Goal: Task Accomplishment & Management: Manage account settings

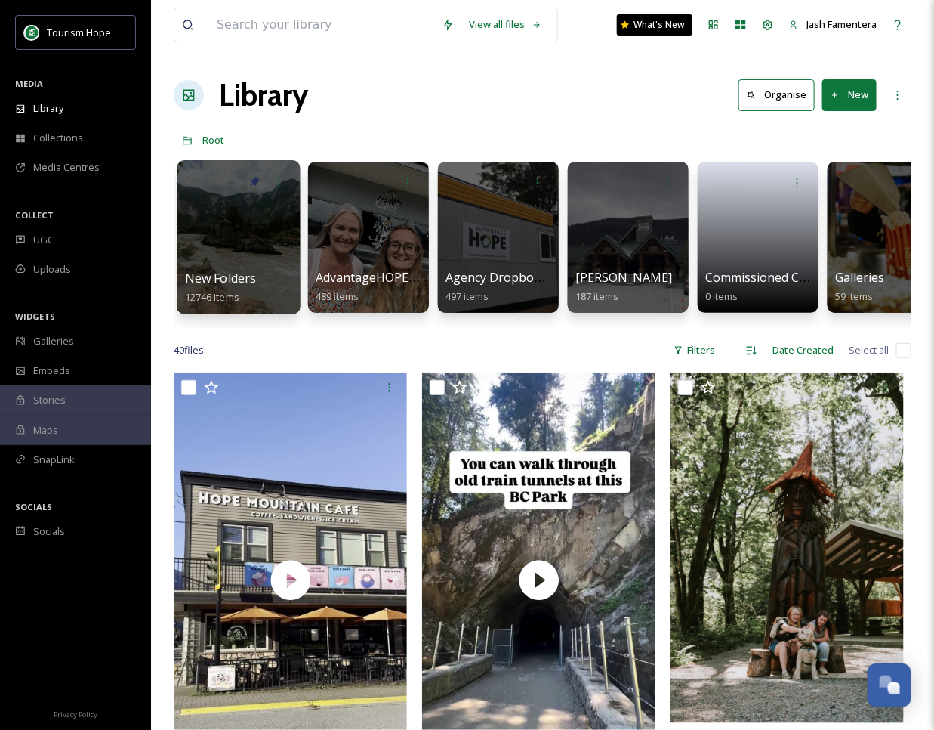
click at [245, 217] on div at bounding box center [238, 237] width 123 height 154
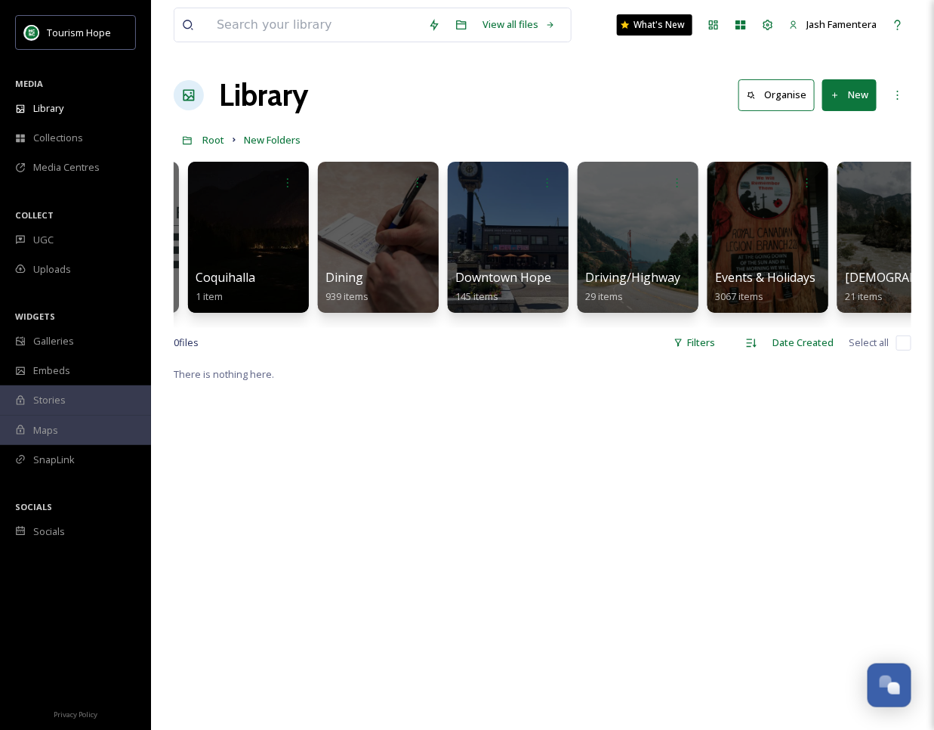
scroll to position [0, 665]
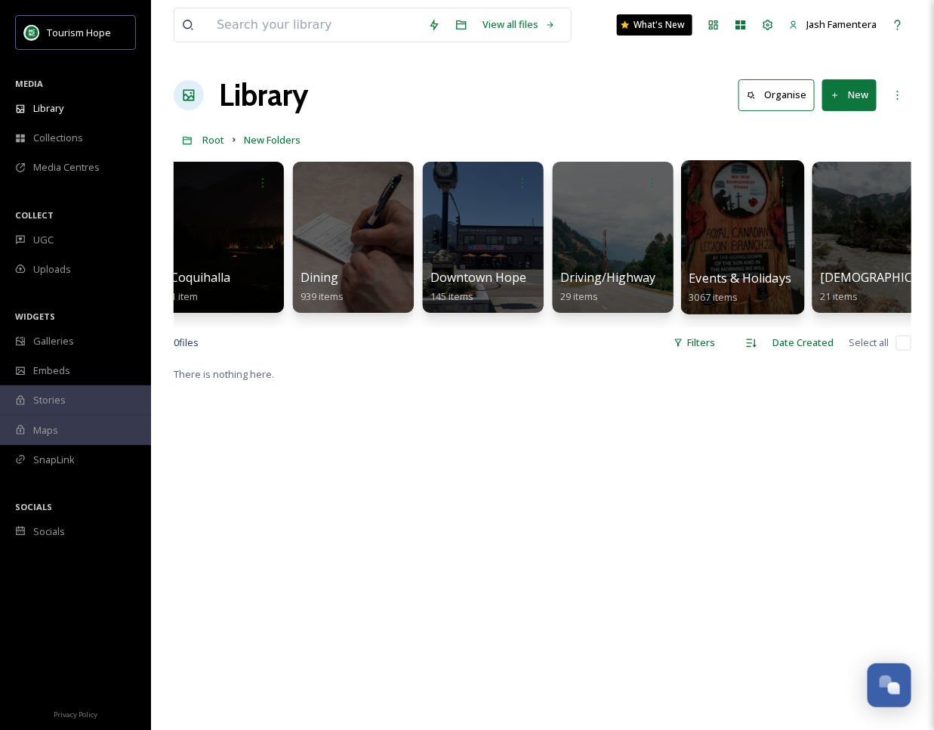
click at [751, 263] on div at bounding box center [742, 237] width 123 height 154
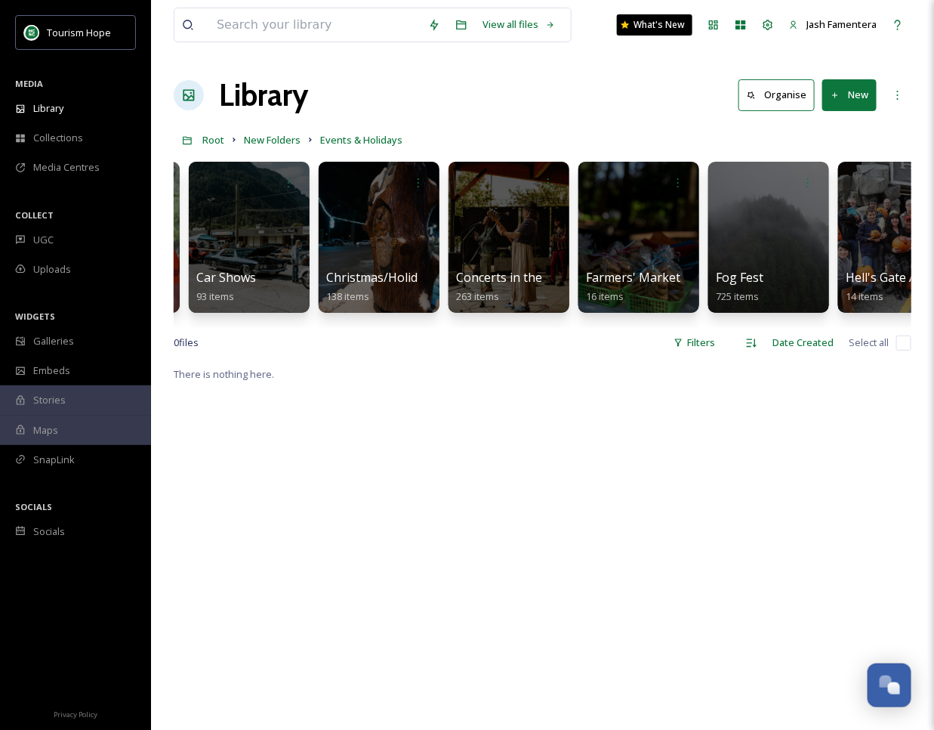
scroll to position [0, 350]
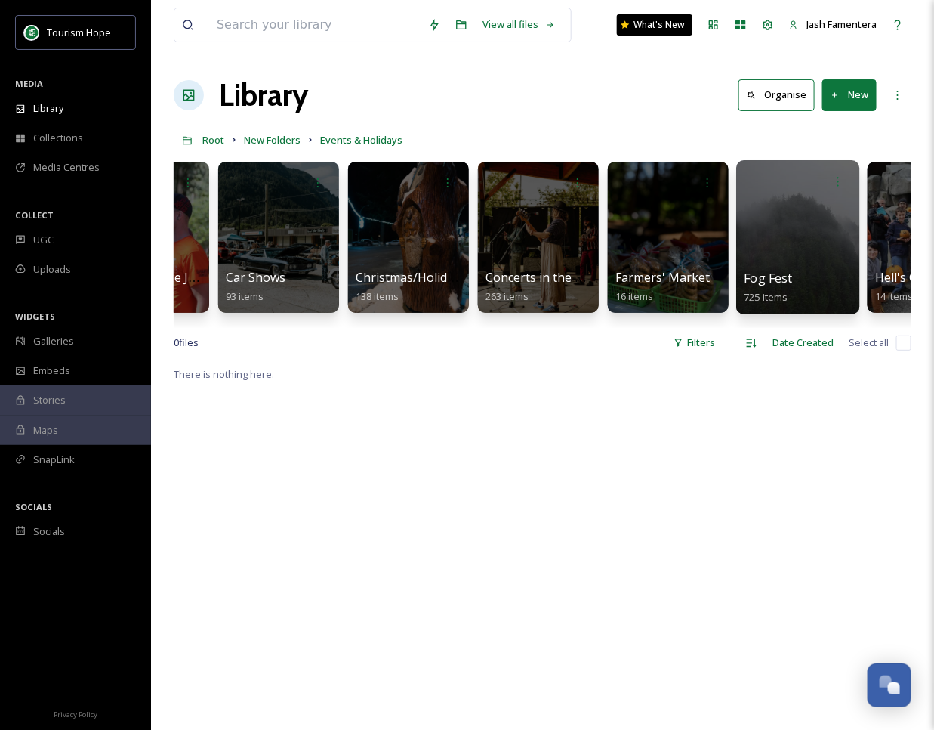
click at [788, 237] on div at bounding box center [797, 237] width 123 height 154
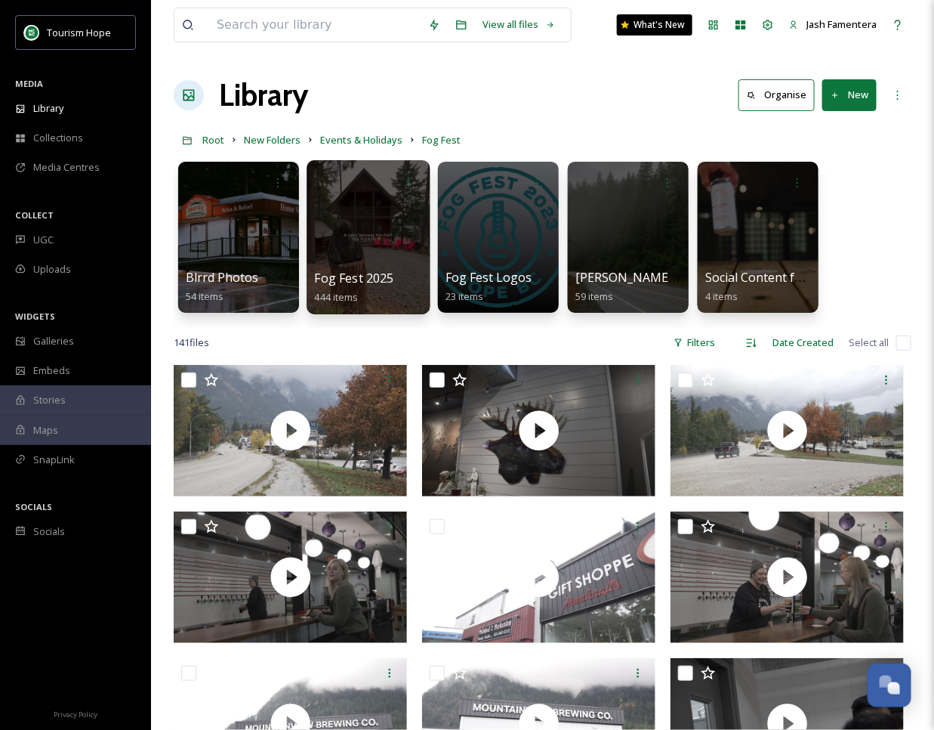
click at [351, 226] on div at bounding box center [368, 237] width 123 height 154
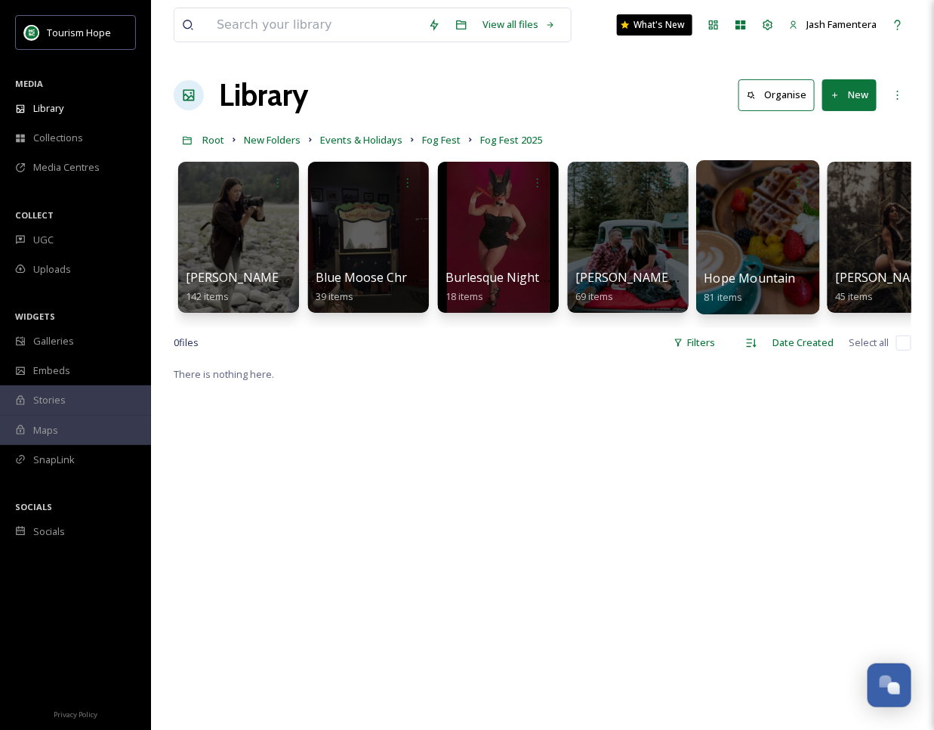
scroll to position [0, 301]
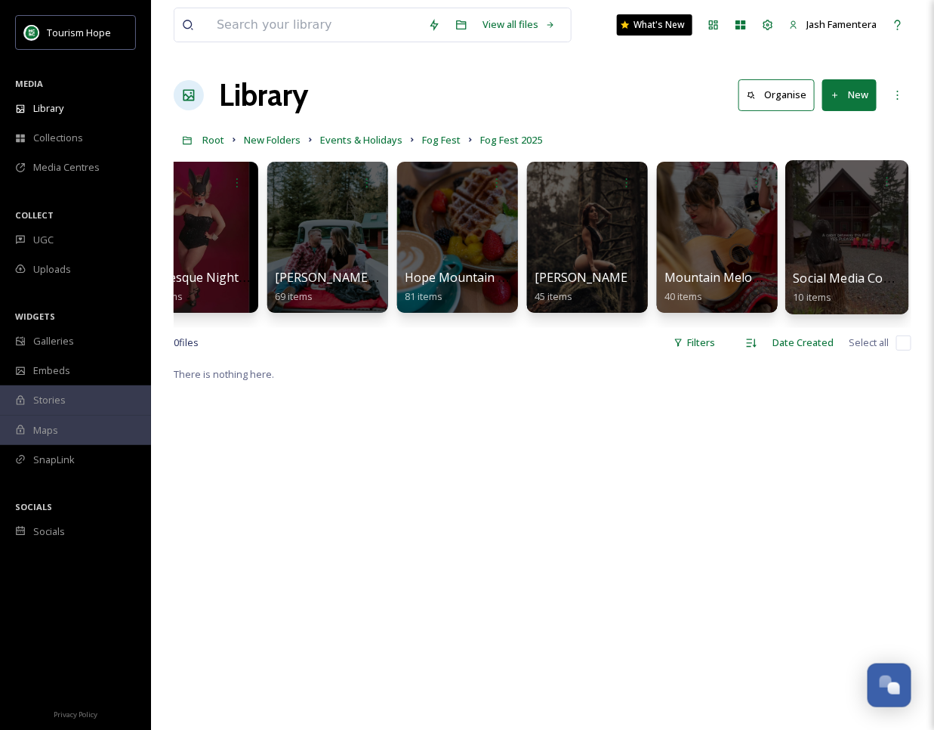
click at [813, 230] on div at bounding box center [846, 237] width 123 height 154
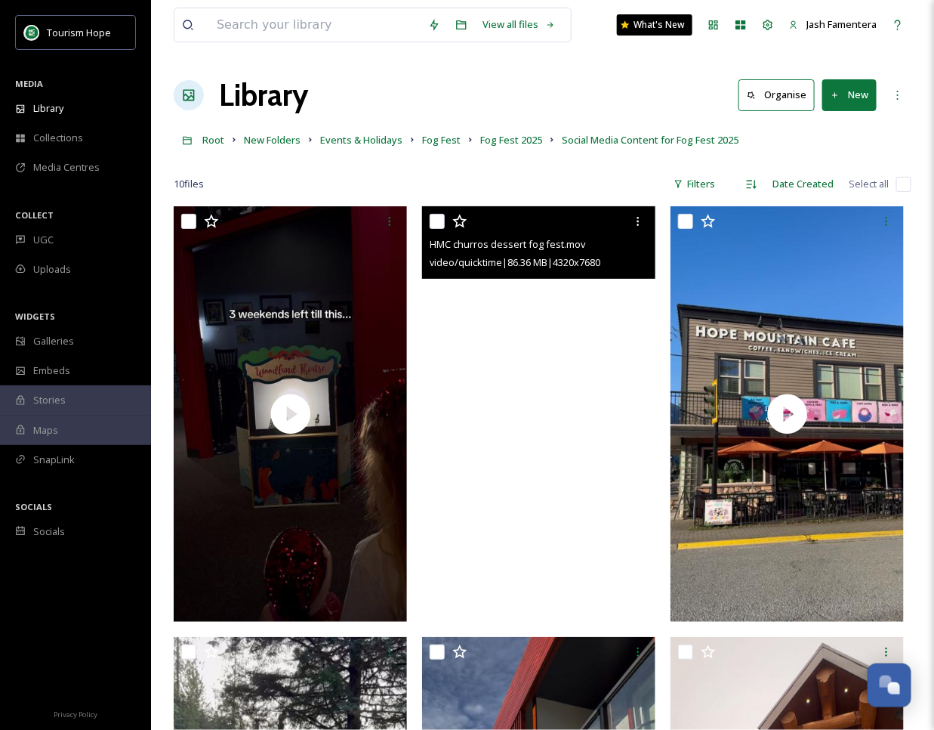
click at [520, 390] on video "HMC churros dessert fog fest.mov" at bounding box center [538, 413] width 233 height 415
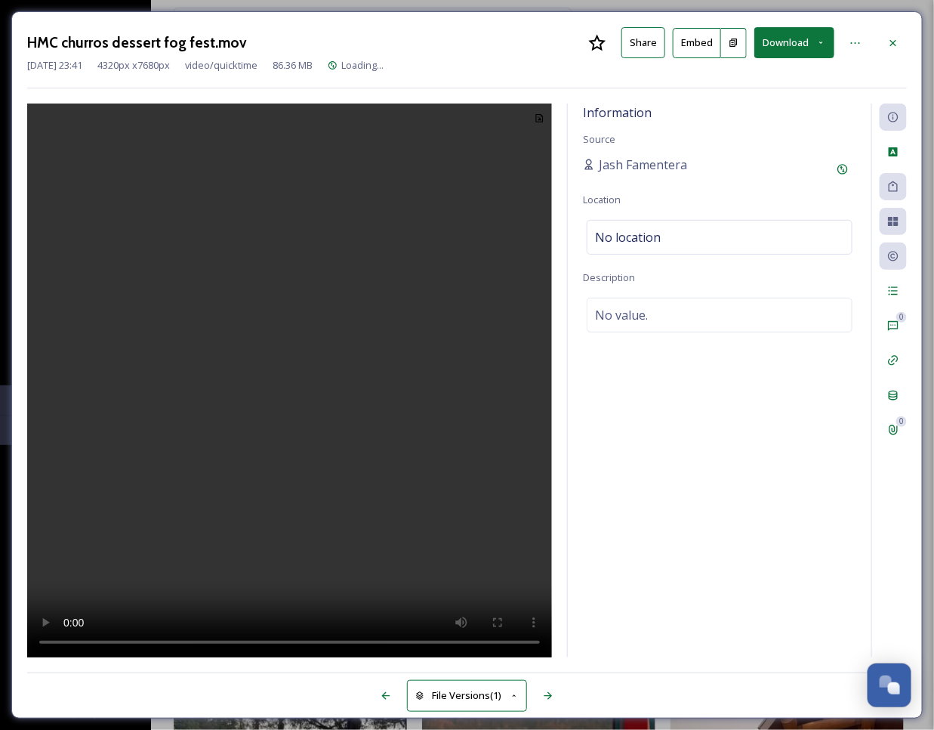
click at [314, 309] on video at bounding box center [289, 380] width 525 height 555
click at [887, 34] on div at bounding box center [893, 42] width 27 height 27
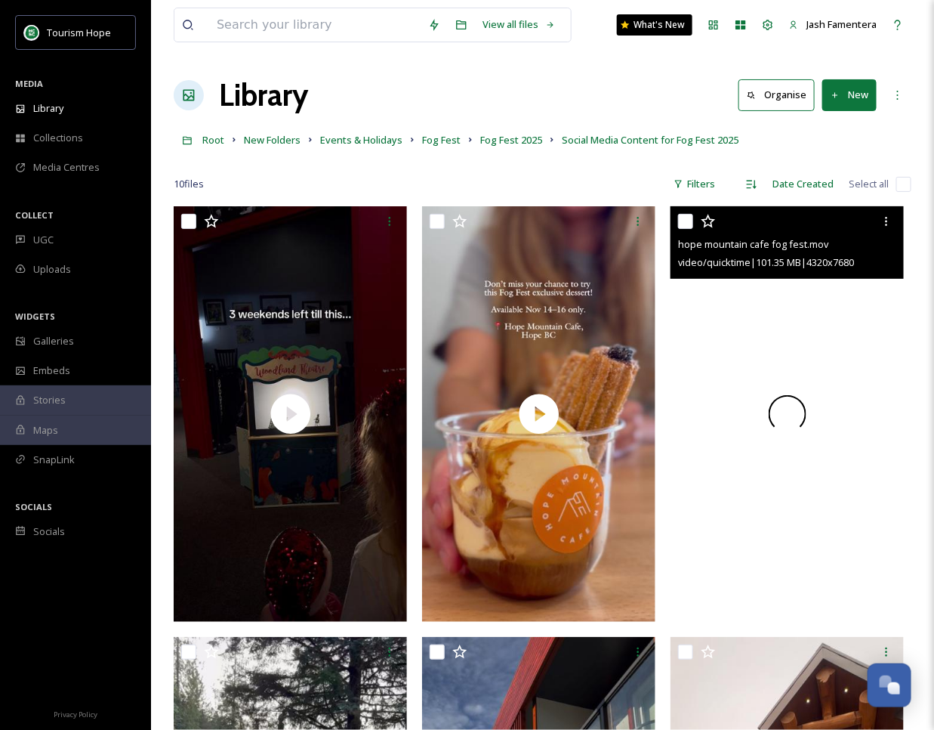
click at [837, 345] on div at bounding box center [787, 413] width 233 height 415
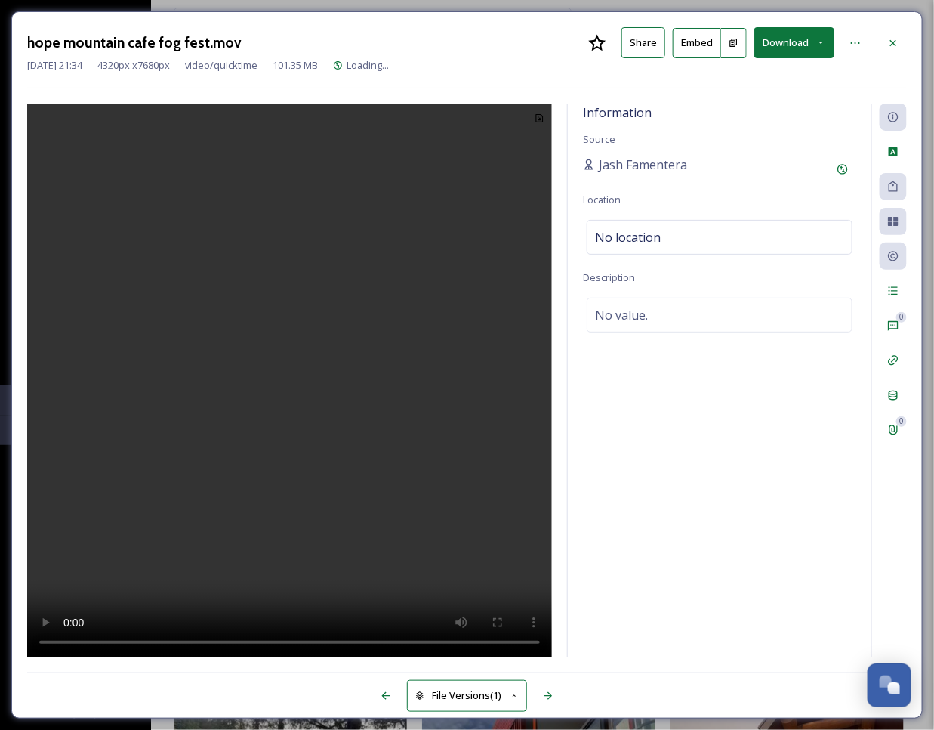
click at [351, 349] on video at bounding box center [289, 380] width 525 height 555
click at [892, 39] on icon at bounding box center [893, 43] width 12 height 12
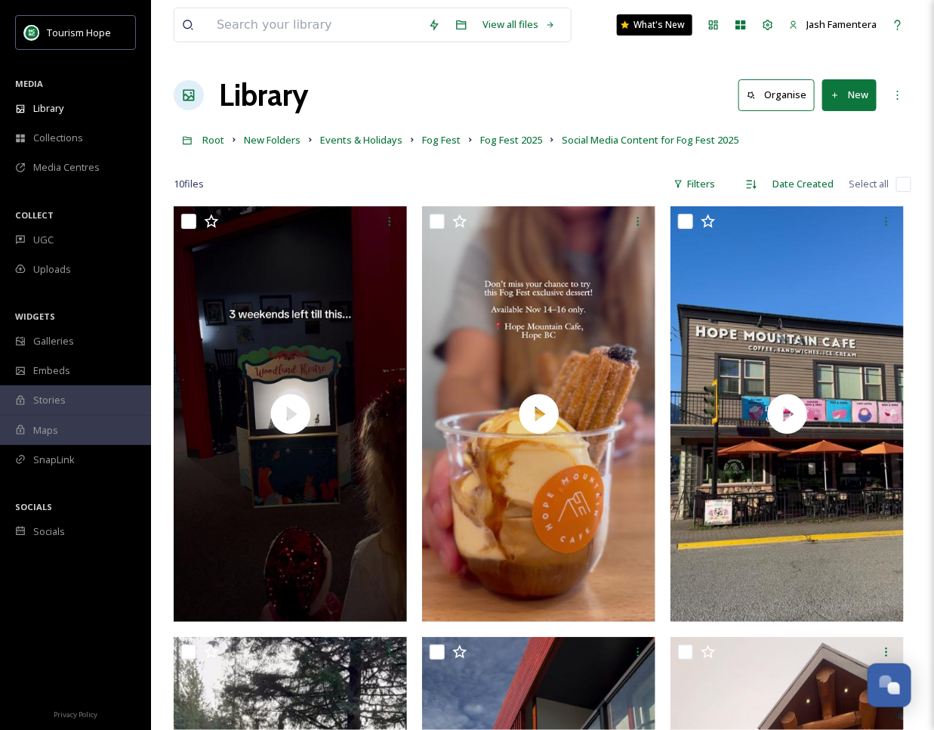
click at [852, 94] on button "New" at bounding box center [849, 94] width 54 height 31
click at [842, 127] on span "File Upload" at bounding box center [843, 130] width 50 height 14
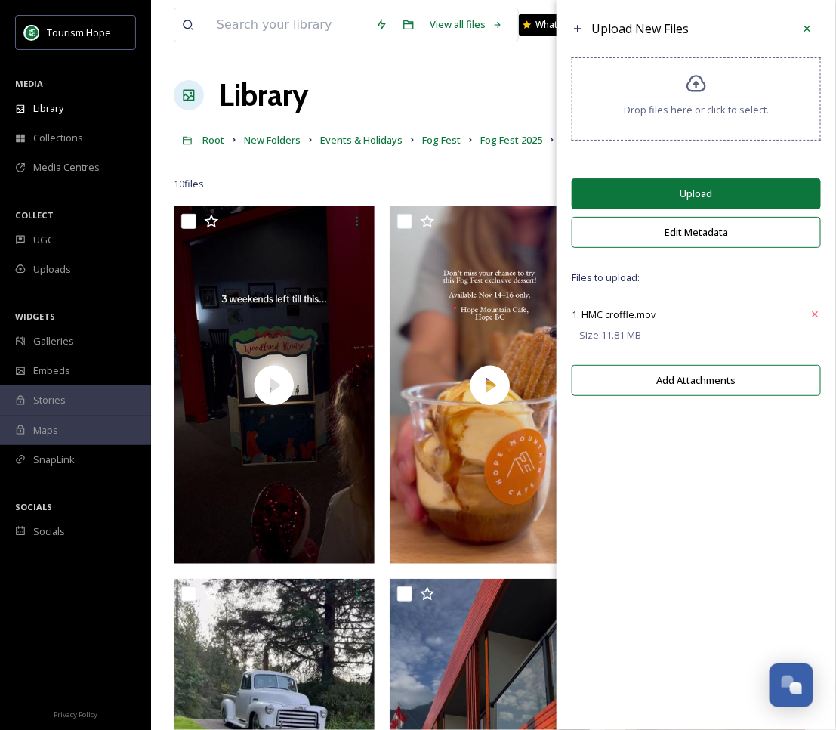
click at [689, 194] on button "Upload" at bounding box center [696, 193] width 249 height 31
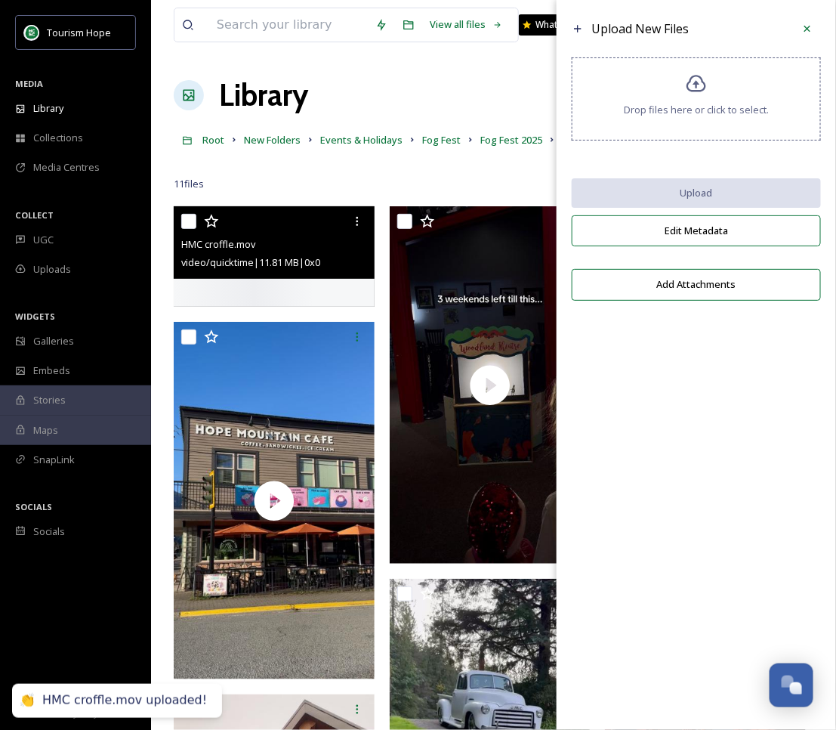
click at [248, 307] on div at bounding box center [274, 256] width 201 height 100
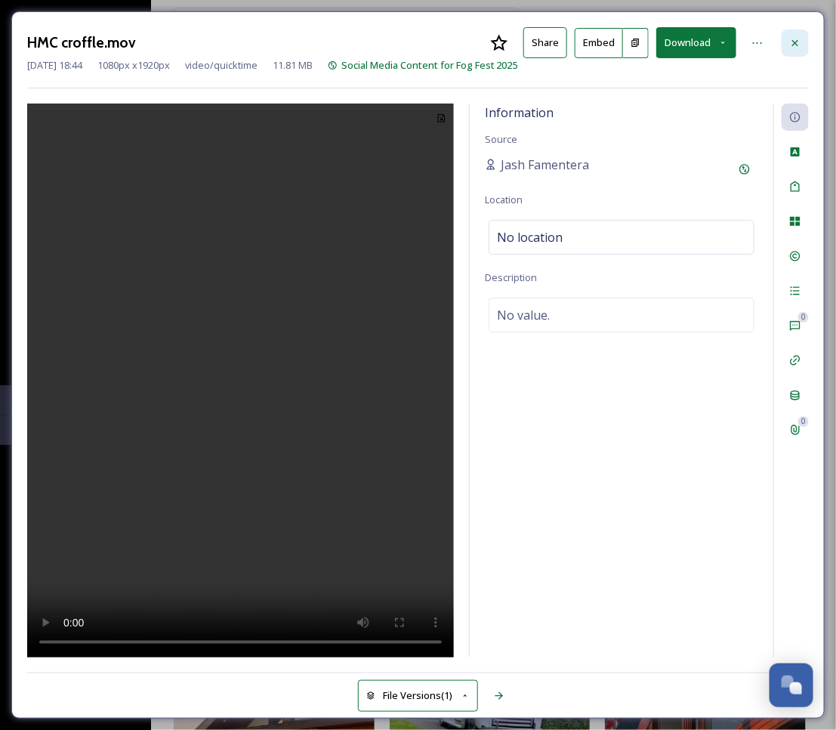
click at [794, 42] on icon at bounding box center [795, 43] width 12 height 12
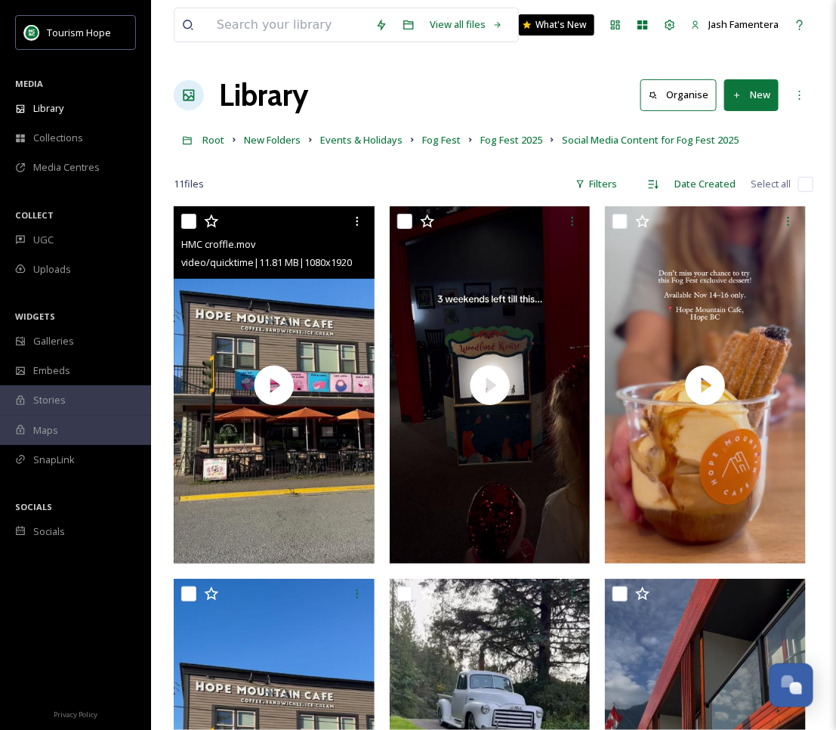
click at [185, 217] on input "checkbox" at bounding box center [188, 221] width 15 height 15
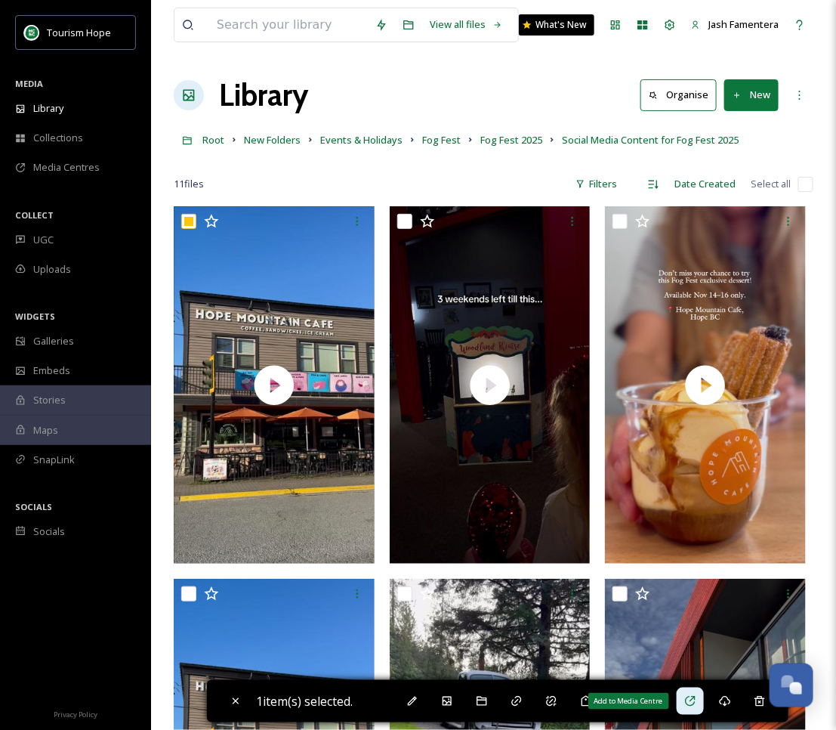
click at [692, 708] on div "Add to Media Centre" at bounding box center [690, 700] width 27 height 27
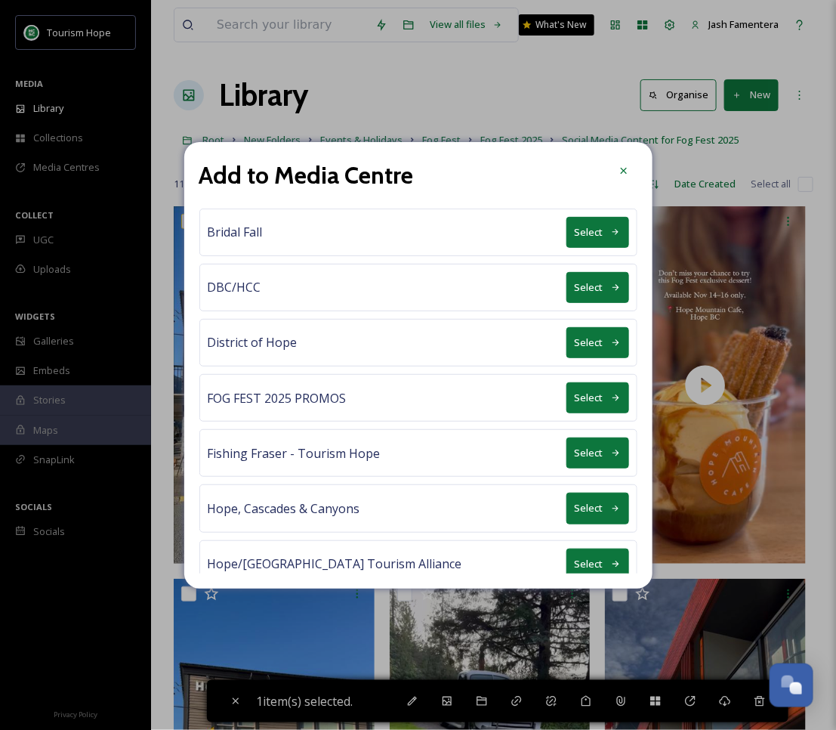
click at [599, 393] on button "Select" at bounding box center [597, 397] width 63 height 31
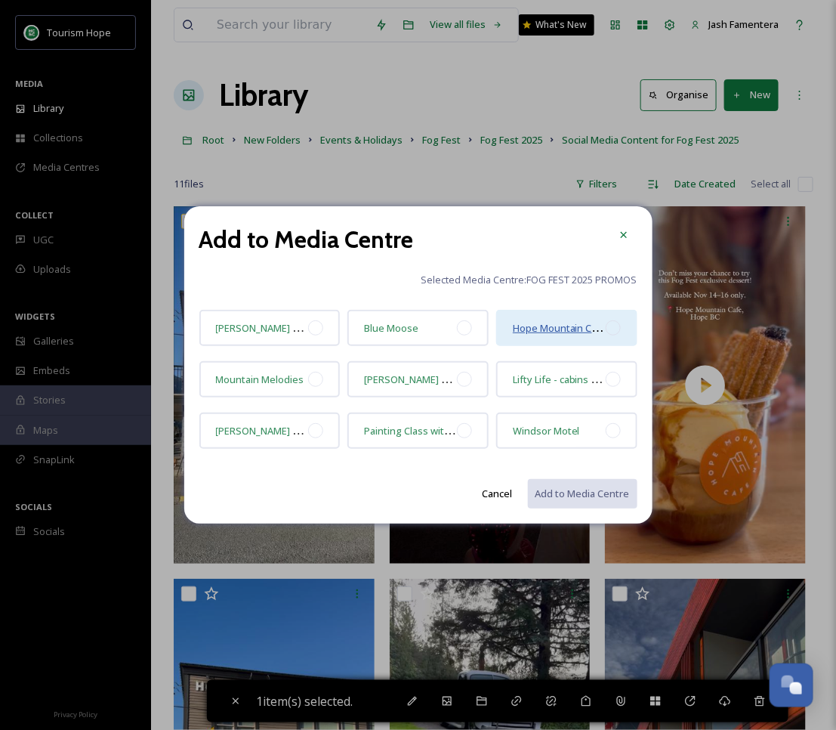
click at [591, 332] on span "Hope Mountain Cafe & Mountain Melodies" at bounding box center [610, 327] width 194 height 14
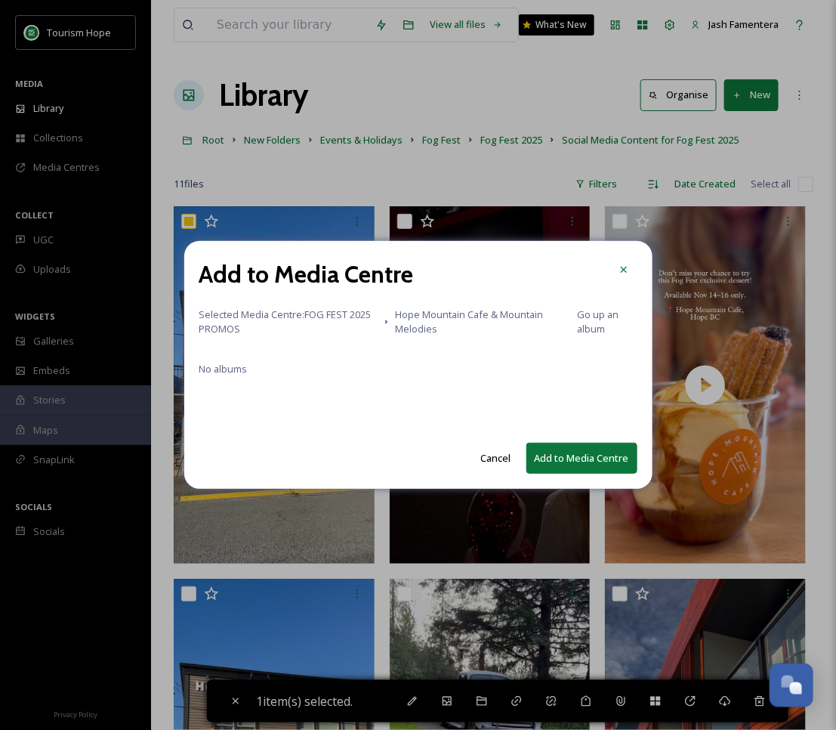
click at [581, 464] on button "Add to Media Centre" at bounding box center [581, 458] width 111 height 31
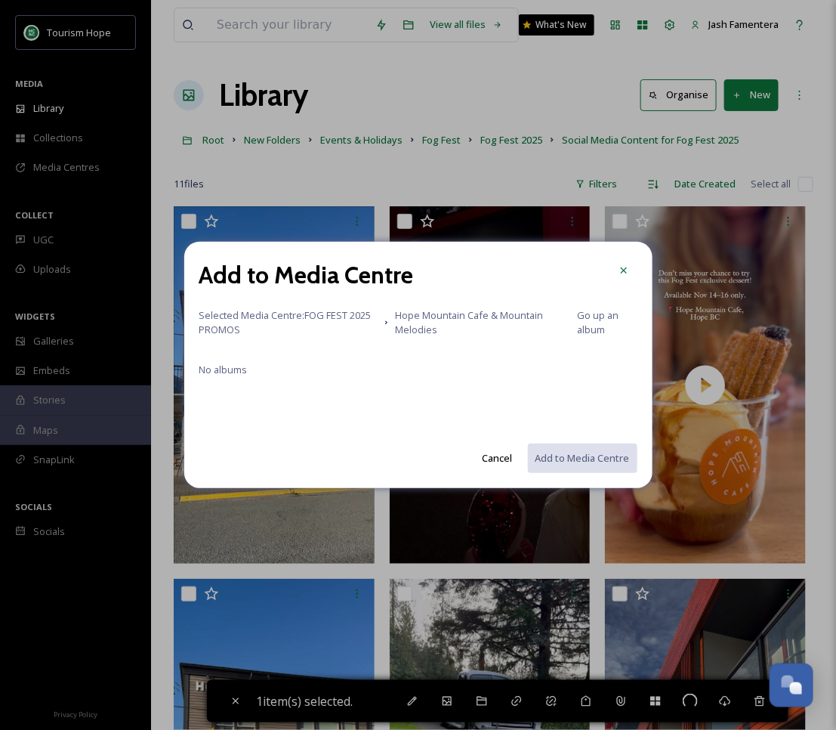
checkbox input "false"
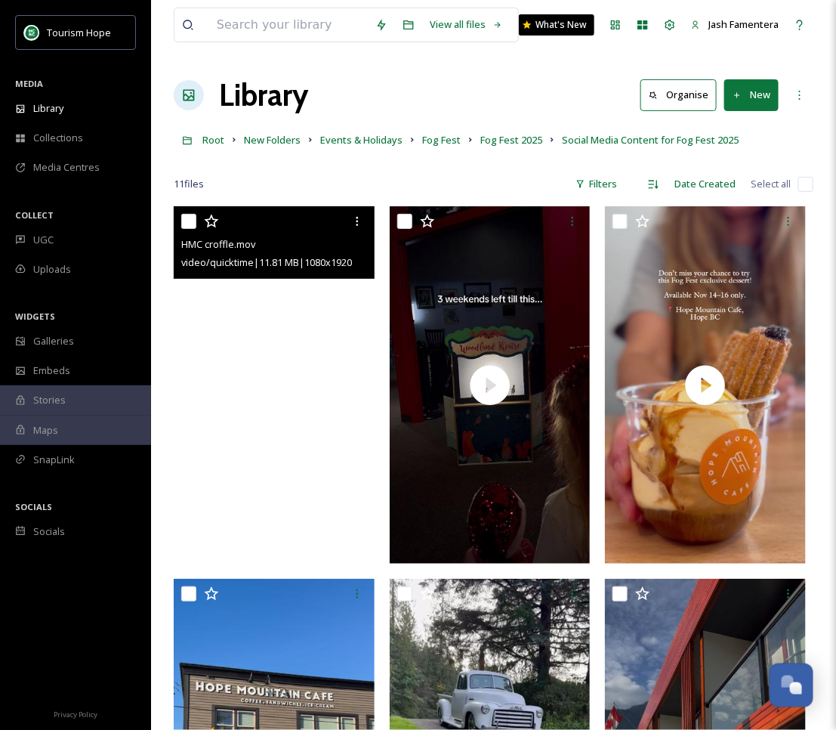
click at [256, 378] on video "HMC croffle.mov" at bounding box center [274, 384] width 201 height 357
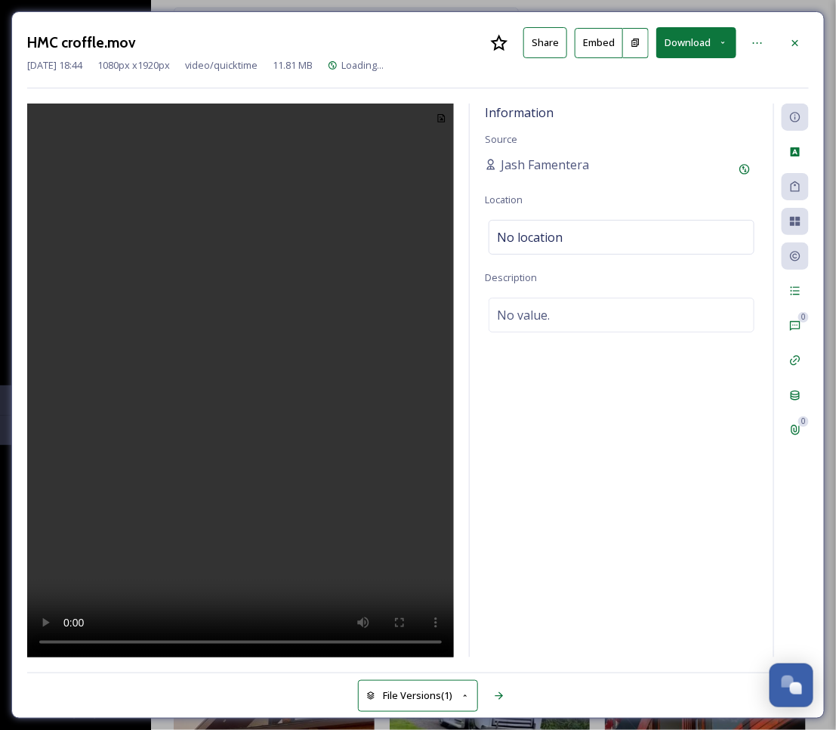
click at [280, 389] on video at bounding box center [240, 380] width 427 height 555
click at [792, 37] on icon at bounding box center [795, 43] width 12 height 12
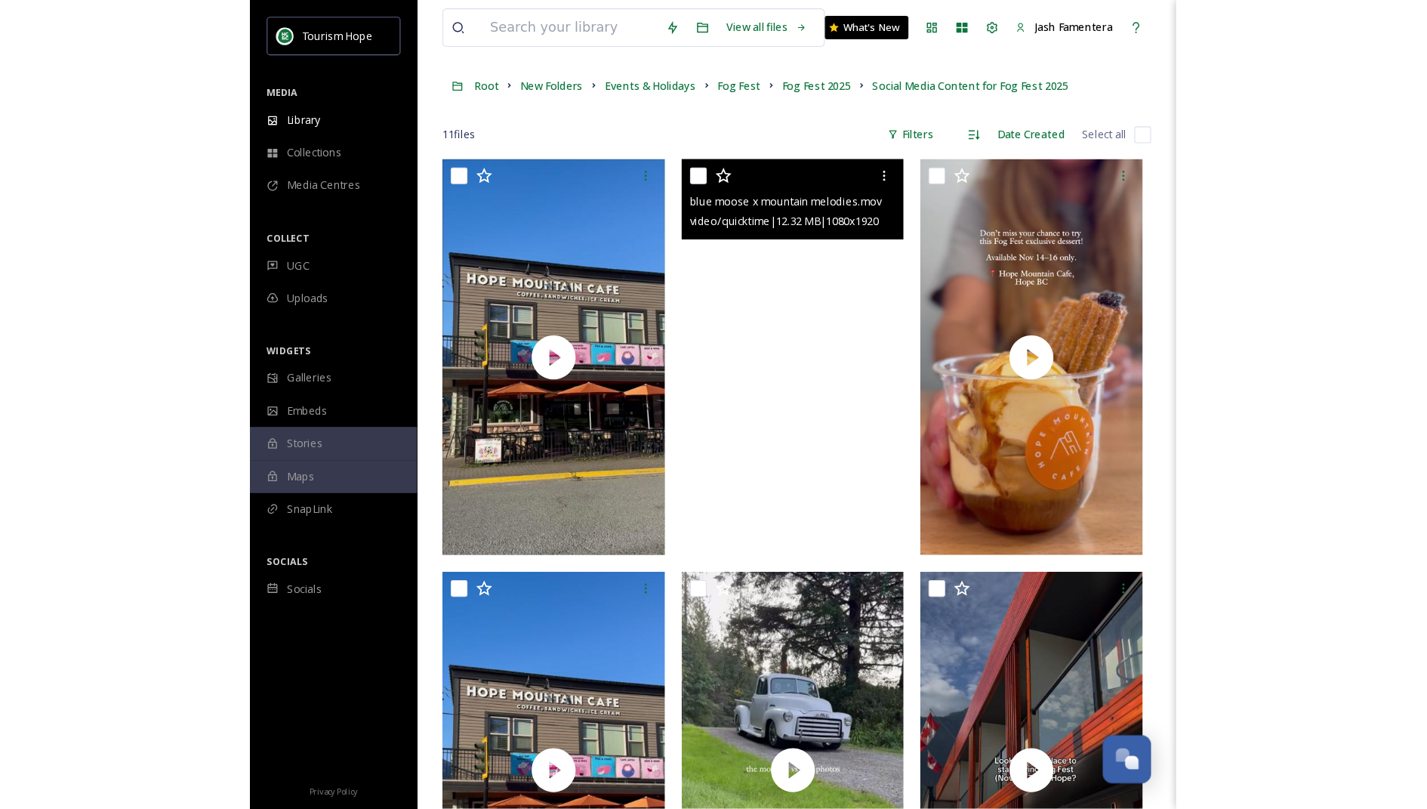
scroll to position [74, 0]
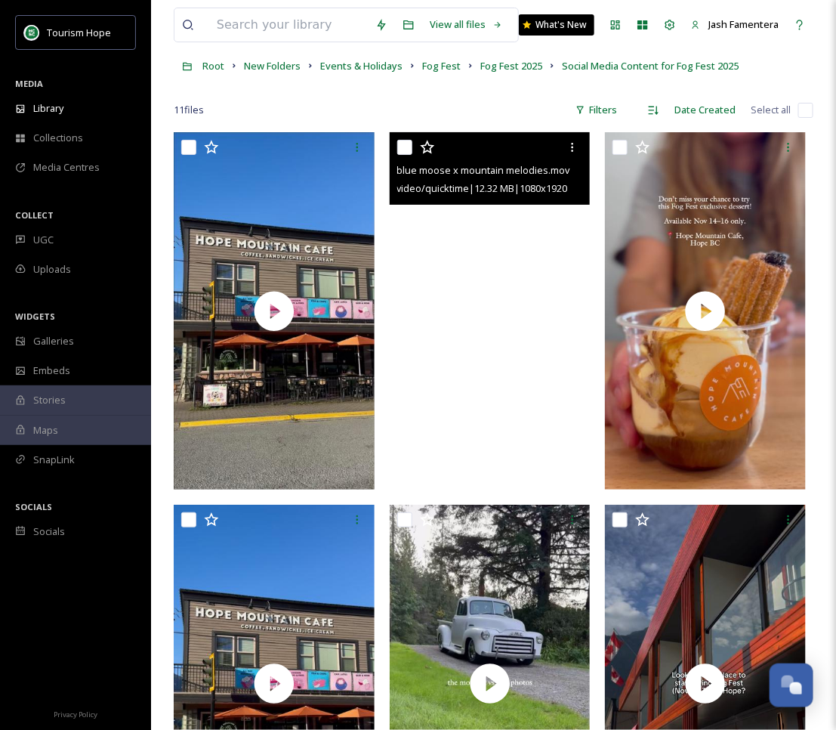
click at [432, 411] on video "blue moose x mountain melodies.mov" at bounding box center [490, 310] width 201 height 357
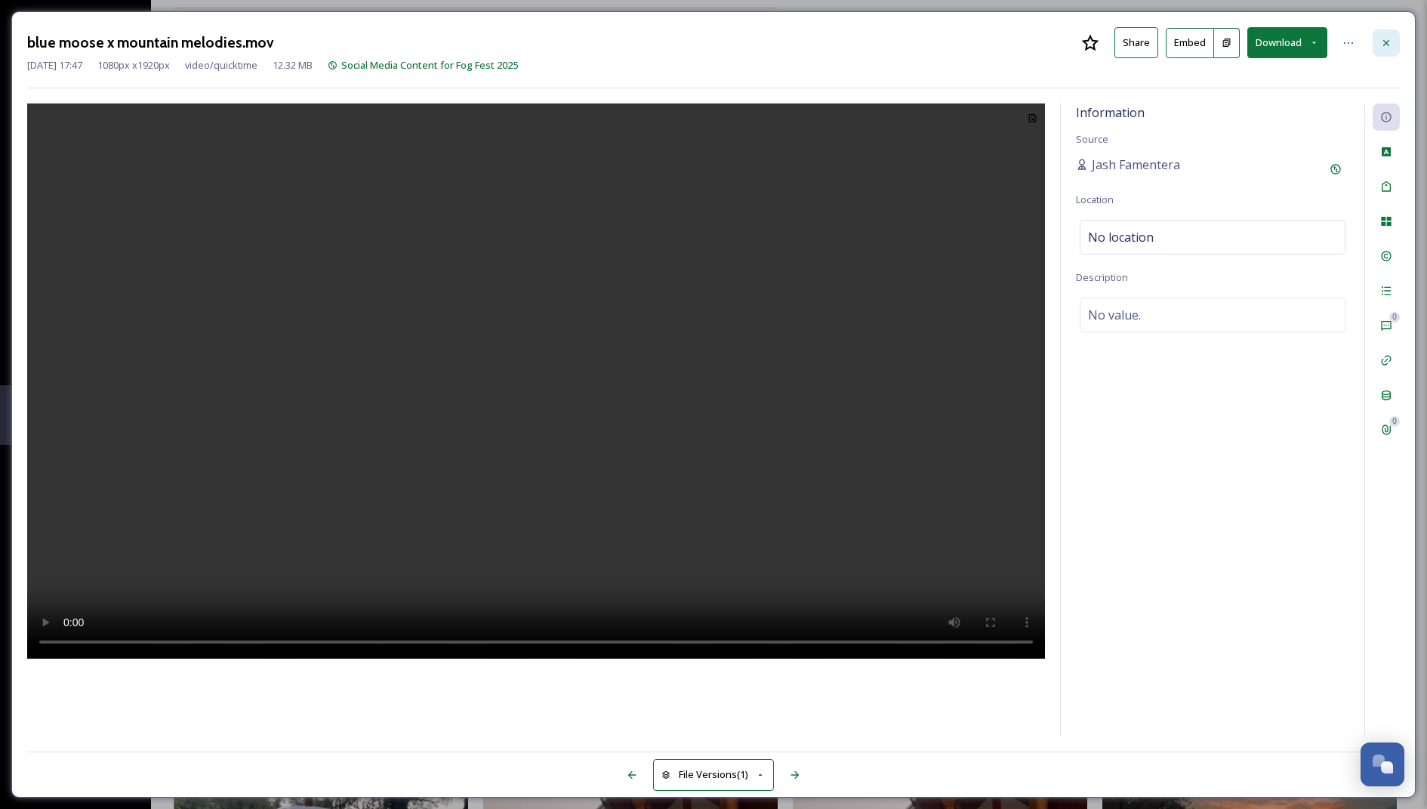
click at [933, 45] on icon at bounding box center [1386, 43] width 12 height 12
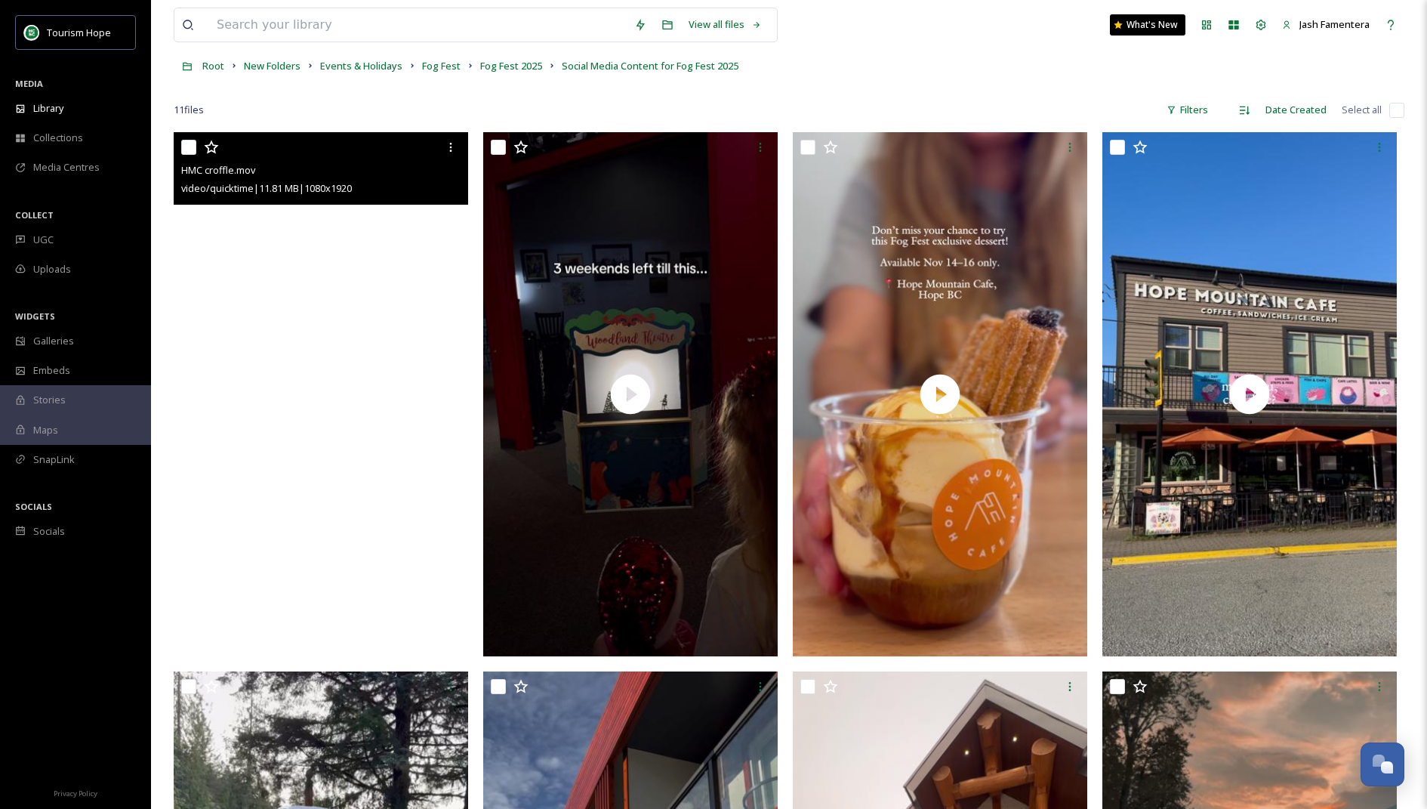
click at [364, 301] on video "HMC croffle.mov" at bounding box center [321, 393] width 295 height 523
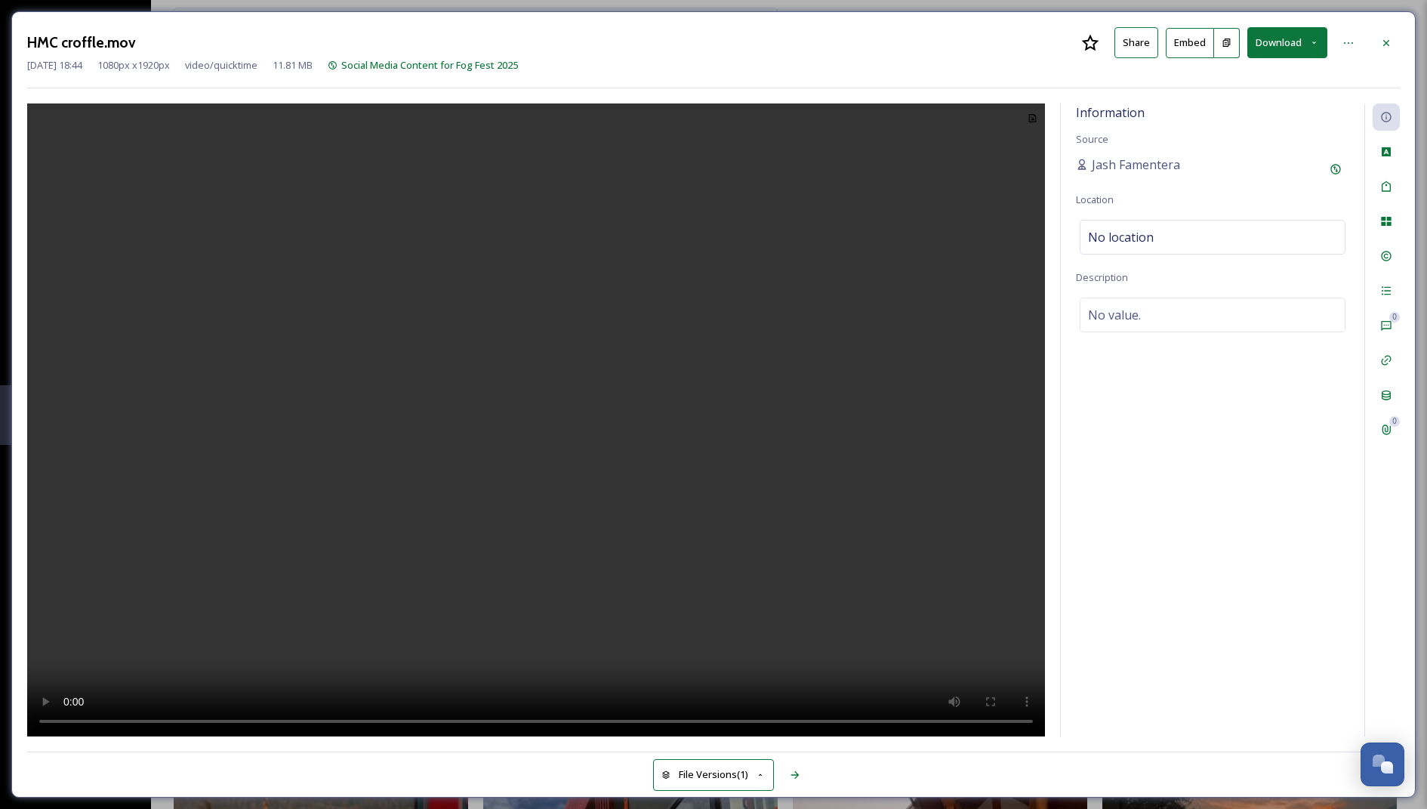
click at [480, 313] on video at bounding box center [536, 420] width 1018 height 634
click at [933, 49] on div at bounding box center [1386, 42] width 27 height 27
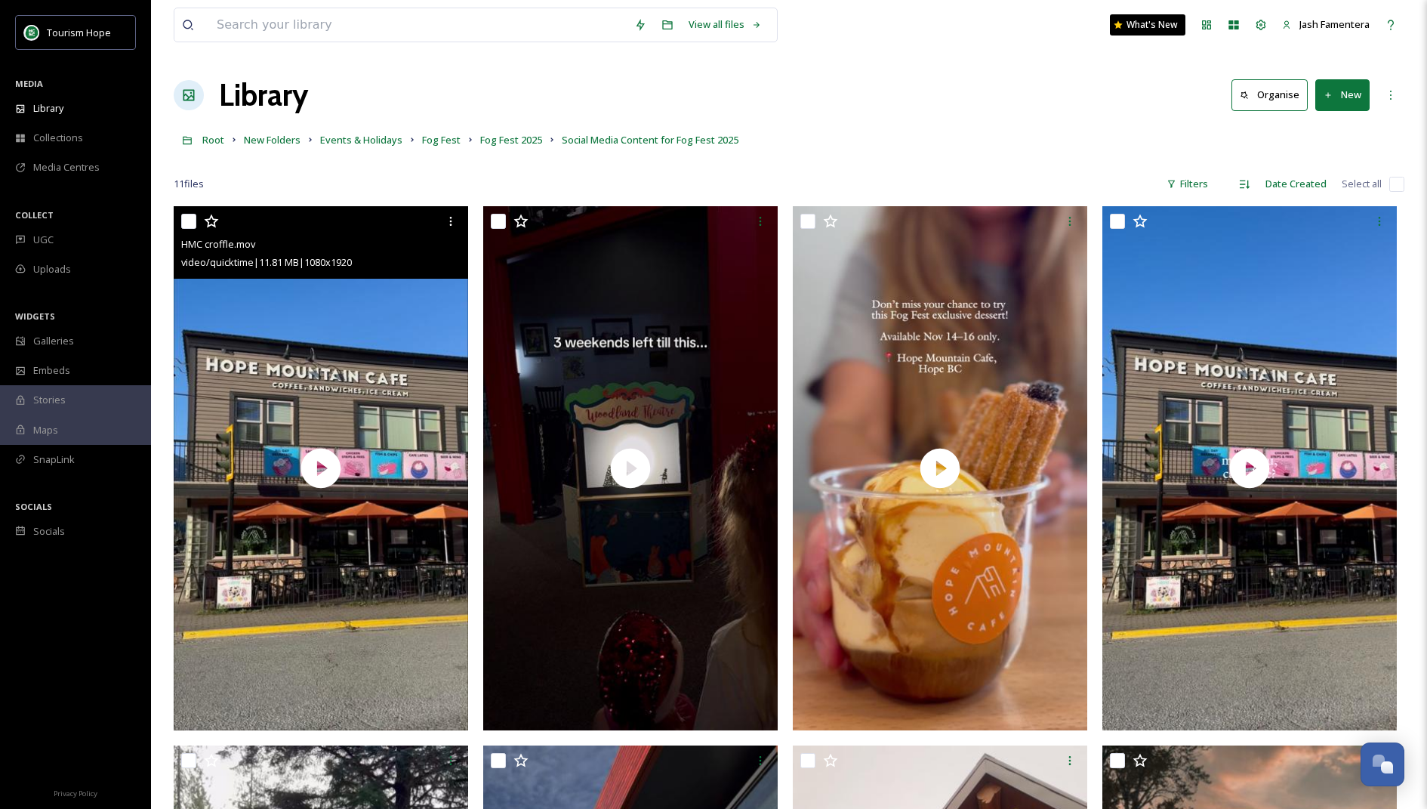
click at [933, 91] on button "New" at bounding box center [1343, 94] width 54 height 31
click at [933, 133] on span "File Upload" at bounding box center [1336, 130] width 50 height 14
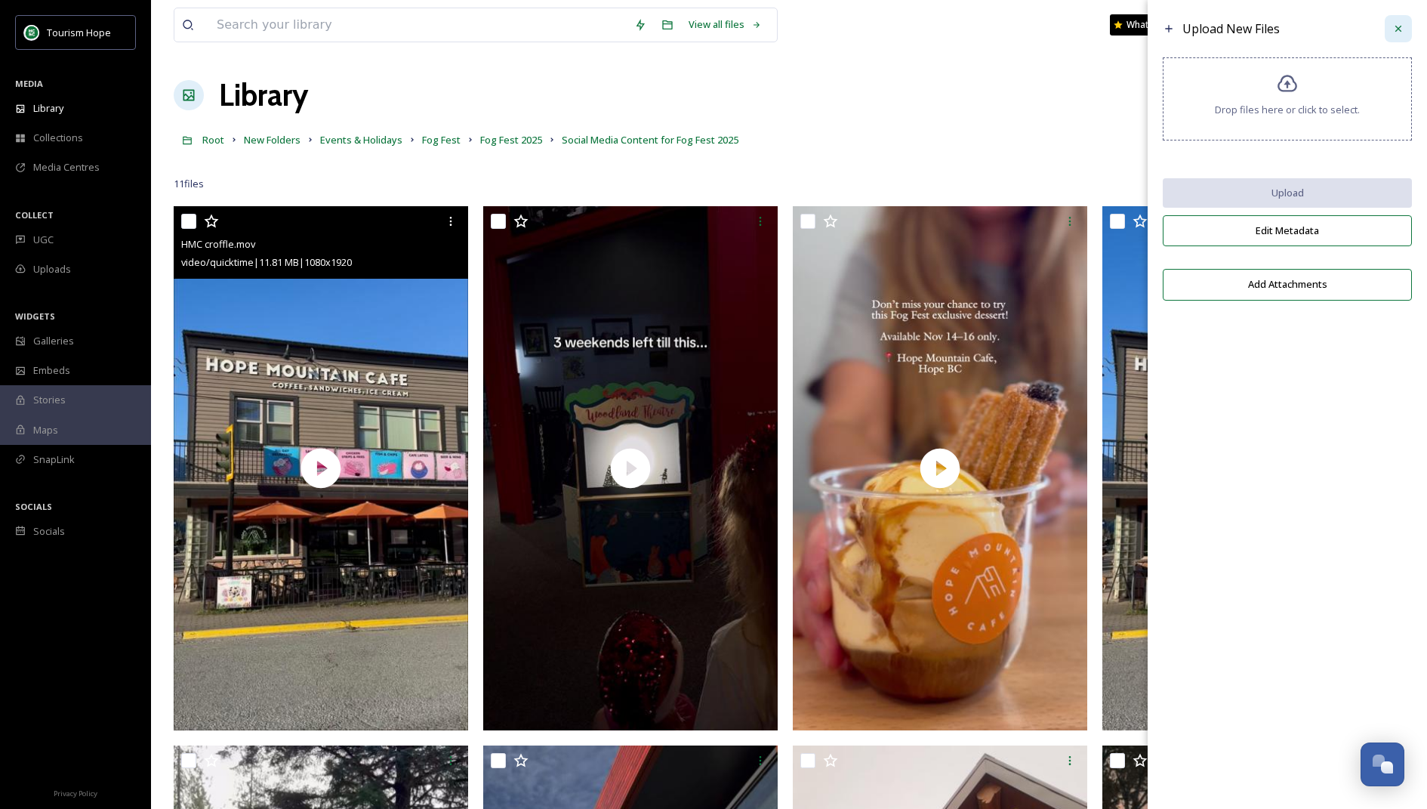
click at [933, 31] on div at bounding box center [1398, 28] width 27 height 27
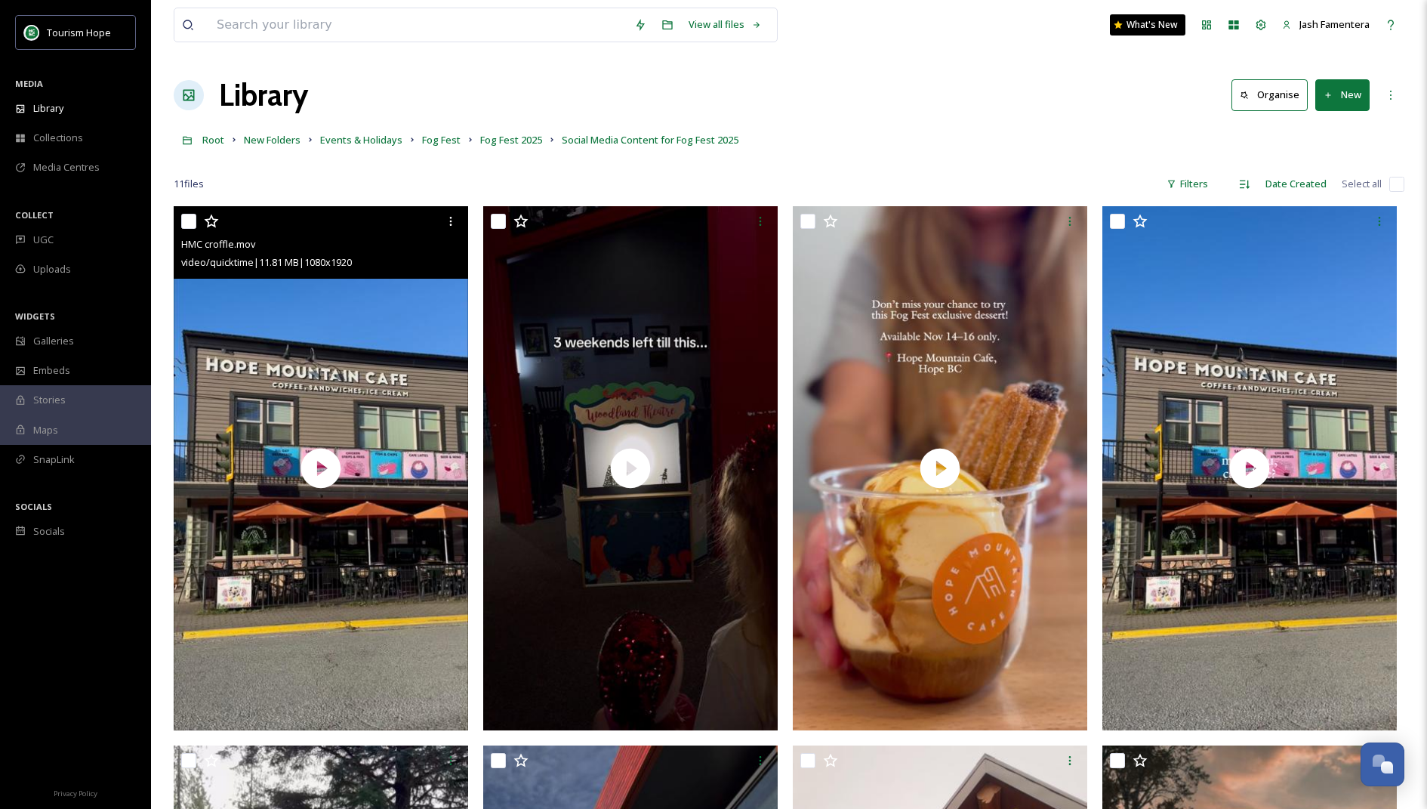
click at [933, 93] on div "New" at bounding box center [1339, 94] width 62 height 31
click at [933, 93] on button "New" at bounding box center [1343, 94] width 54 height 31
click at [933, 185] on div "Folder" at bounding box center [1326, 188] width 85 height 29
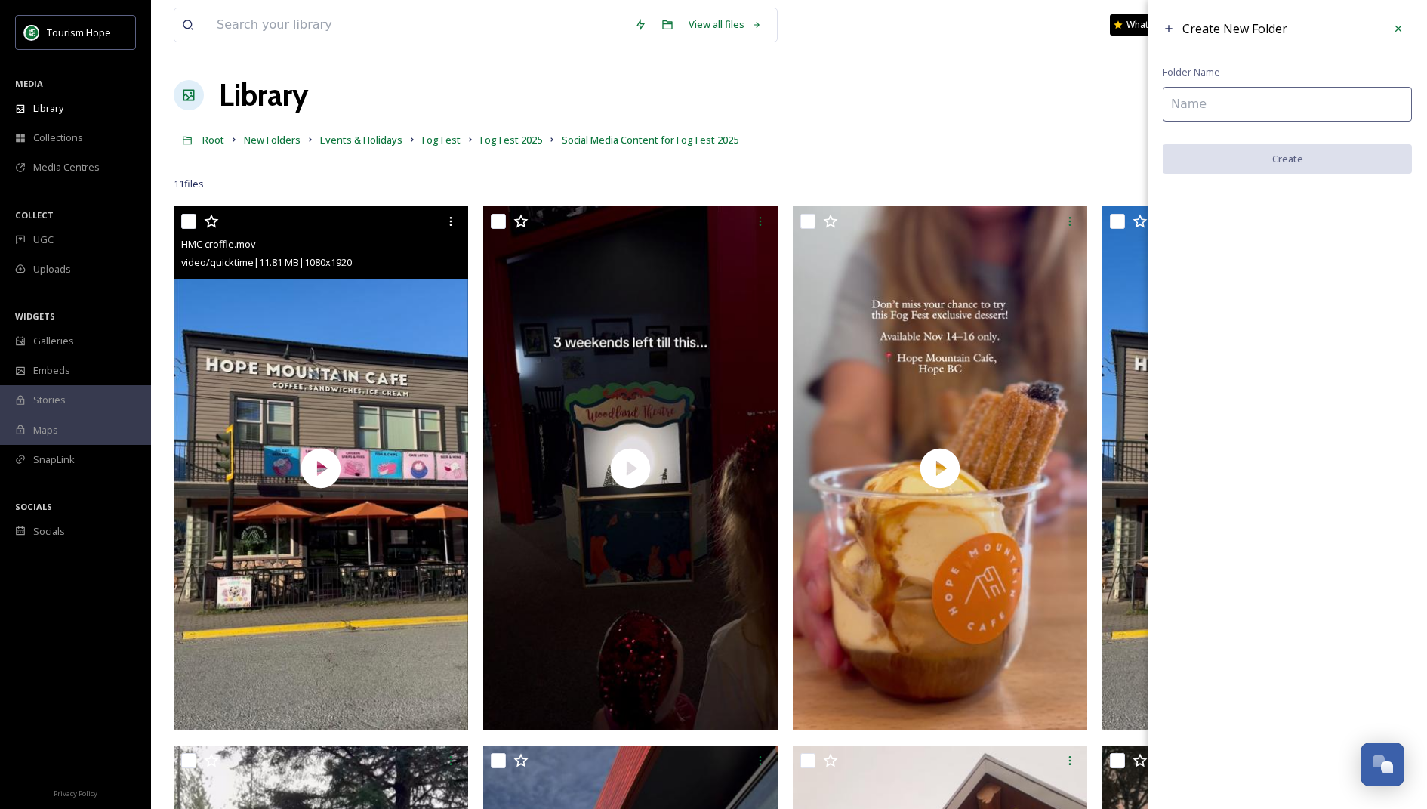
click at [933, 114] on input at bounding box center [1287, 104] width 249 height 35
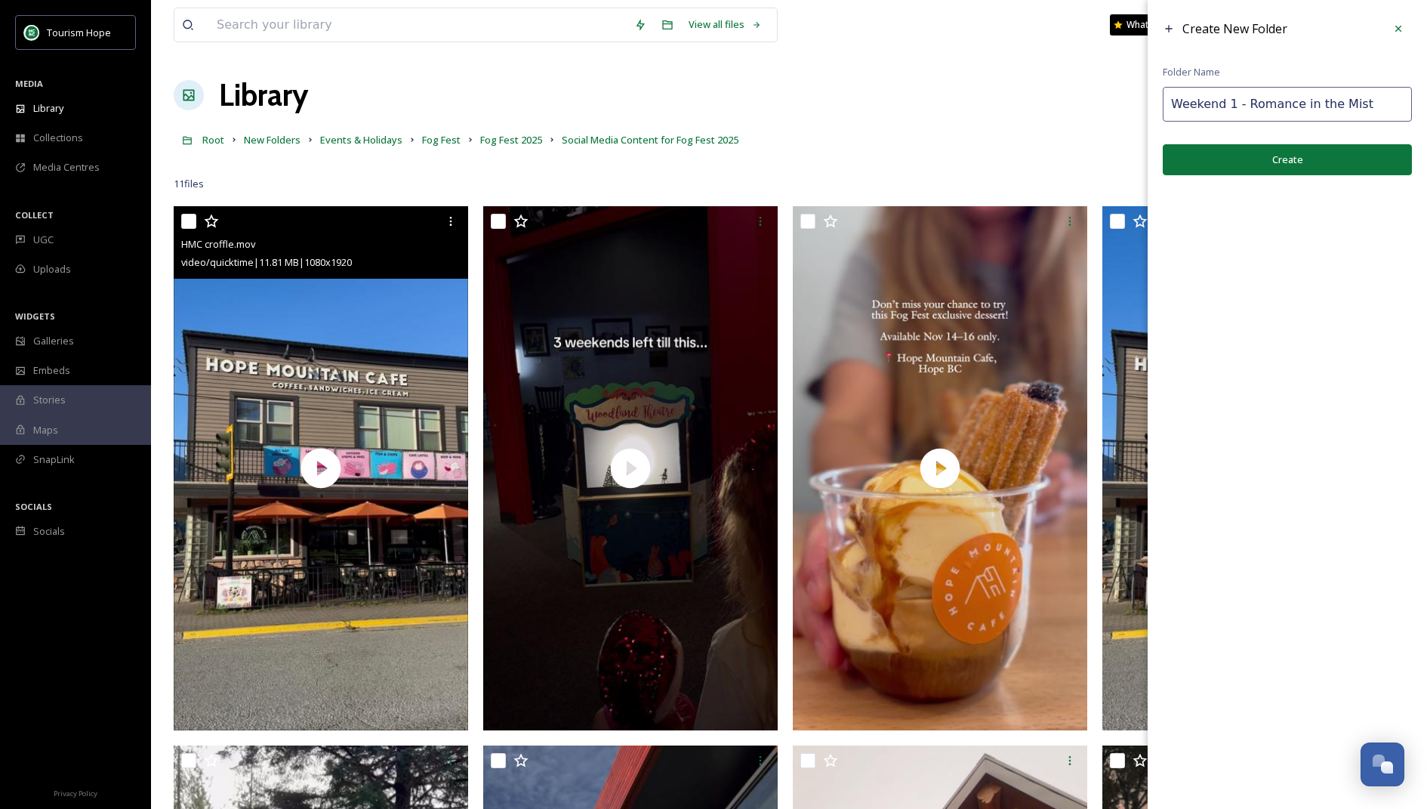
type input "Weekend 1 - Romance in the Mist"
click at [933, 151] on button "Create" at bounding box center [1287, 159] width 249 height 31
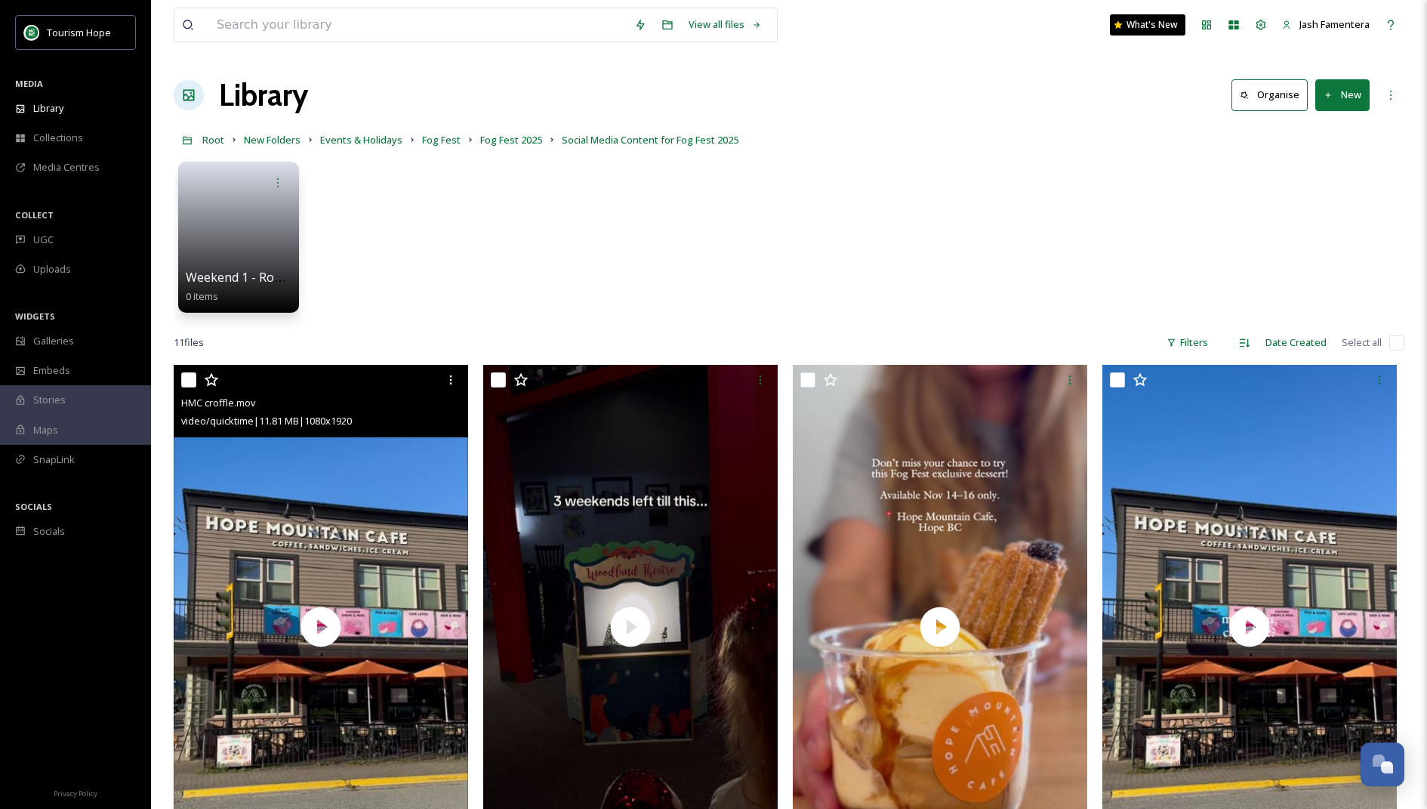
click at [188, 377] on input "checkbox" at bounding box center [188, 379] width 15 height 15
checkbox input "true"
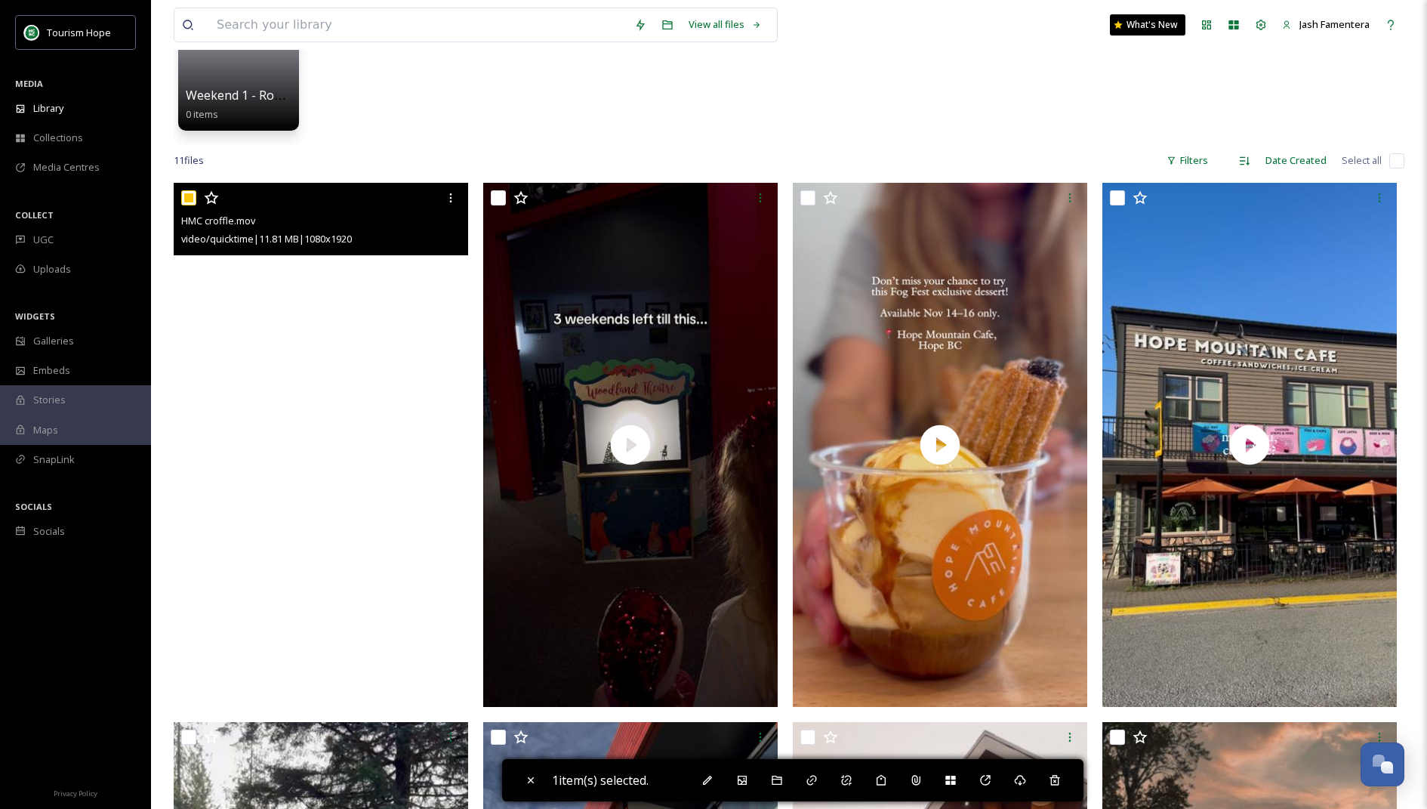
scroll to position [98, 0]
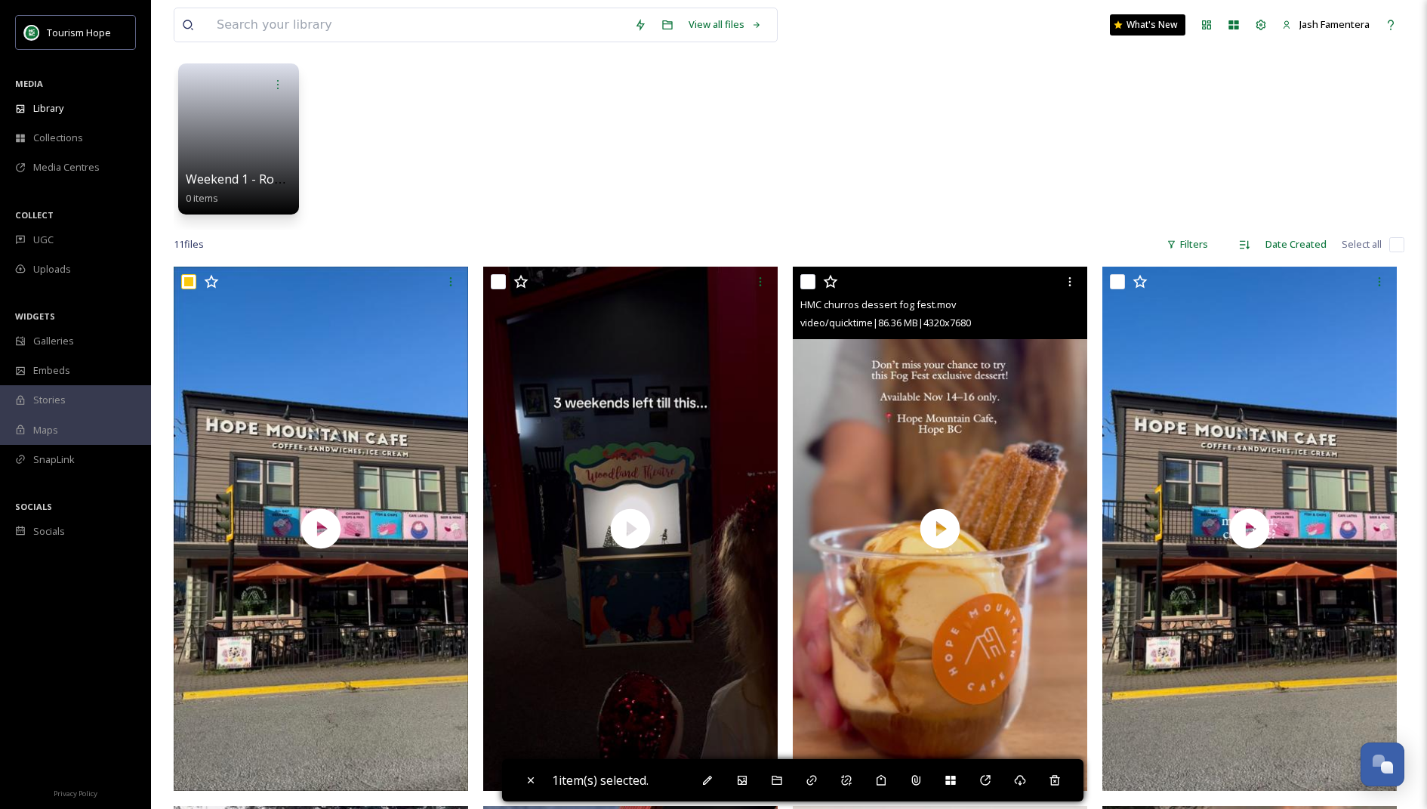
click at [810, 282] on input "checkbox" at bounding box center [808, 281] width 15 height 15
checkbox input "true"
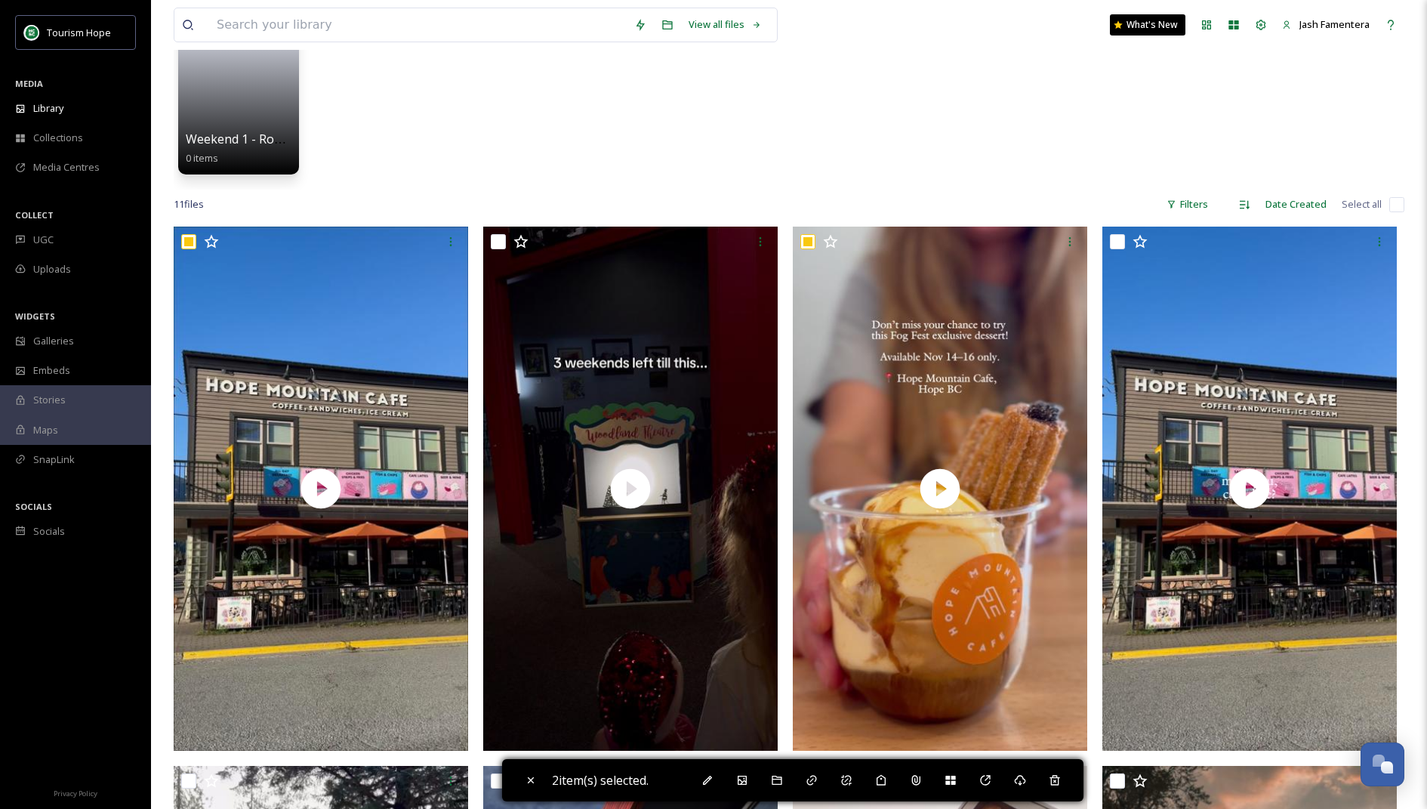
scroll to position [236, 0]
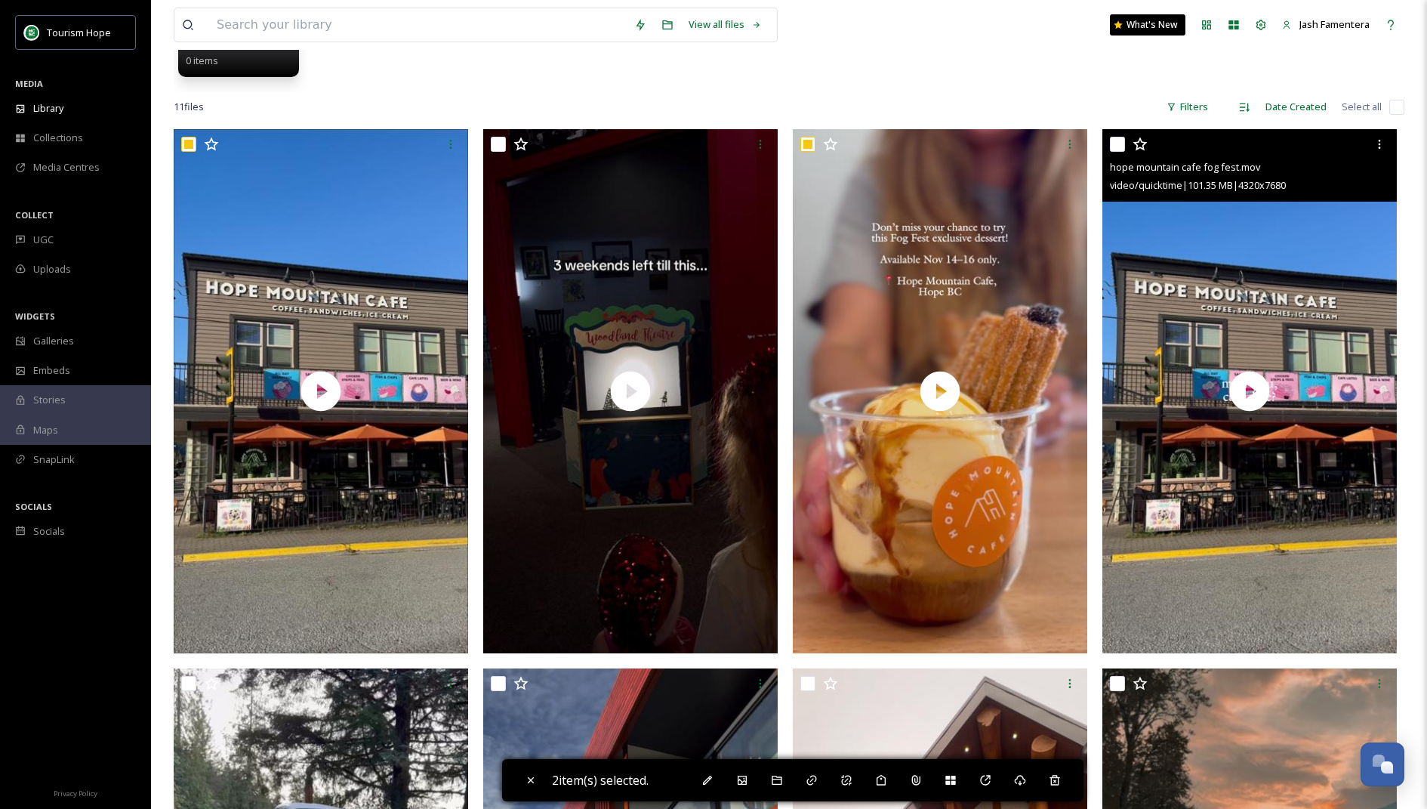
click at [933, 146] on input "checkbox" at bounding box center [1117, 144] width 15 height 15
checkbox input "true"
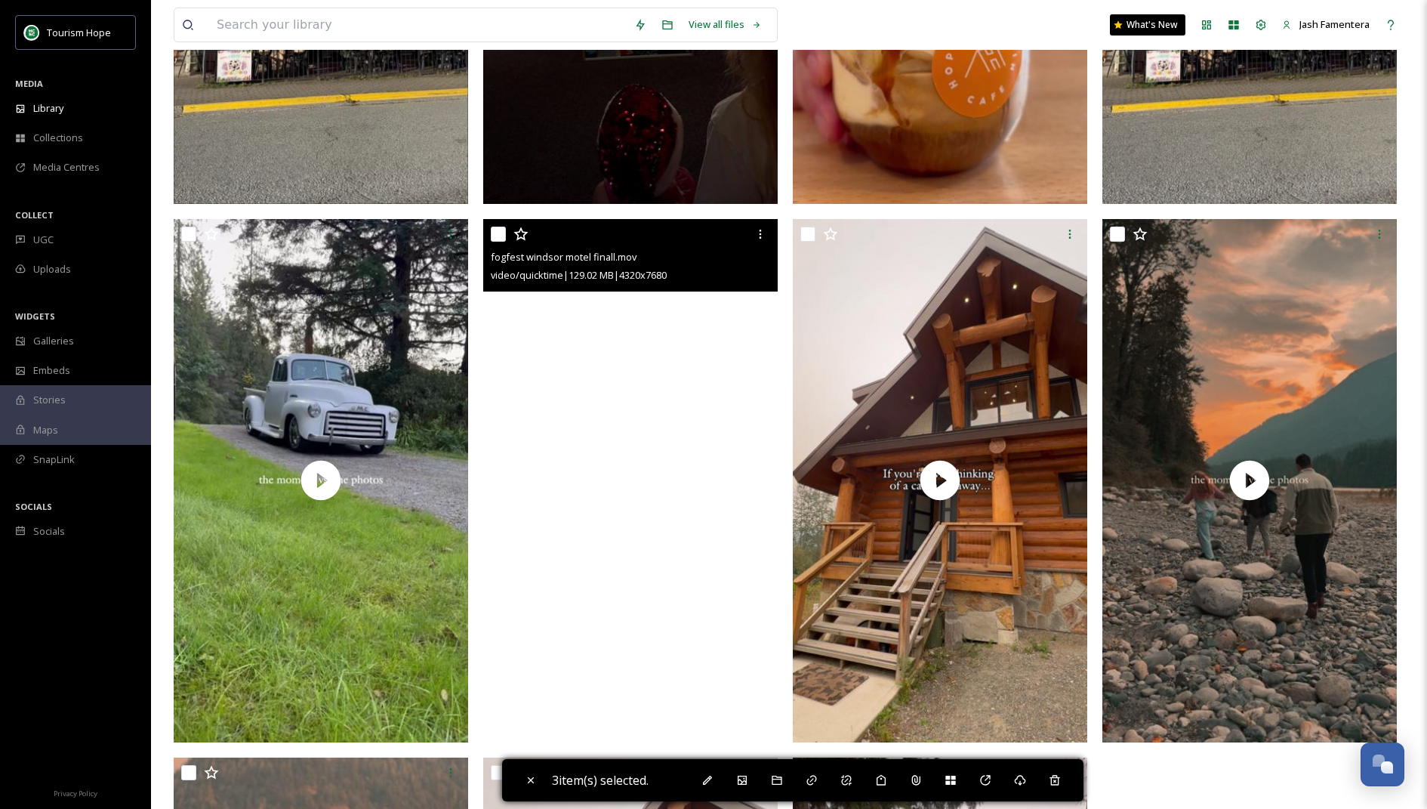
scroll to position [682, 0]
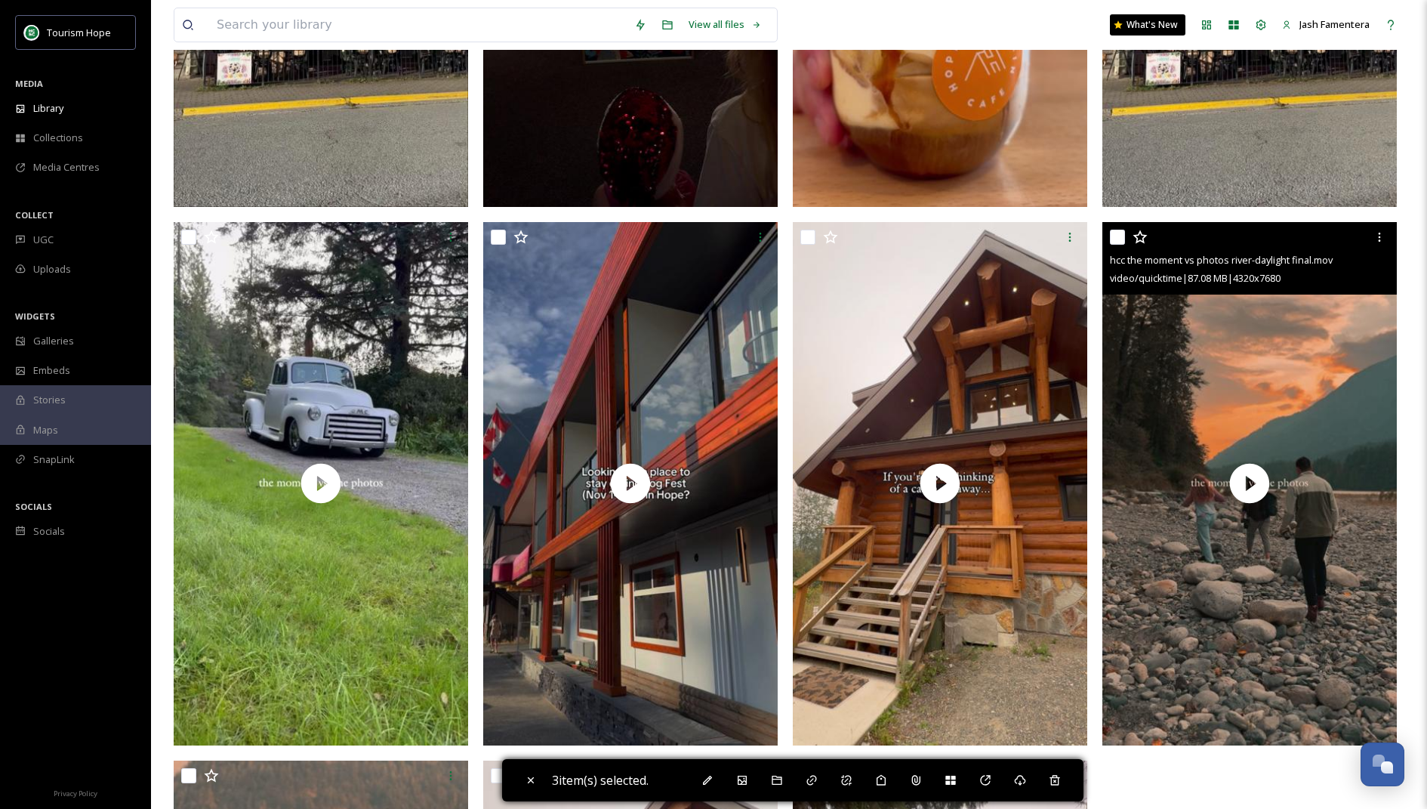
click at [933, 233] on input "checkbox" at bounding box center [1117, 237] width 15 height 15
checkbox input "true"
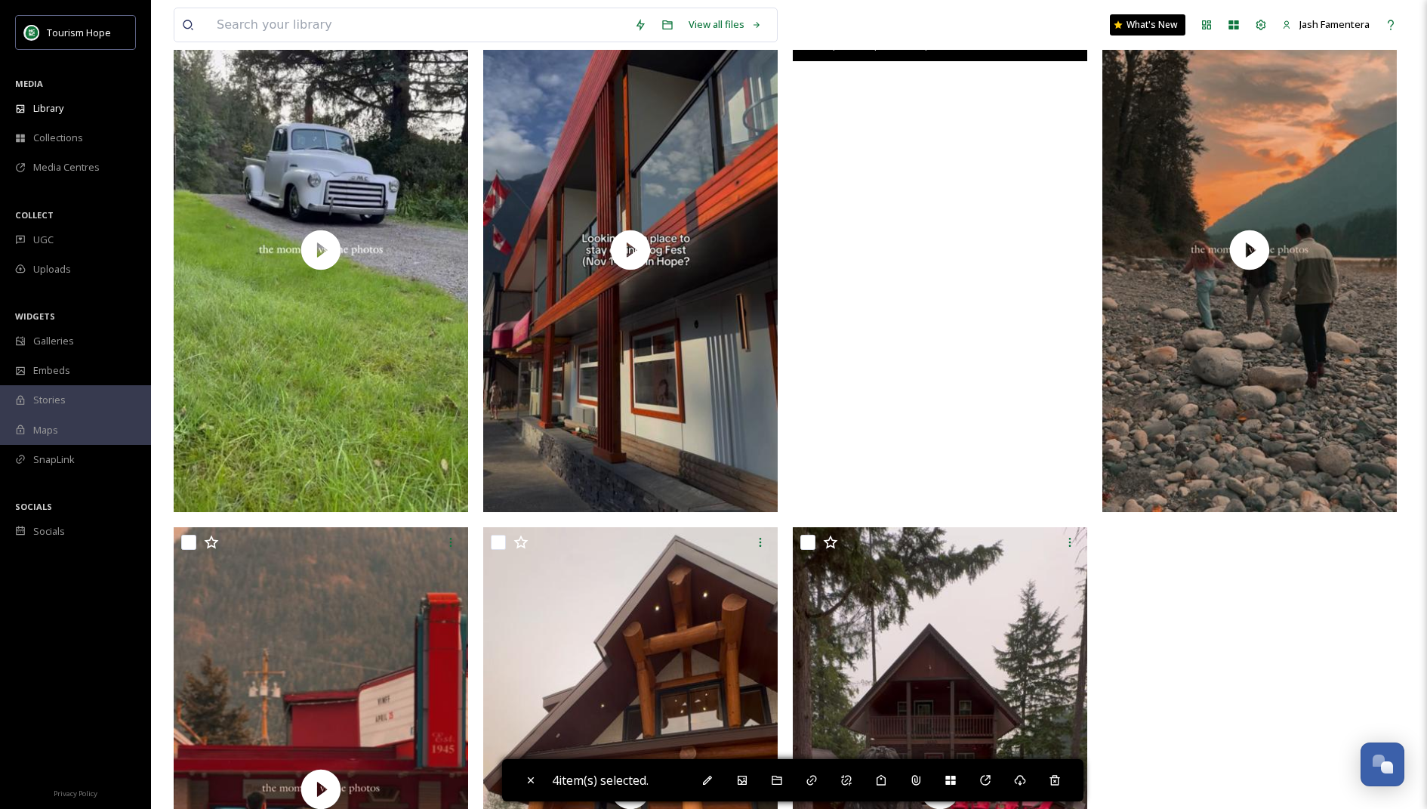
scroll to position [1182, 0]
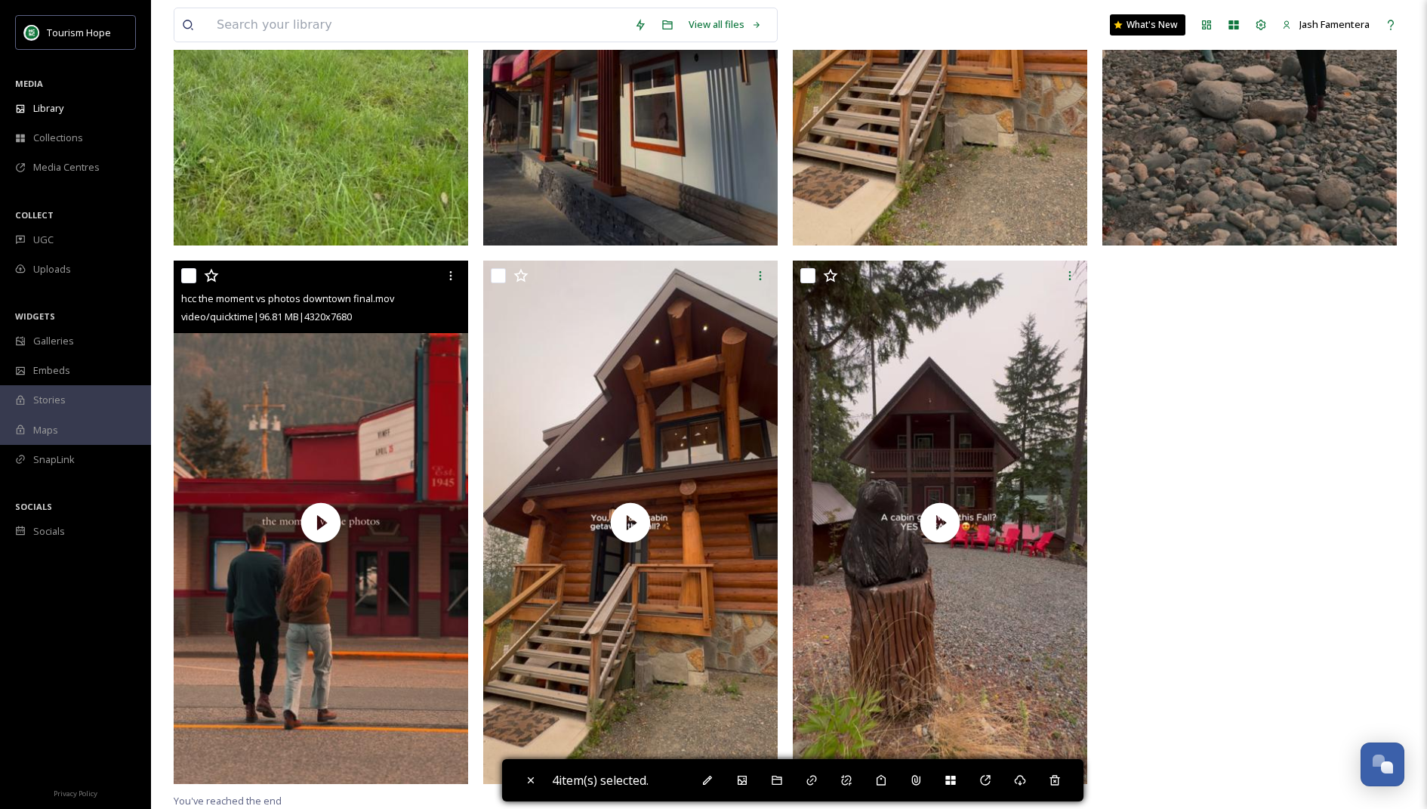
click at [189, 275] on input "checkbox" at bounding box center [188, 275] width 15 height 15
checkbox input "true"
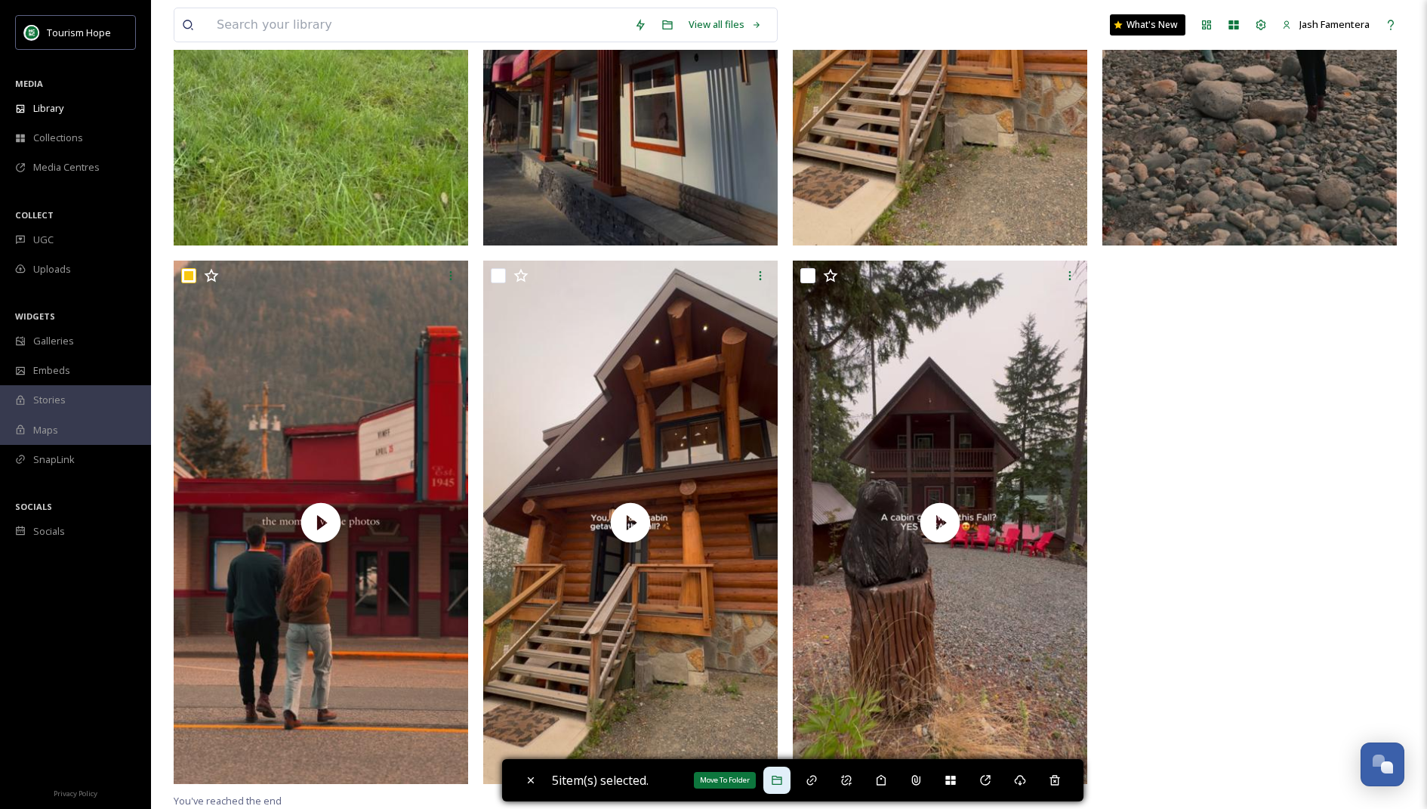
click at [782, 729] on icon at bounding box center [777, 780] width 12 height 12
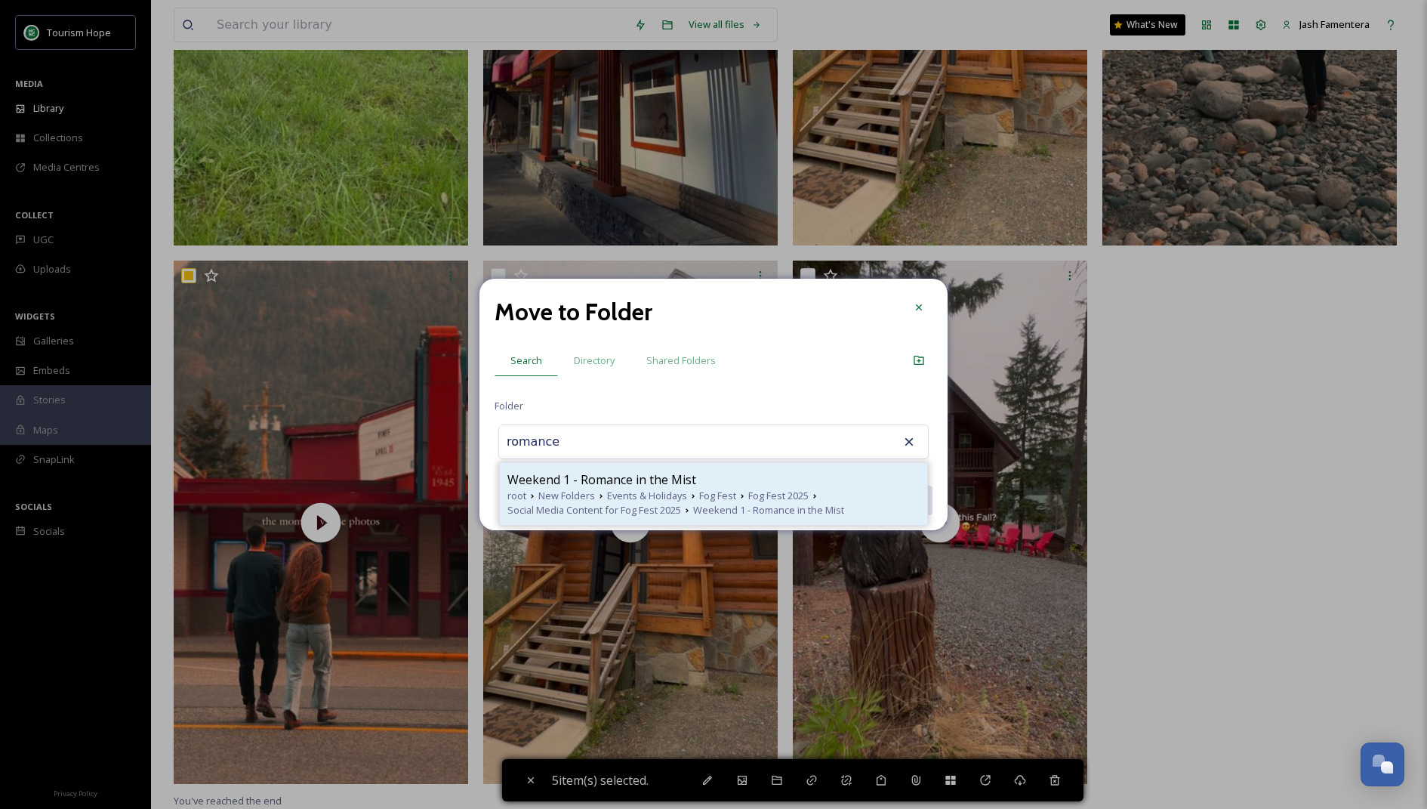
click at [679, 476] on span "Weekend 1 - Romance in the Mist" at bounding box center [601, 479] width 189 height 18
type input "Weekend 1 - Romance in the Mist"
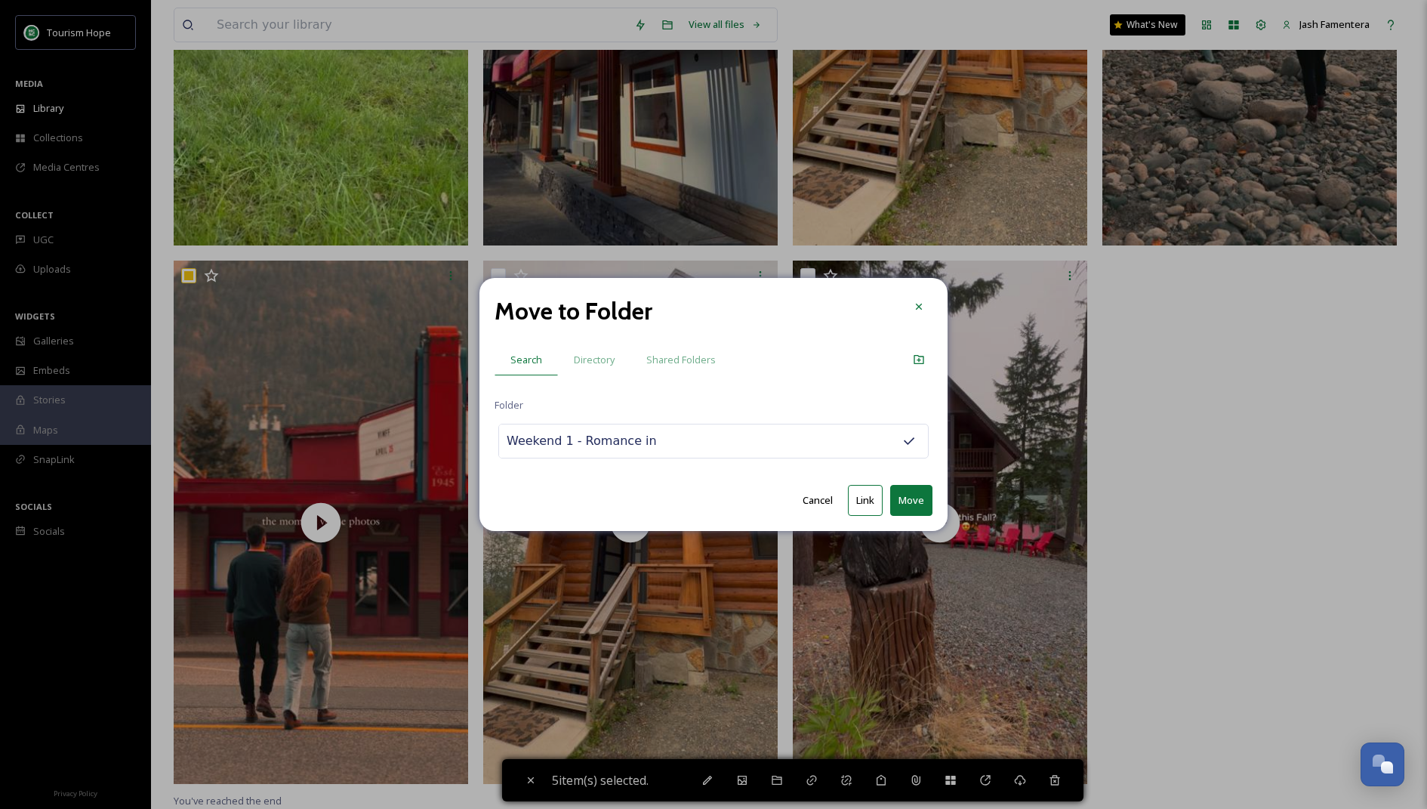
click at [903, 505] on button "Move" at bounding box center [911, 500] width 42 height 31
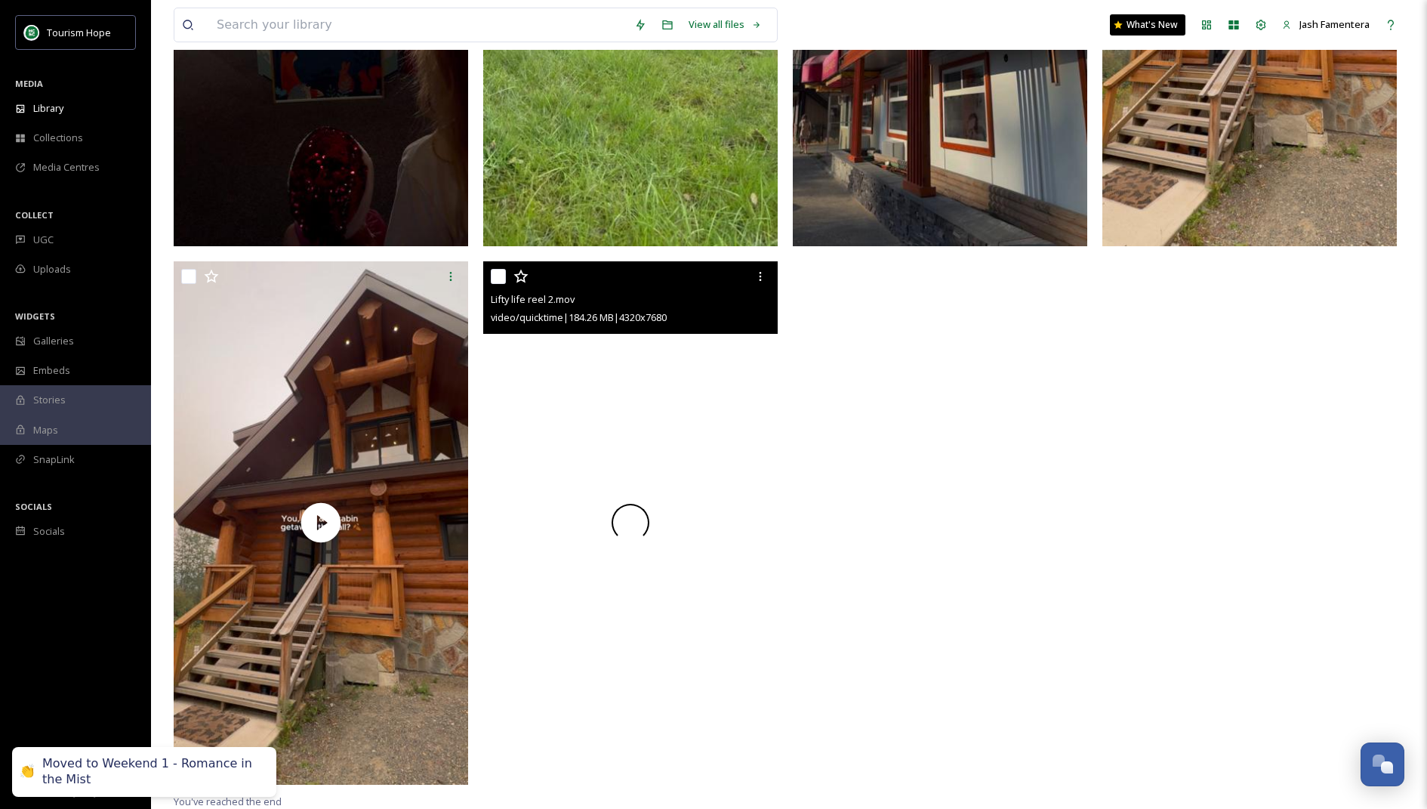
scroll to position [0, 0]
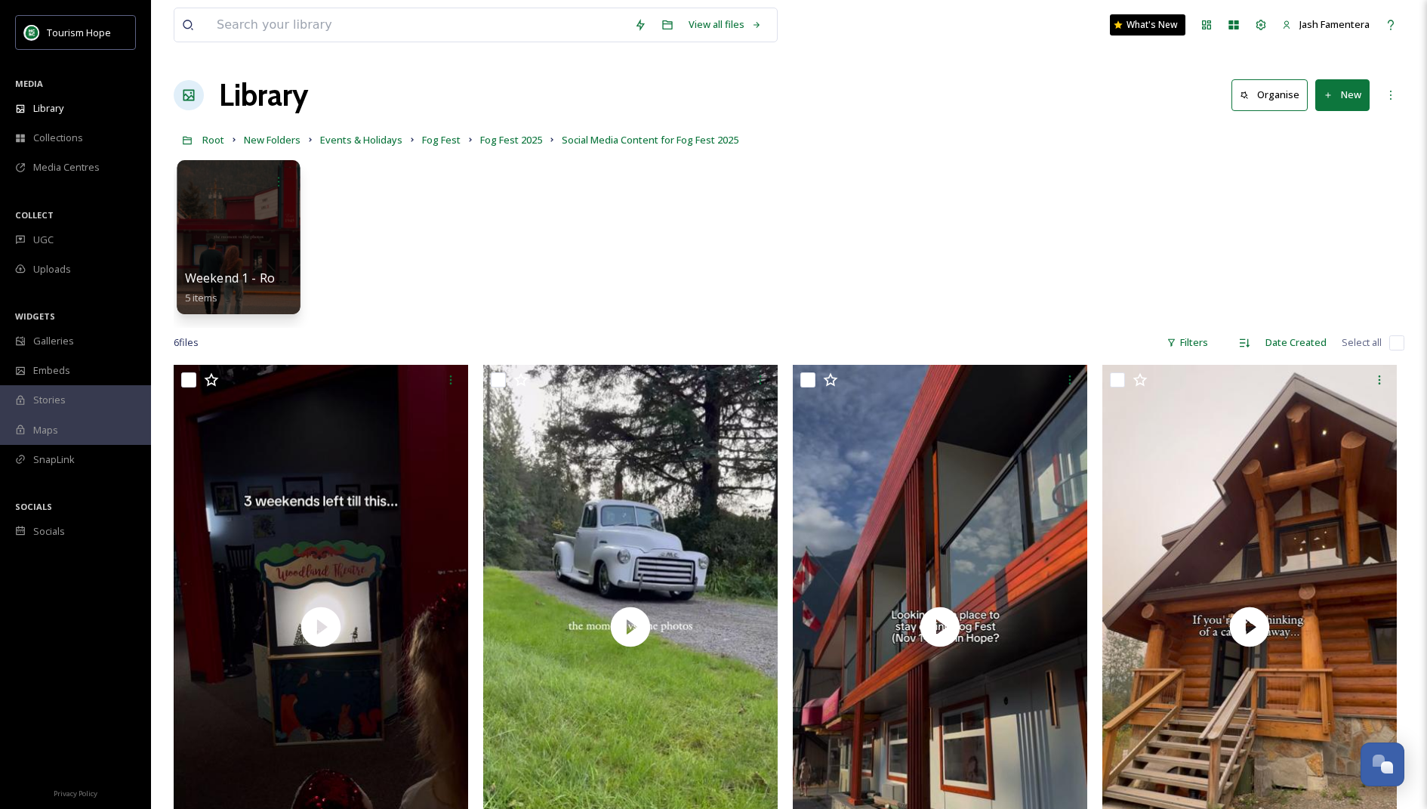
click at [197, 217] on div at bounding box center [238, 237] width 123 height 154
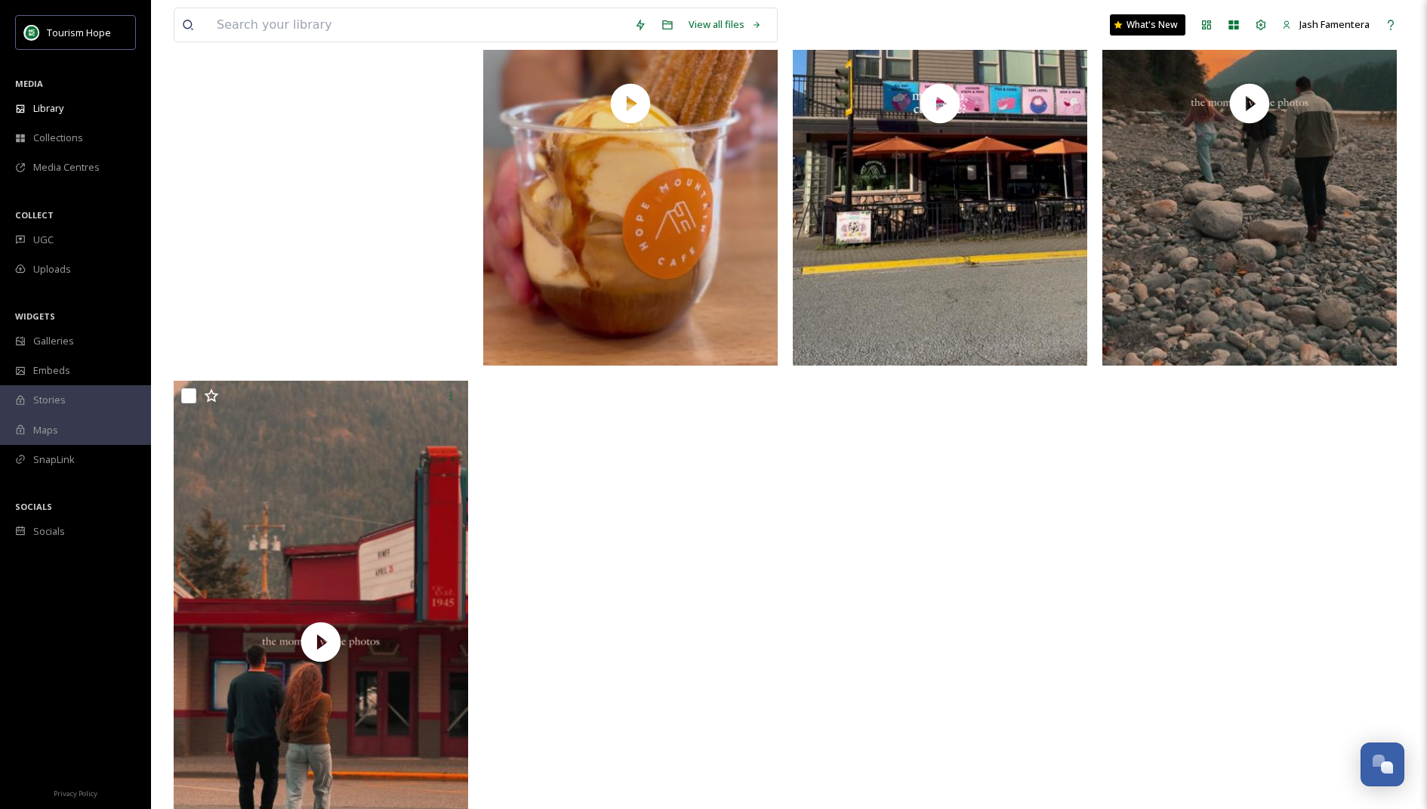
scroll to position [83, 0]
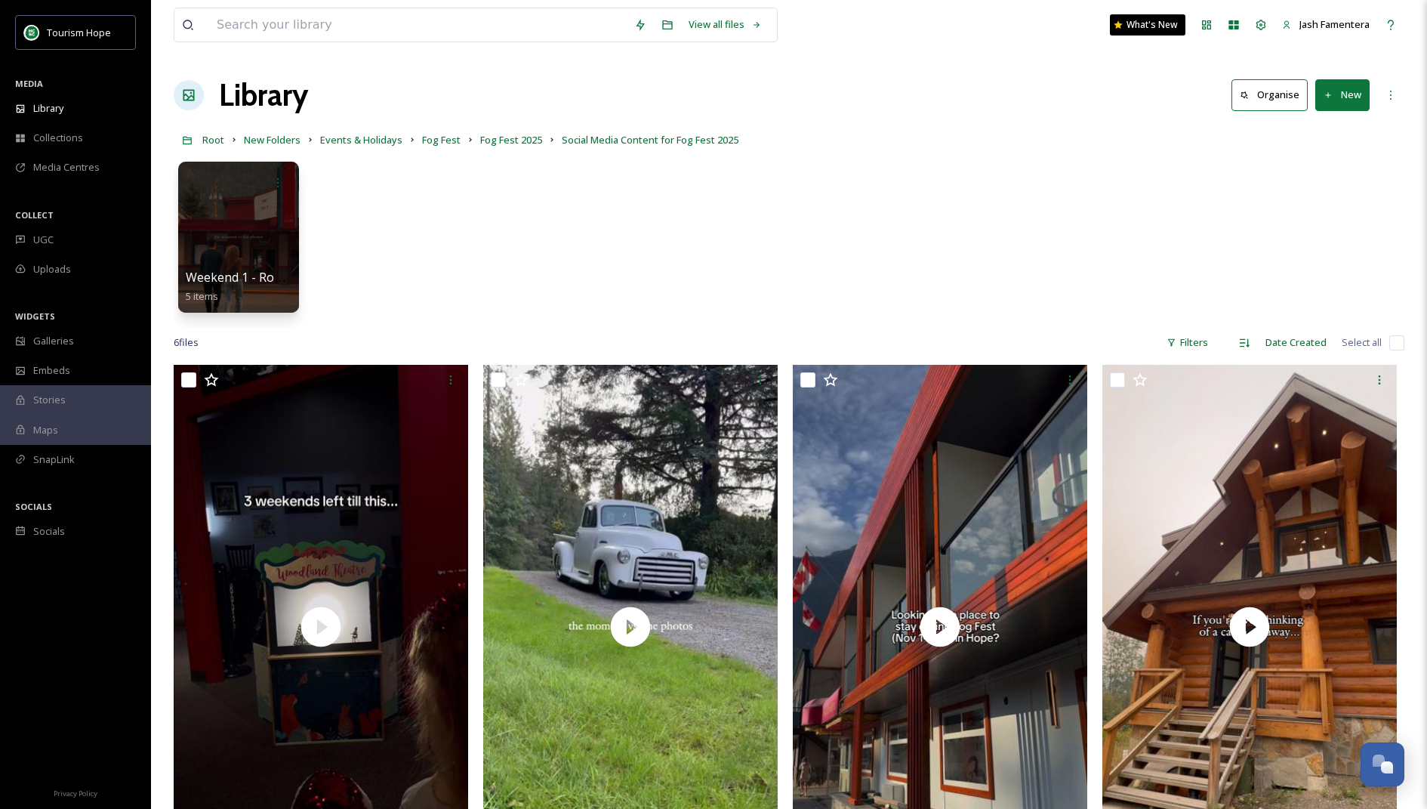
click at [933, 91] on button "New" at bounding box center [1343, 94] width 54 height 31
click at [933, 187] on span "Folder" at bounding box center [1325, 189] width 29 height 14
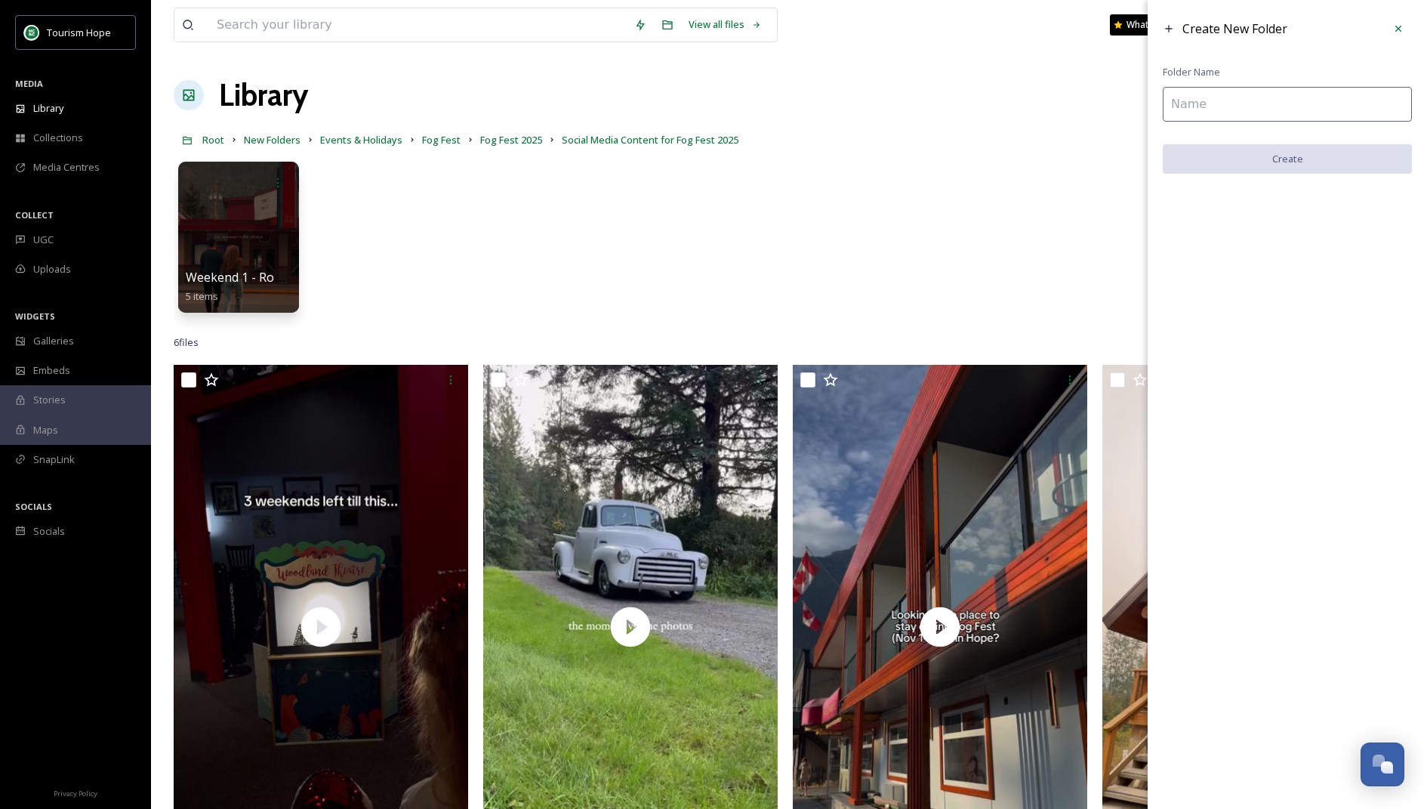
click at [933, 124] on div "Create New Folder Folder Name Create" at bounding box center [1287, 94] width 279 height 189
click at [933, 101] on input at bounding box center [1287, 104] width 249 height 35
type input "Weekend 2 - Girls gone foggy"
click at [933, 156] on button "Create" at bounding box center [1287, 159] width 249 height 31
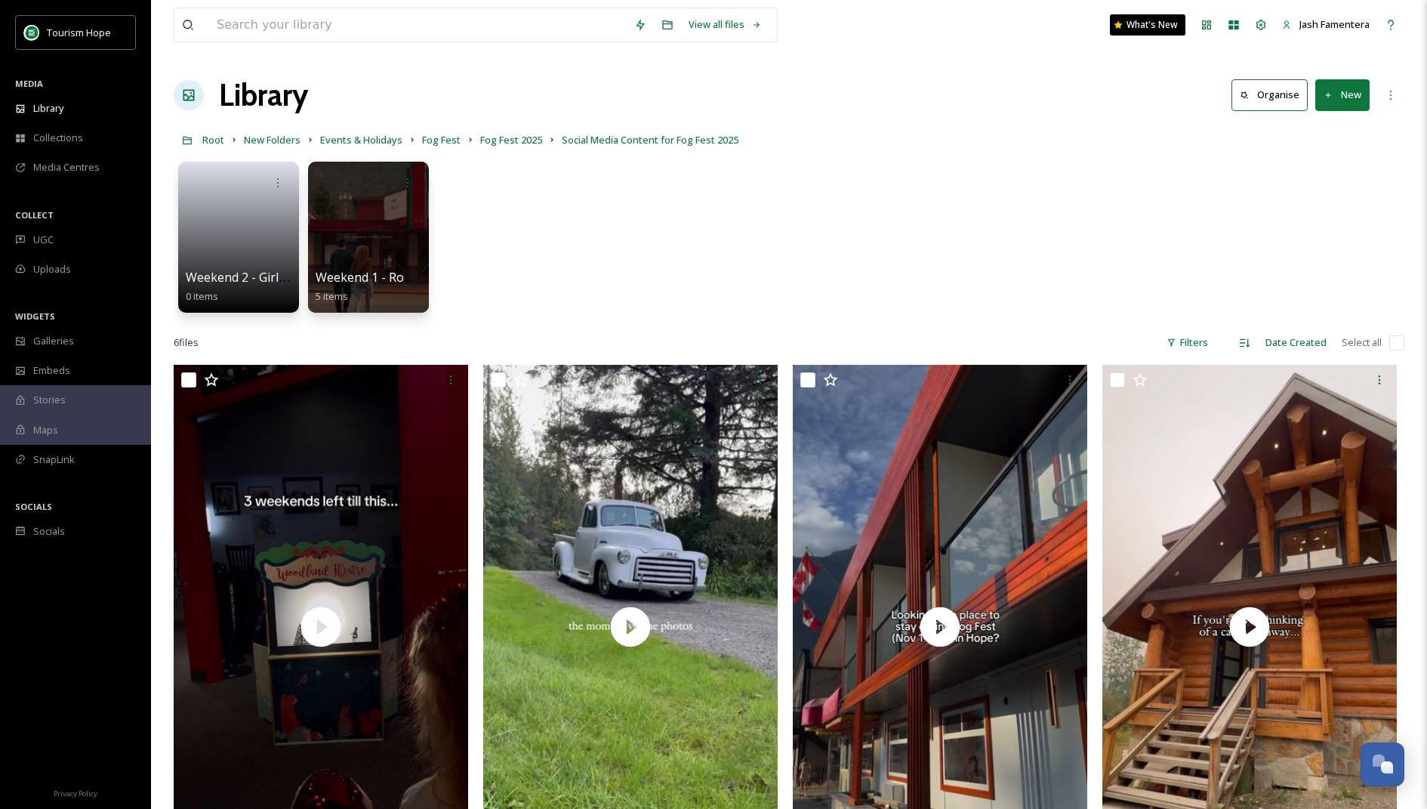
click at [933, 91] on icon at bounding box center [1329, 96] width 10 height 10
click at [933, 194] on div "Folder" at bounding box center [1326, 188] width 85 height 29
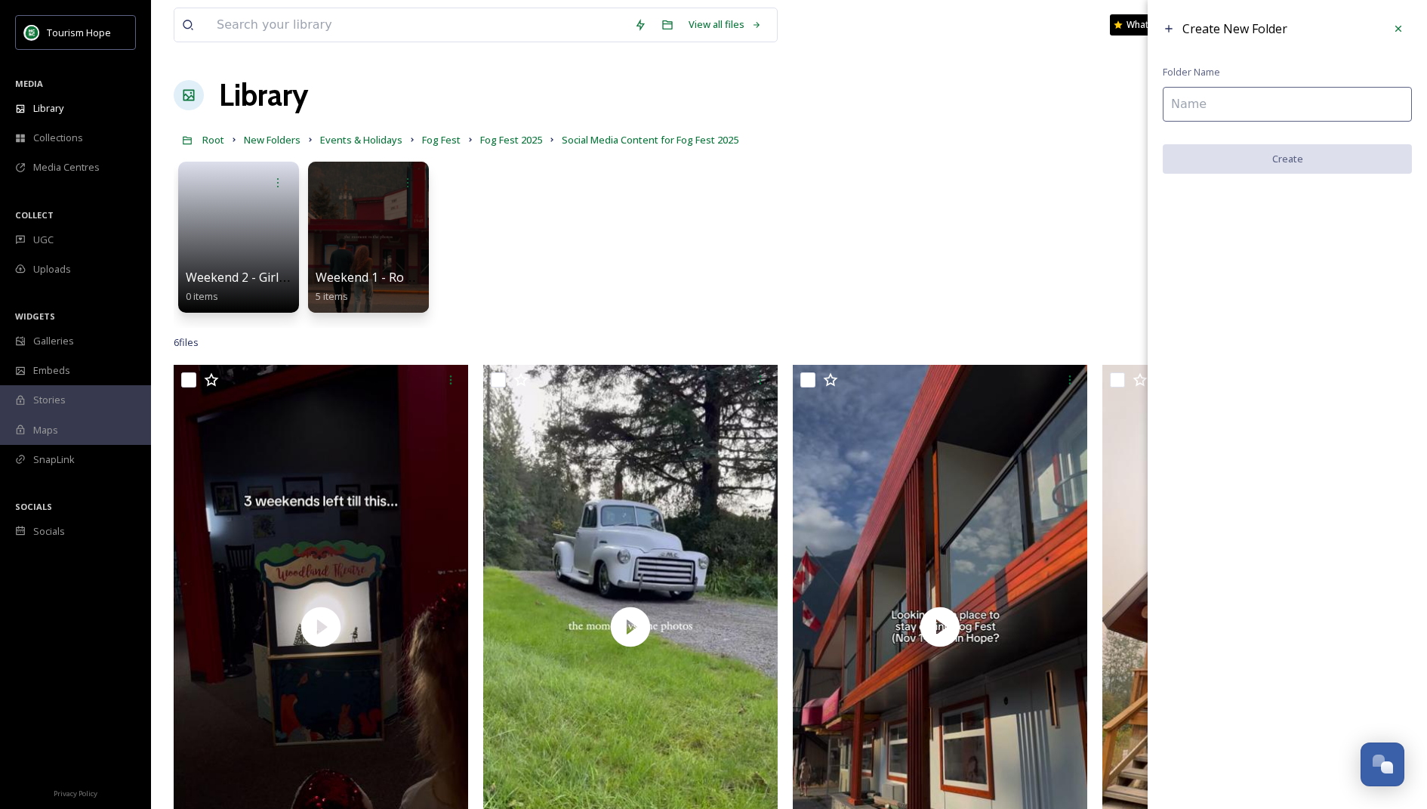
click at [933, 100] on input at bounding box center [1287, 104] width 249 height 35
type input "Weekend 3 - Christmas"
click at [933, 165] on button "Create" at bounding box center [1287, 159] width 249 height 31
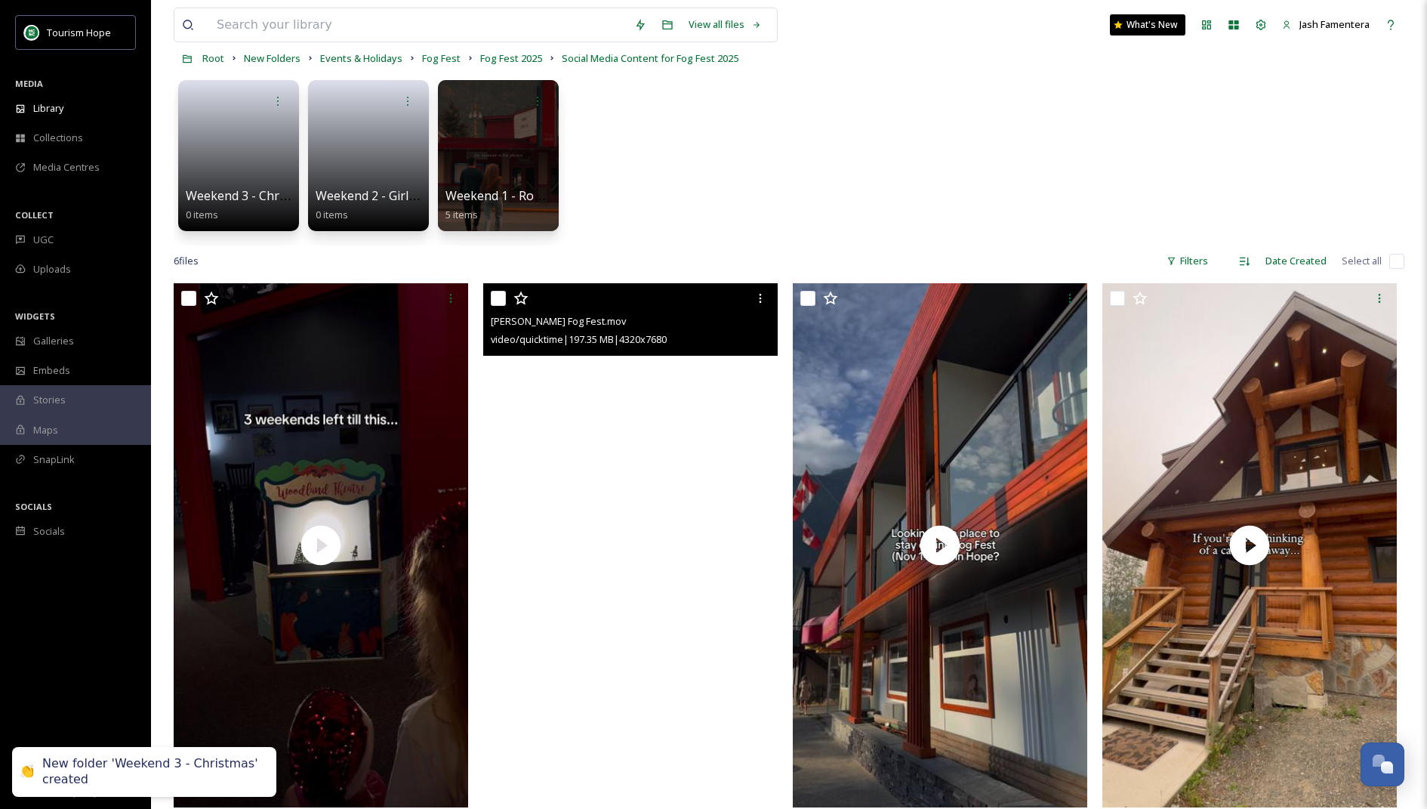
scroll to position [57, 0]
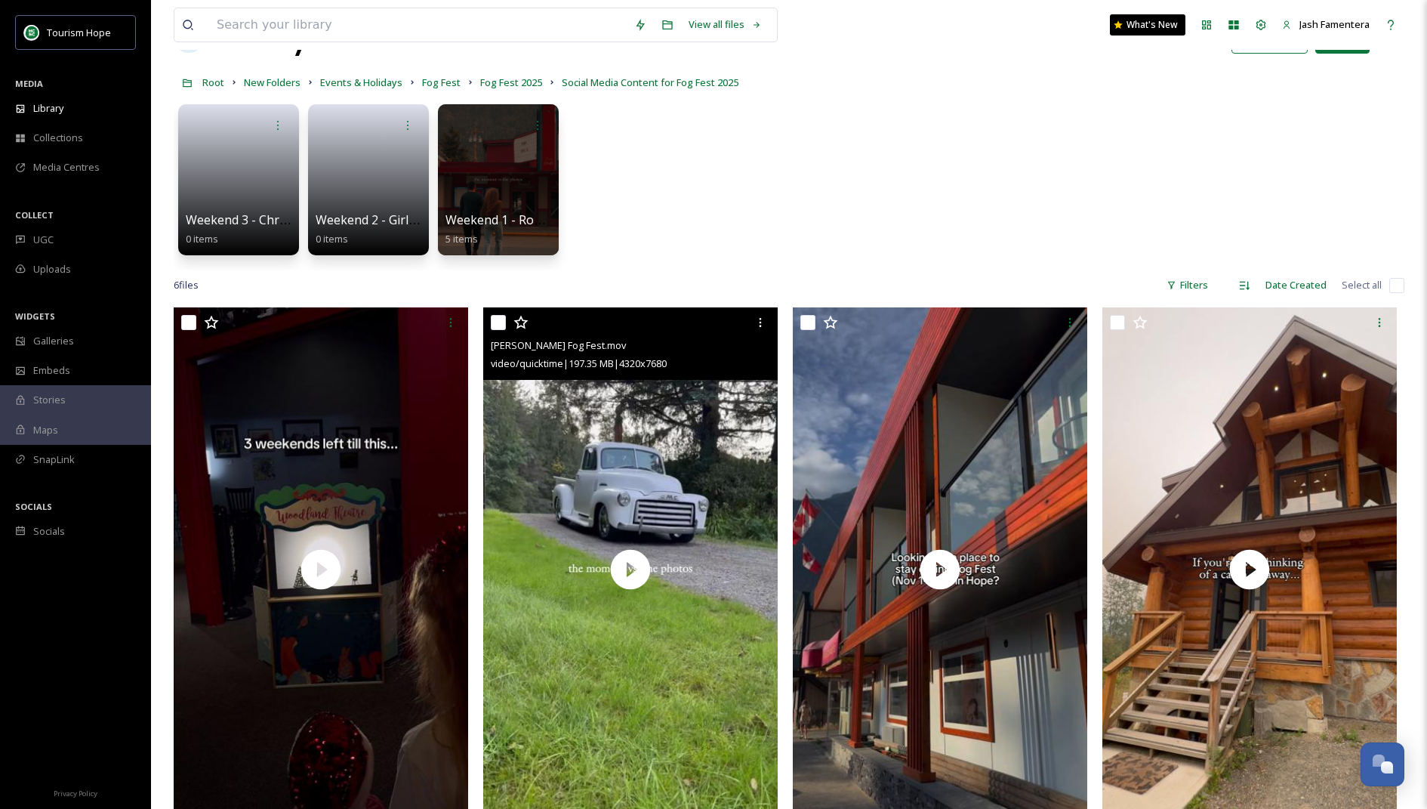
click at [501, 323] on input "checkbox" at bounding box center [498, 322] width 15 height 15
checkbox input "true"
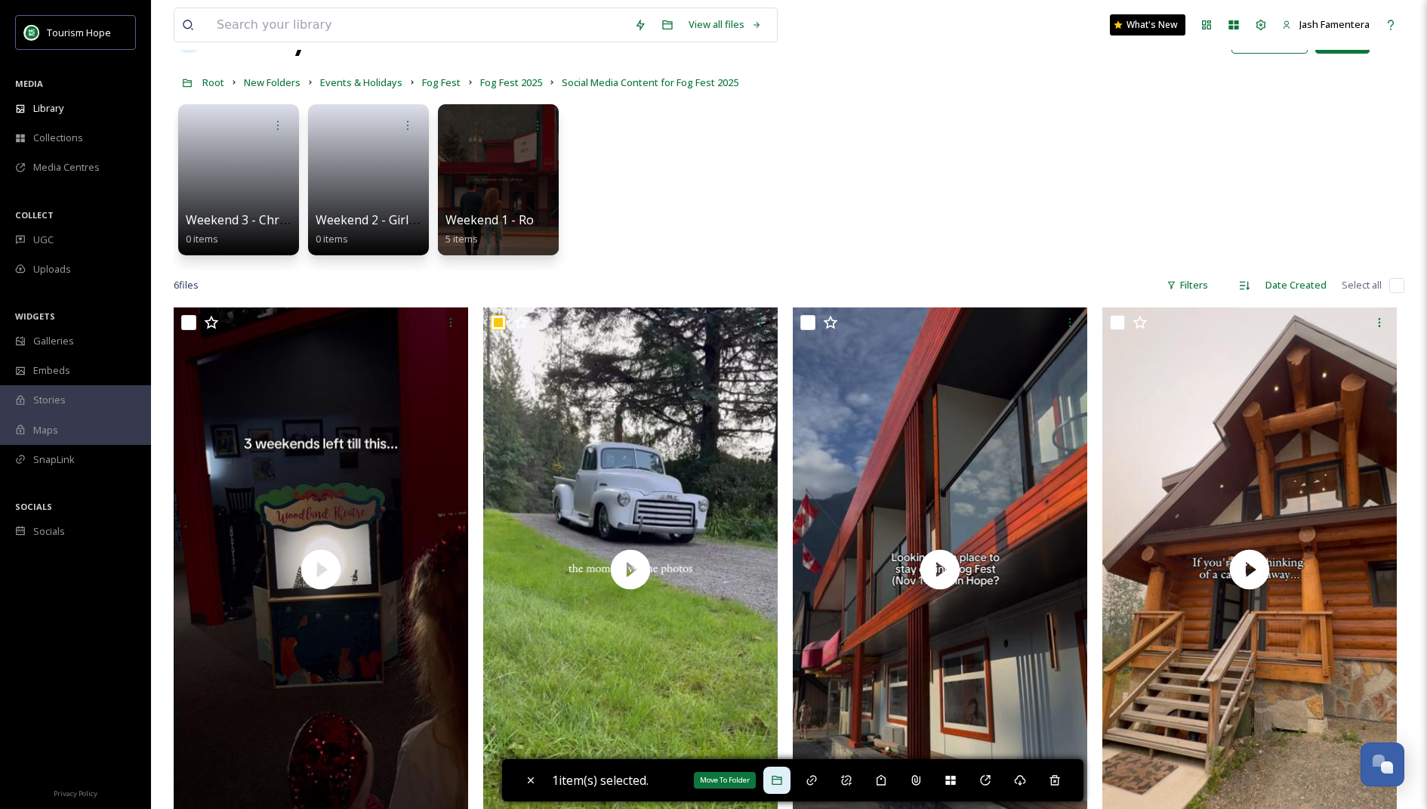
click at [791, 729] on div "Move To Folder" at bounding box center [777, 780] width 27 height 27
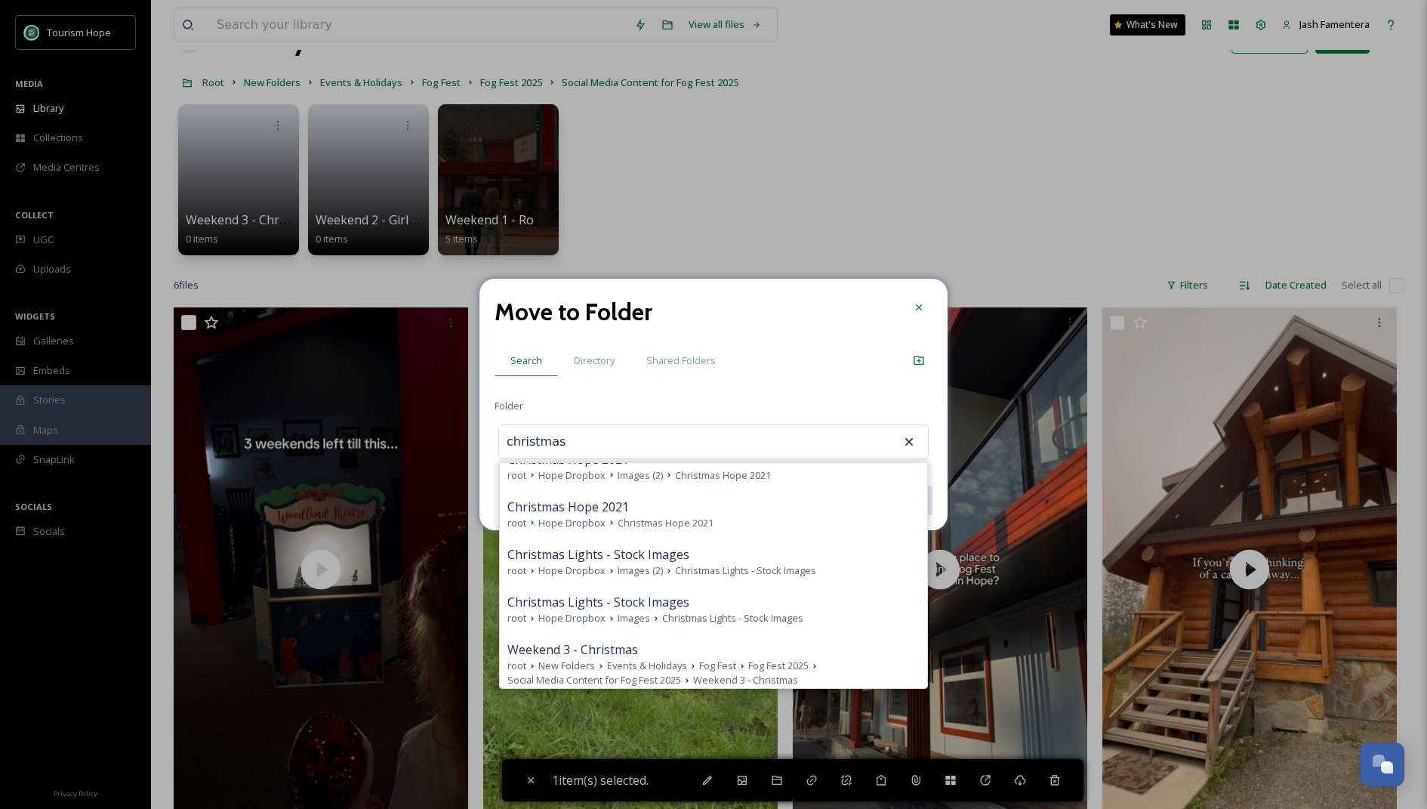
scroll to position [596, 0]
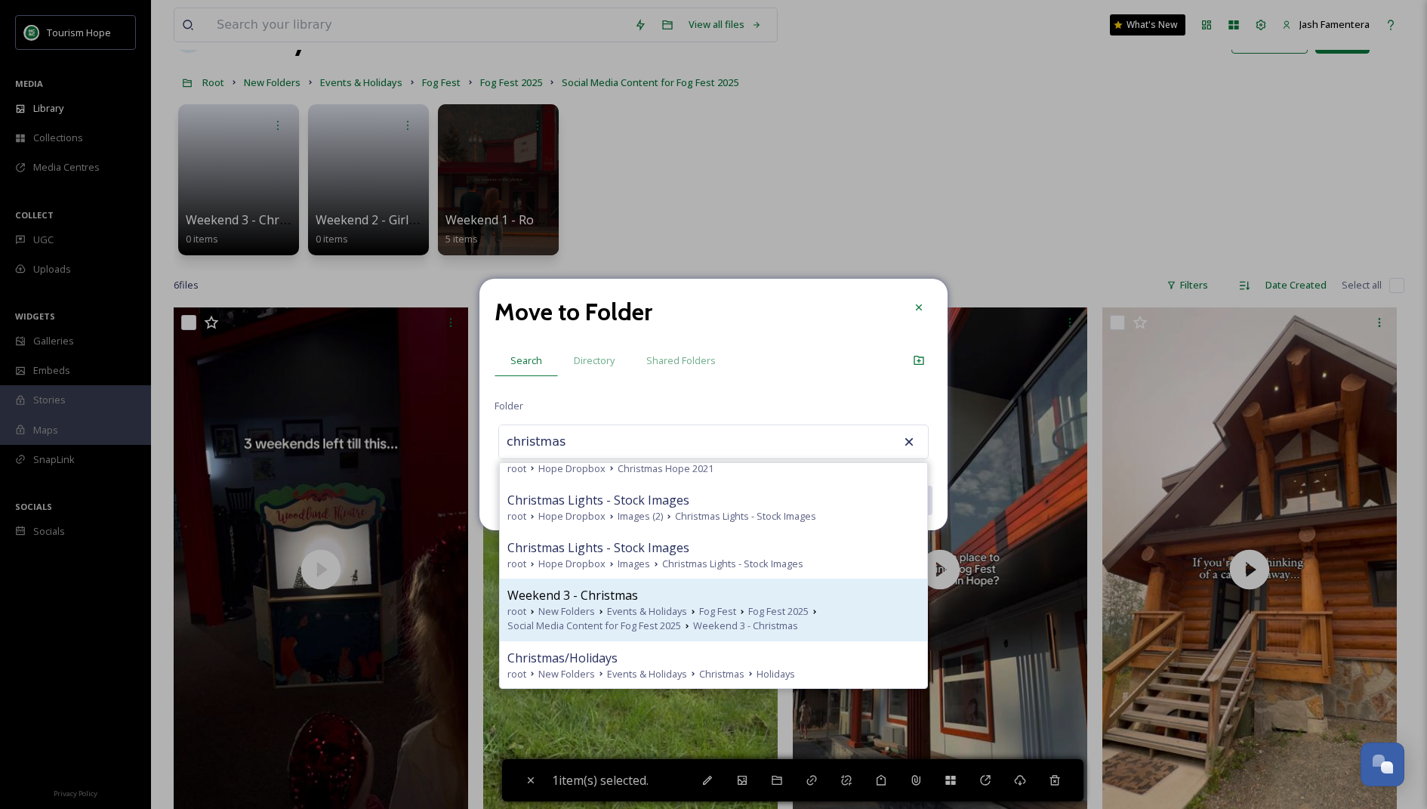
click at [588, 609] on span "New Folders" at bounding box center [566, 611] width 57 height 14
type input "Weekend 3 - Christmas"
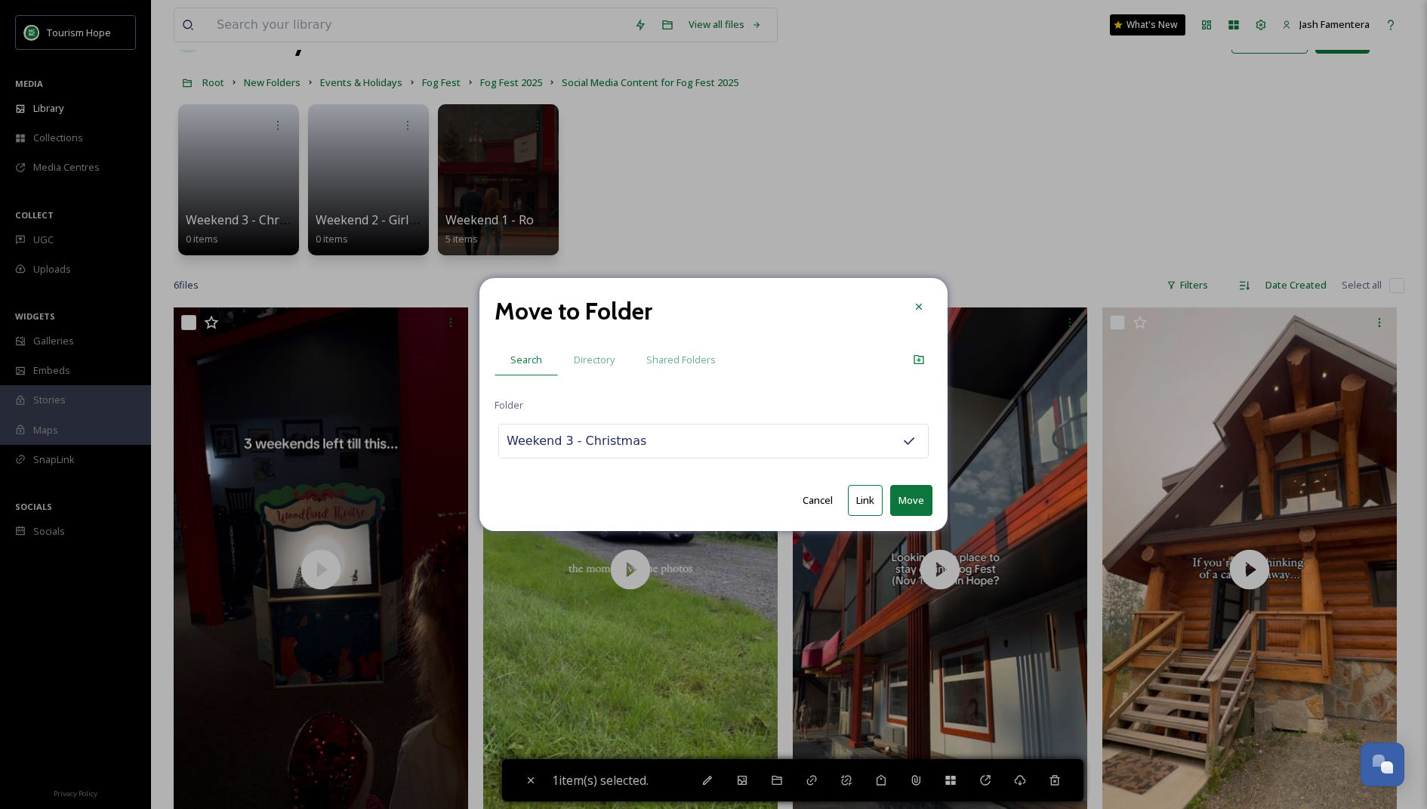
click at [907, 496] on button "Move" at bounding box center [911, 500] width 42 height 31
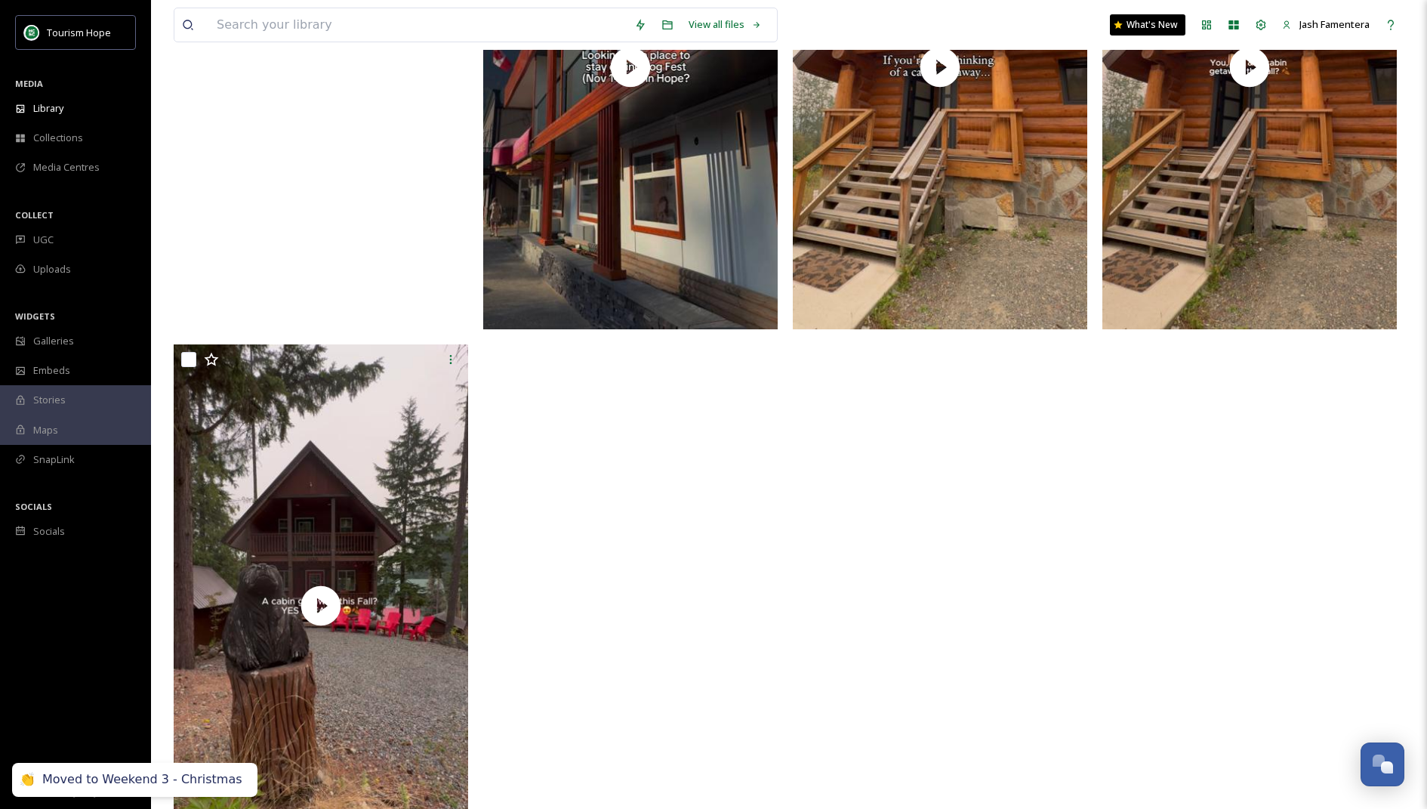
scroll to position [0, 0]
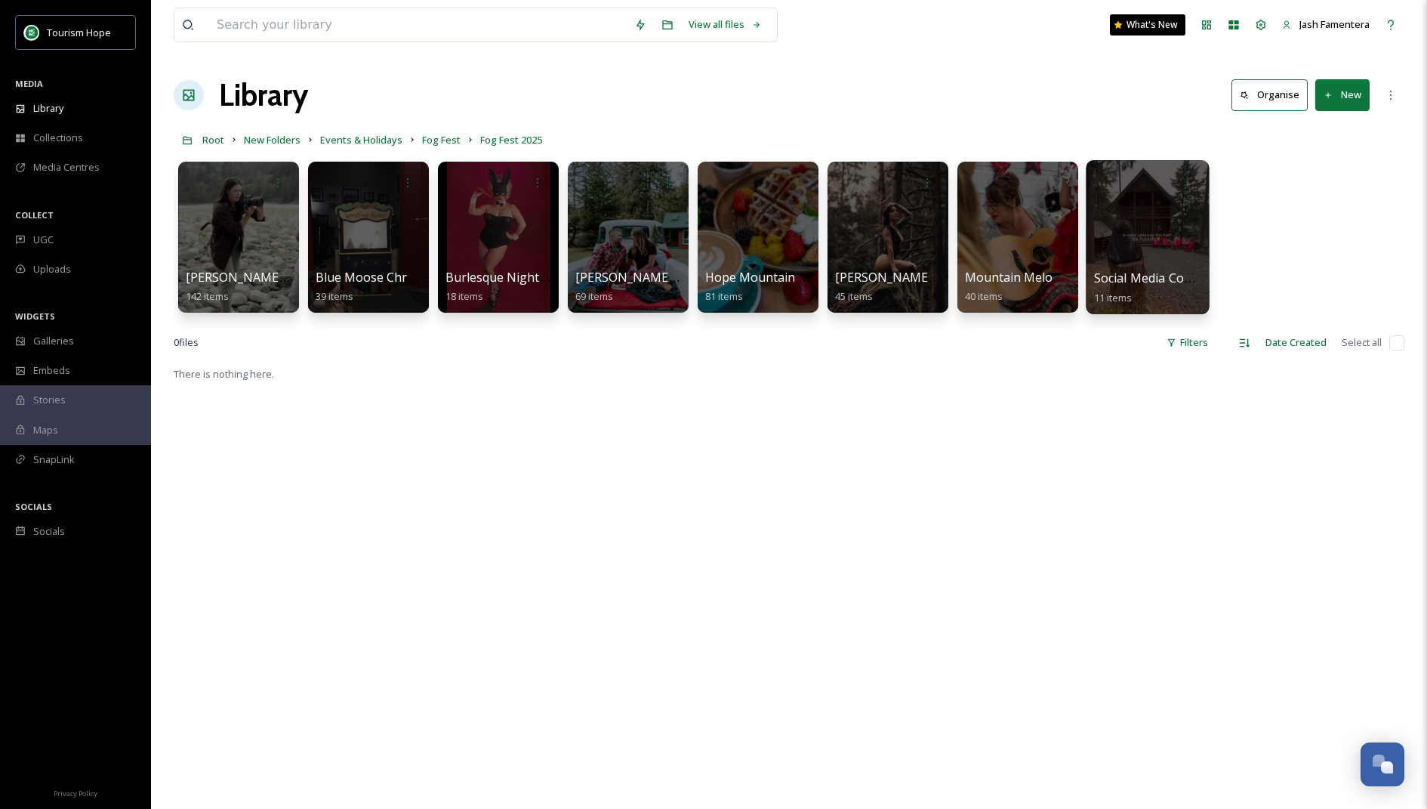
click at [933, 270] on div at bounding box center [1147, 237] width 123 height 154
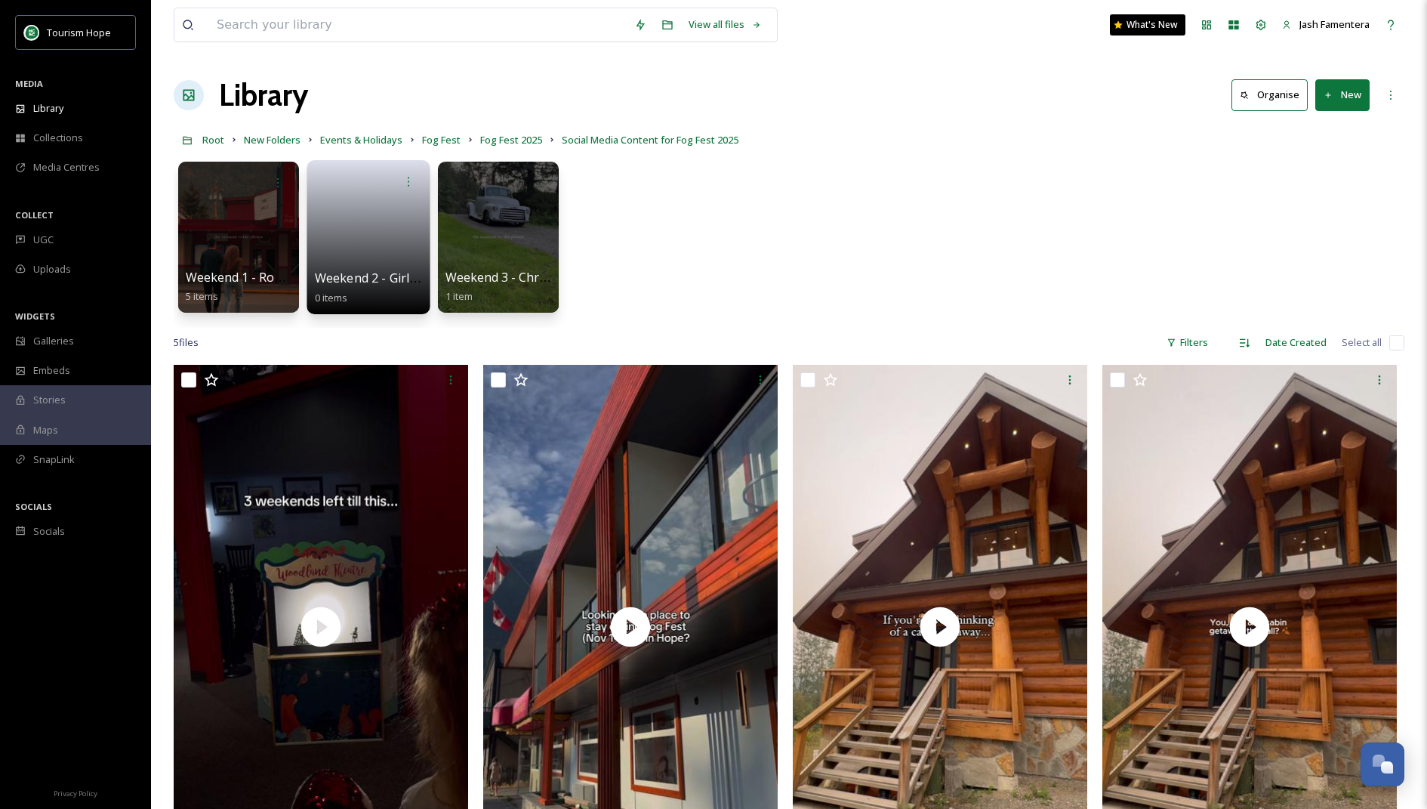
click at [375, 263] on link at bounding box center [369, 232] width 108 height 73
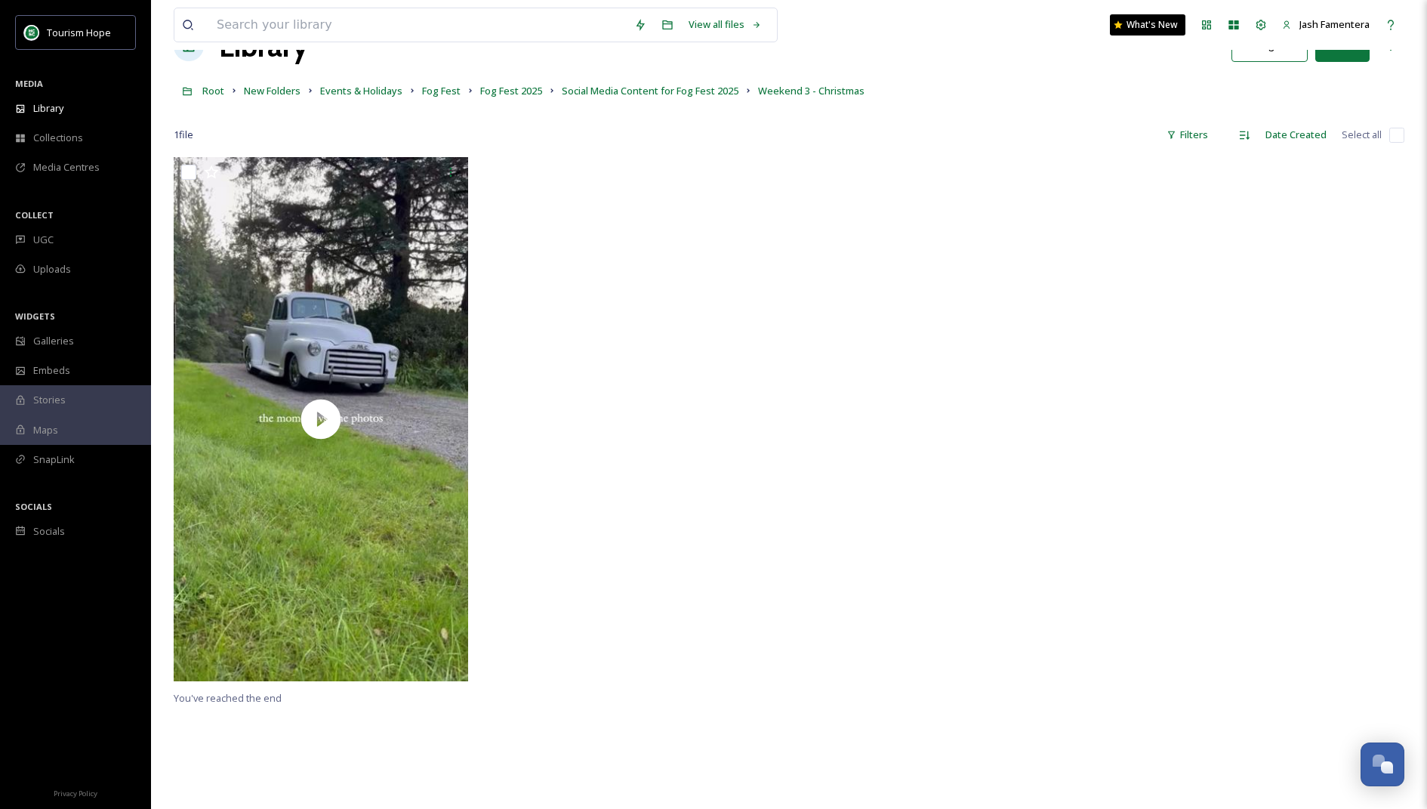
scroll to position [51, 0]
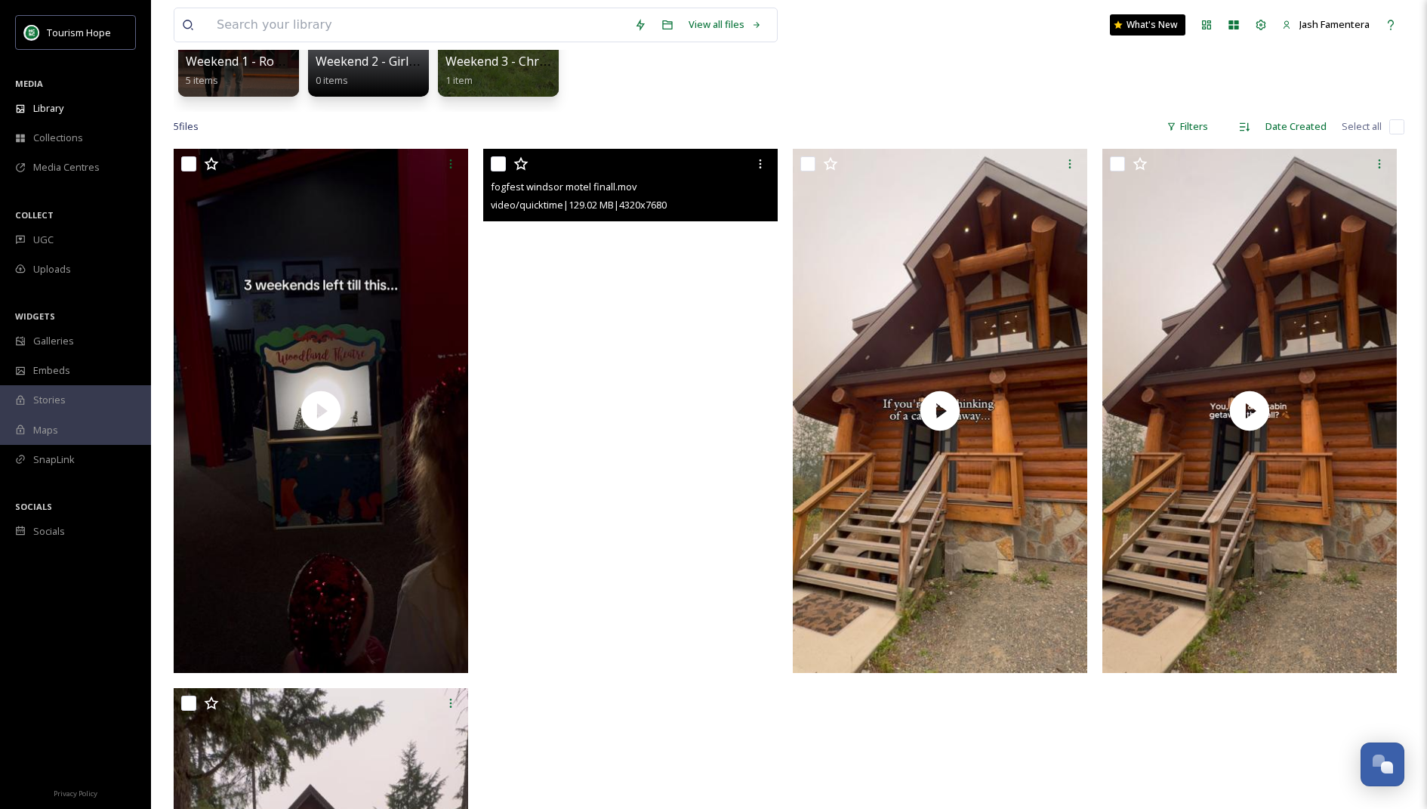
scroll to position [172, 0]
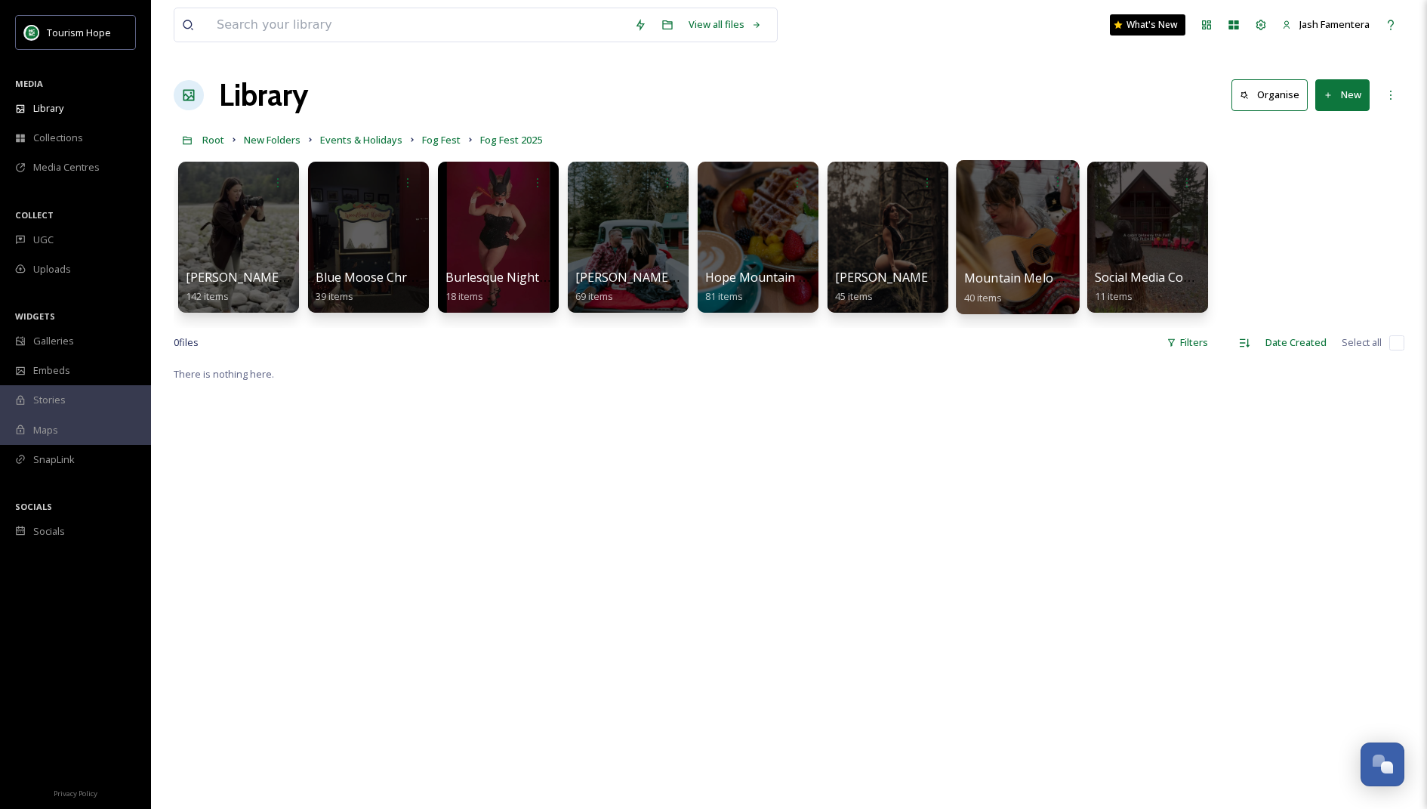
click at [933, 250] on div at bounding box center [1017, 237] width 123 height 154
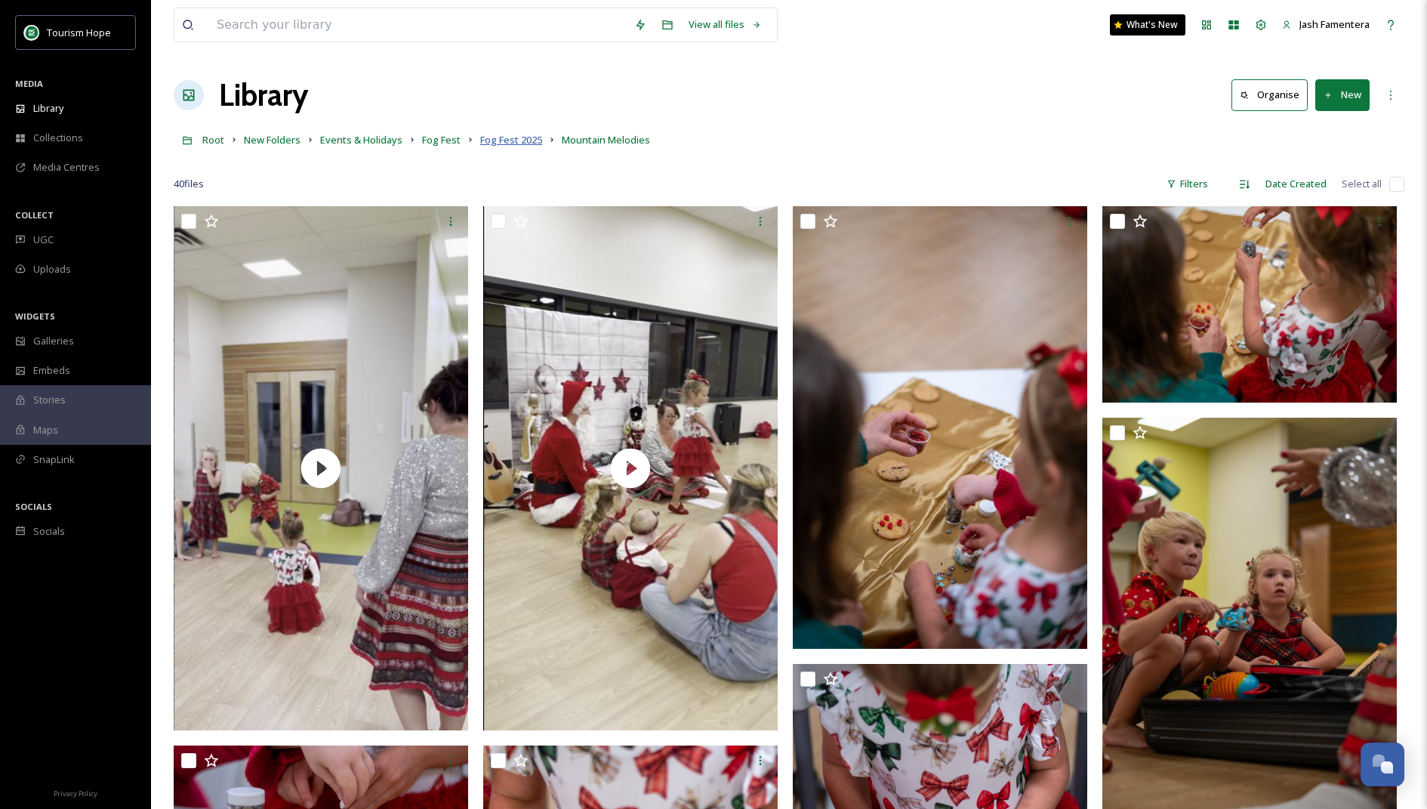
click at [520, 140] on span "Fog Fest 2025" at bounding box center [511, 140] width 62 height 14
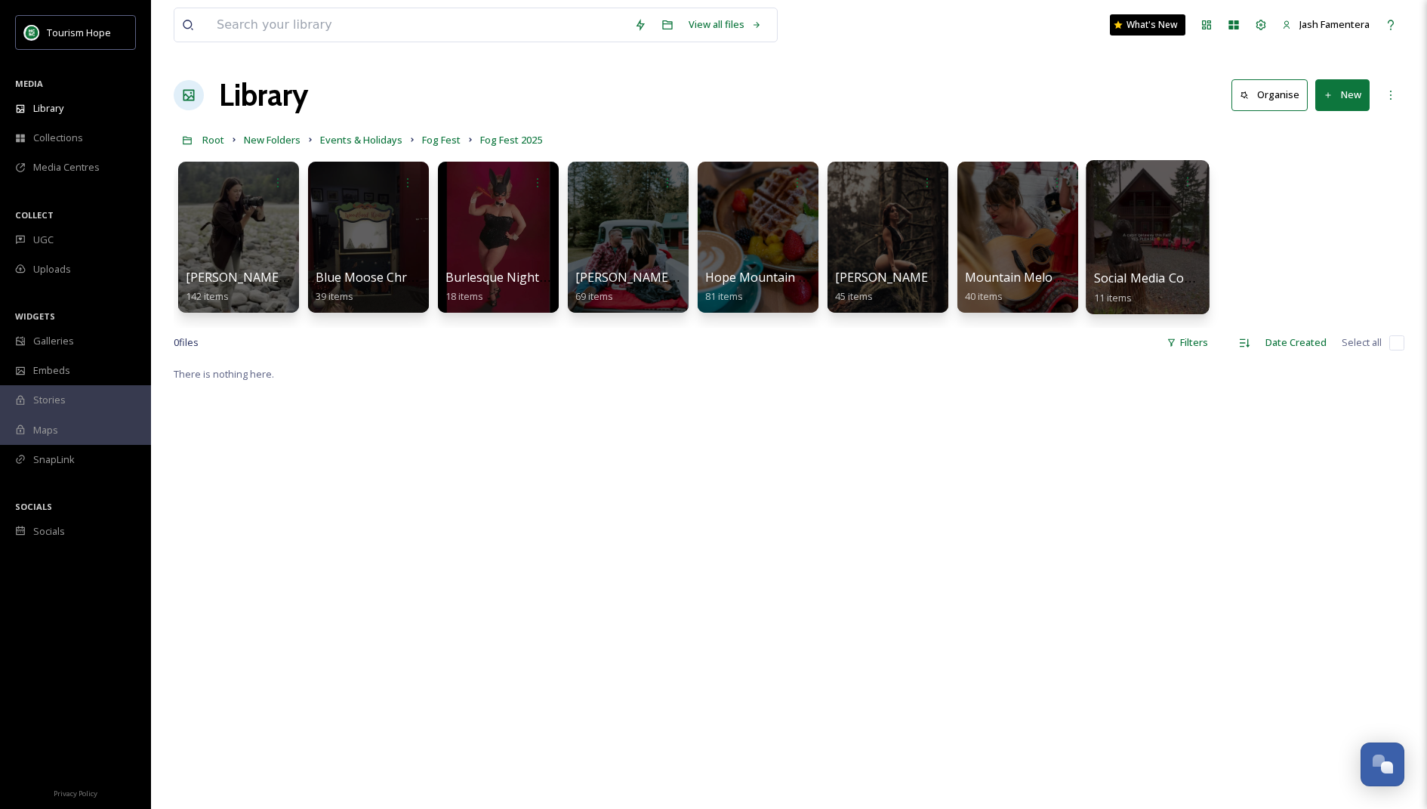
click at [933, 226] on div at bounding box center [1147, 237] width 123 height 154
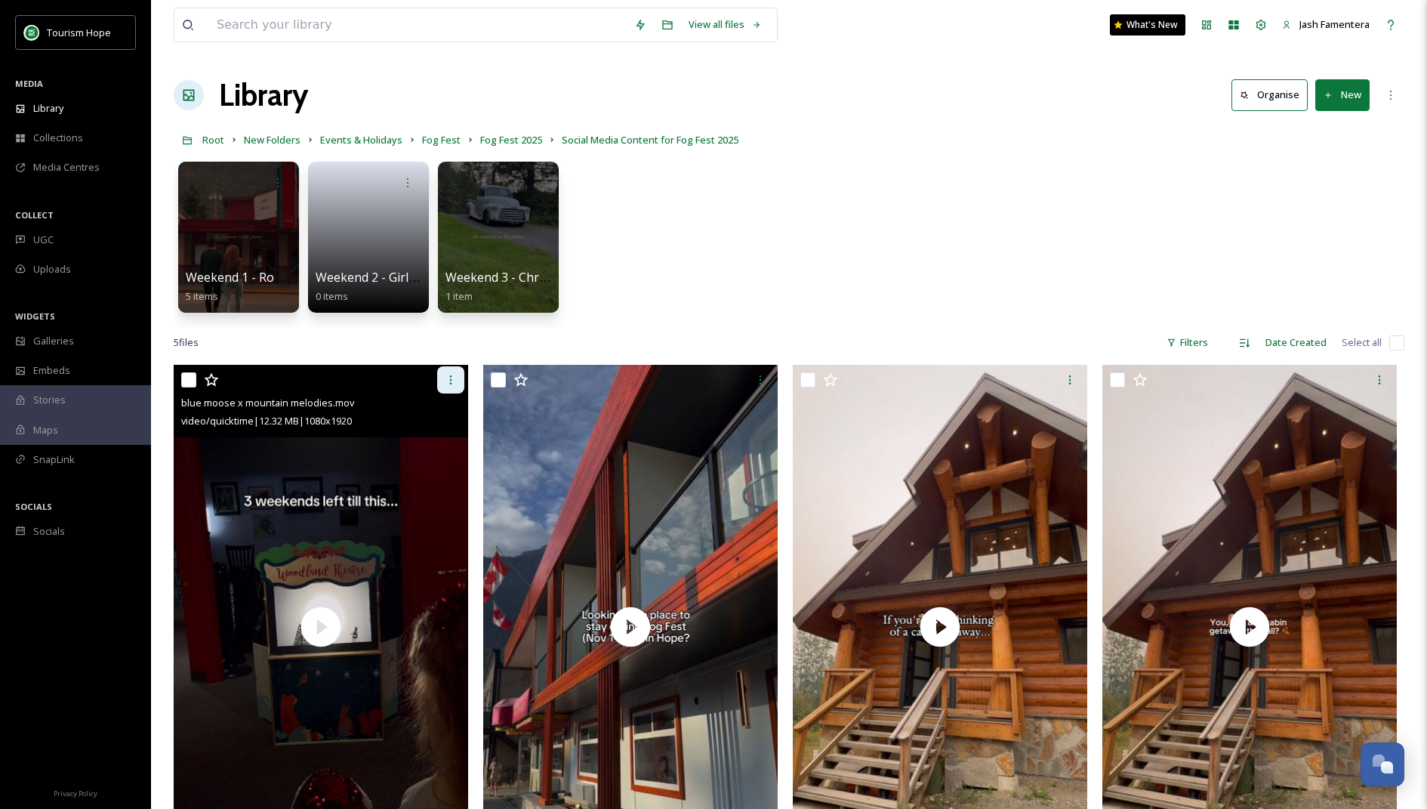
click at [457, 376] on div at bounding box center [450, 379] width 27 height 27
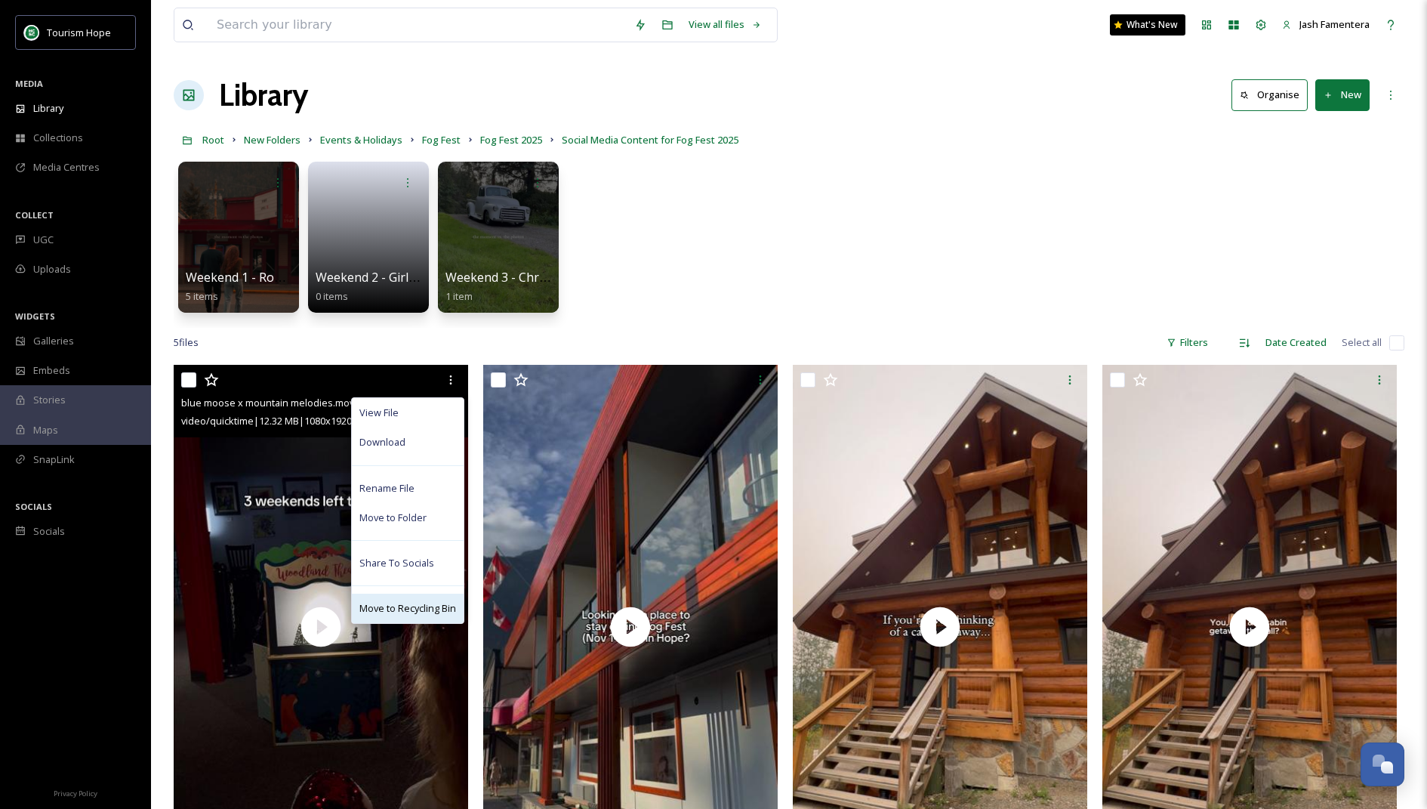
click at [429, 606] on span "Move to Recycling Bin" at bounding box center [407, 608] width 97 height 14
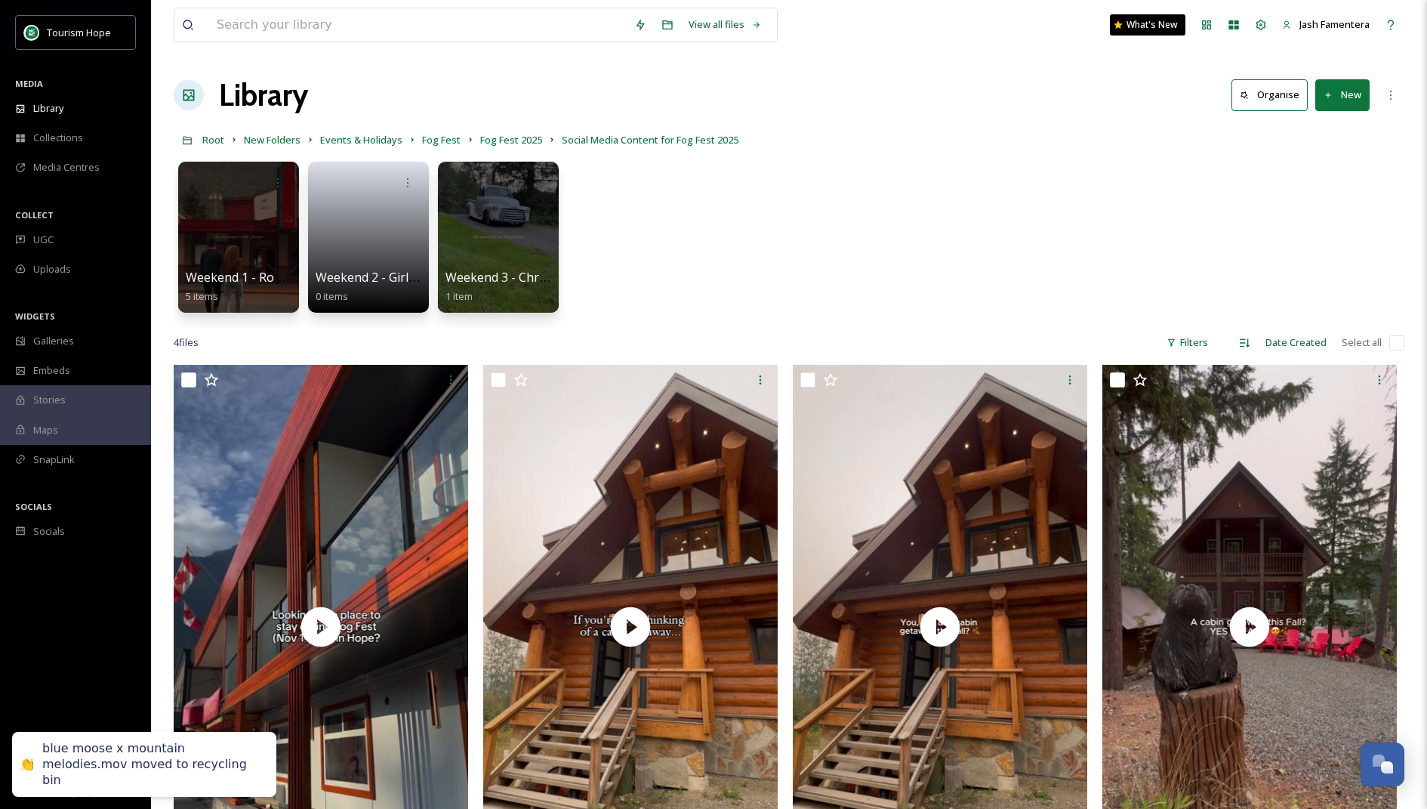
click at [933, 96] on button "New" at bounding box center [1343, 94] width 54 height 31
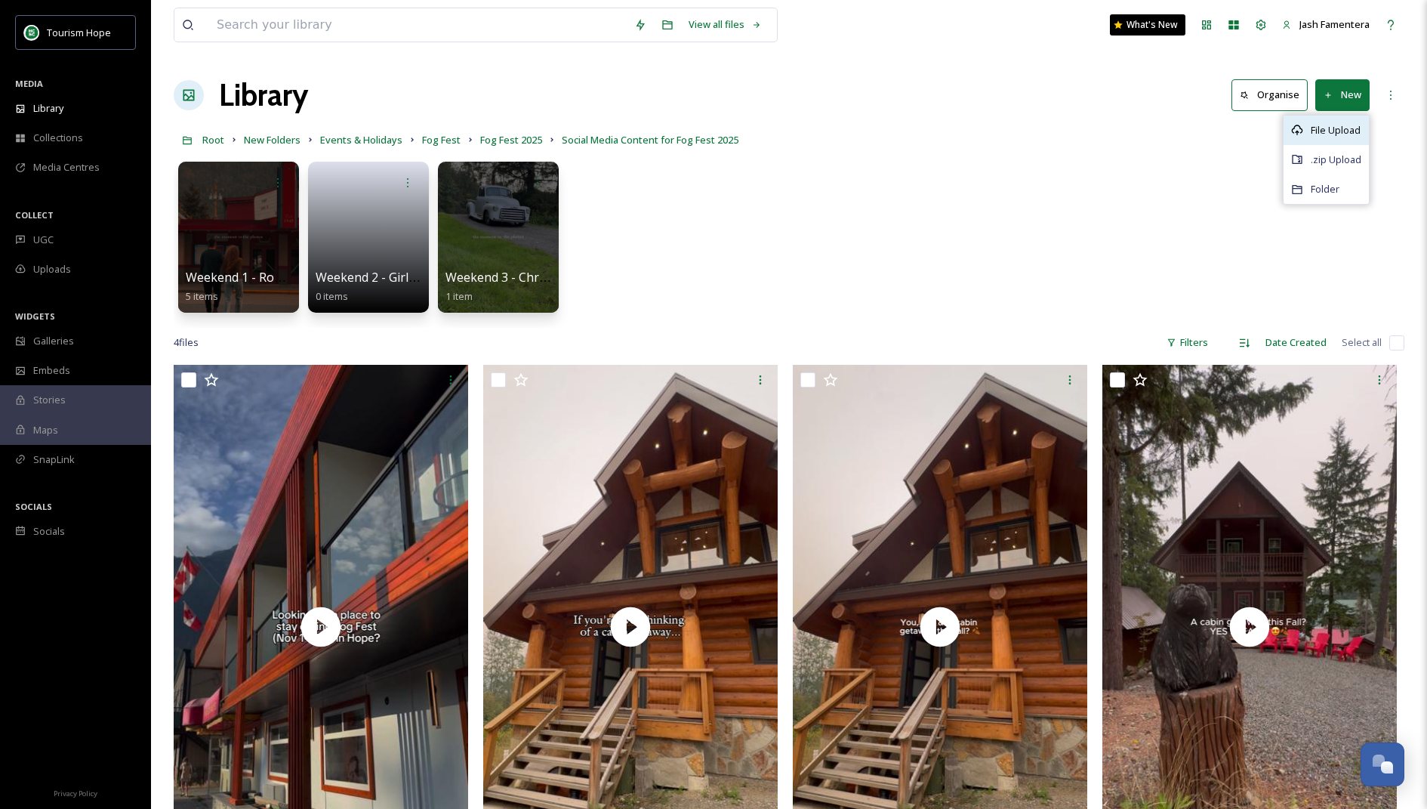
click at [933, 131] on div "File Upload" at bounding box center [1326, 130] width 85 height 29
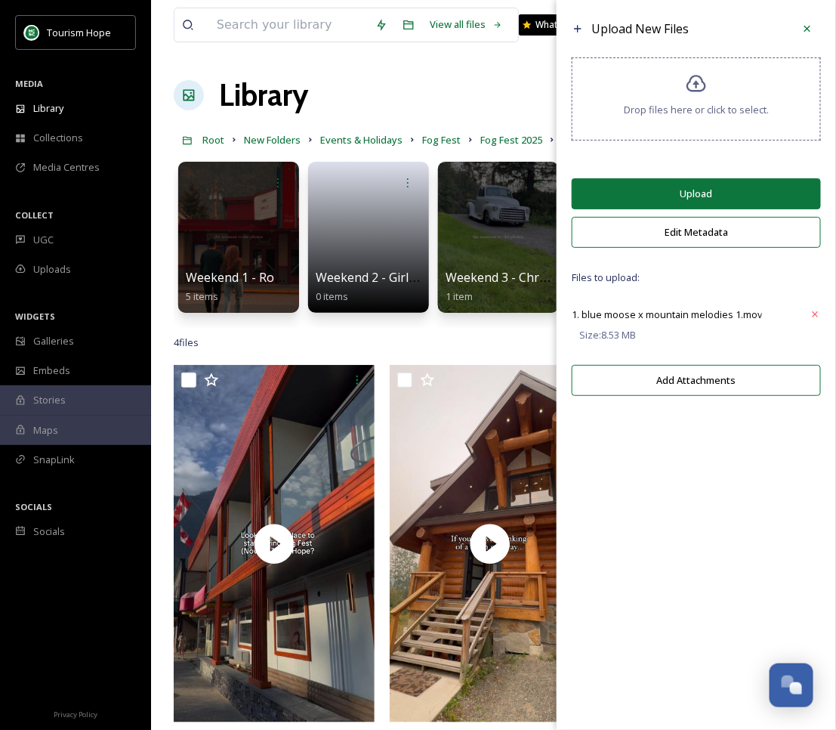
click at [683, 189] on button "Upload" at bounding box center [696, 193] width 249 height 31
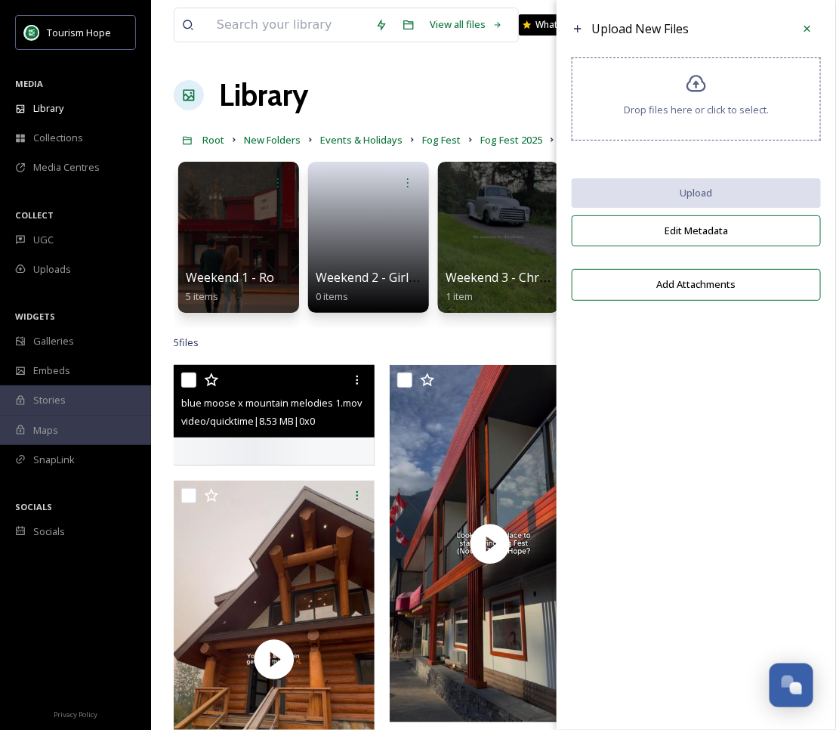
click at [193, 376] on input "checkbox" at bounding box center [188, 379] width 15 height 15
checkbox input "true"
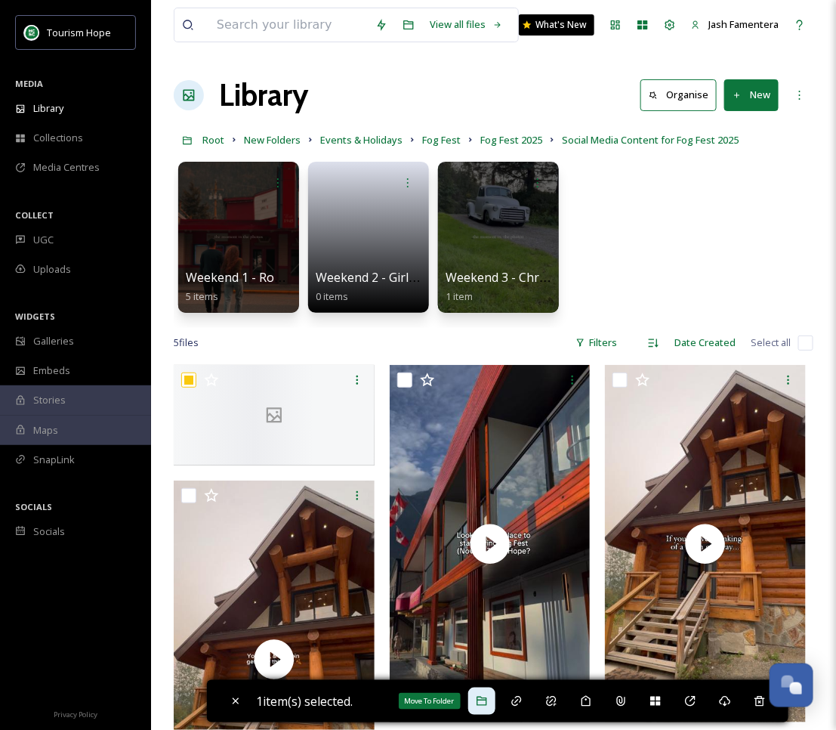
click at [483, 706] on icon at bounding box center [482, 701] width 12 height 12
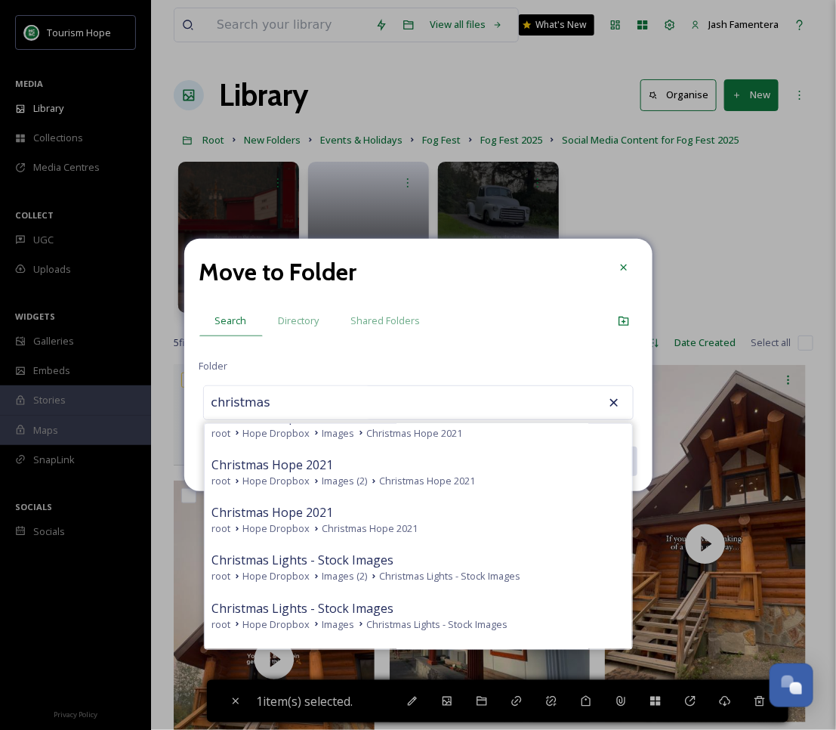
scroll to position [596, 0]
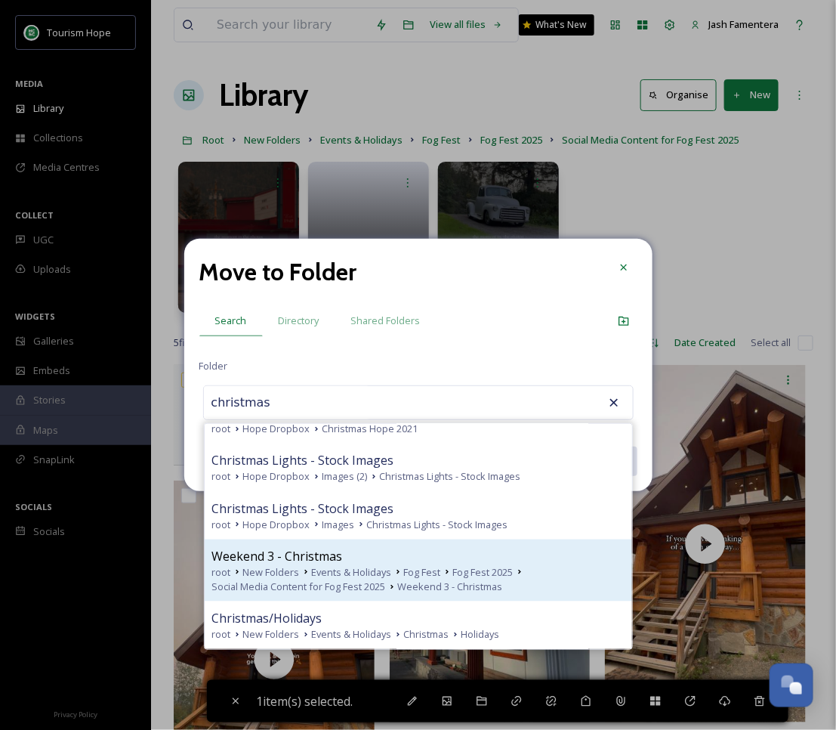
click at [414, 566] on span "Fog Fest" at bounding box center [422, 572] width 37 height 14
type input "Weekend 3 - Christmas"
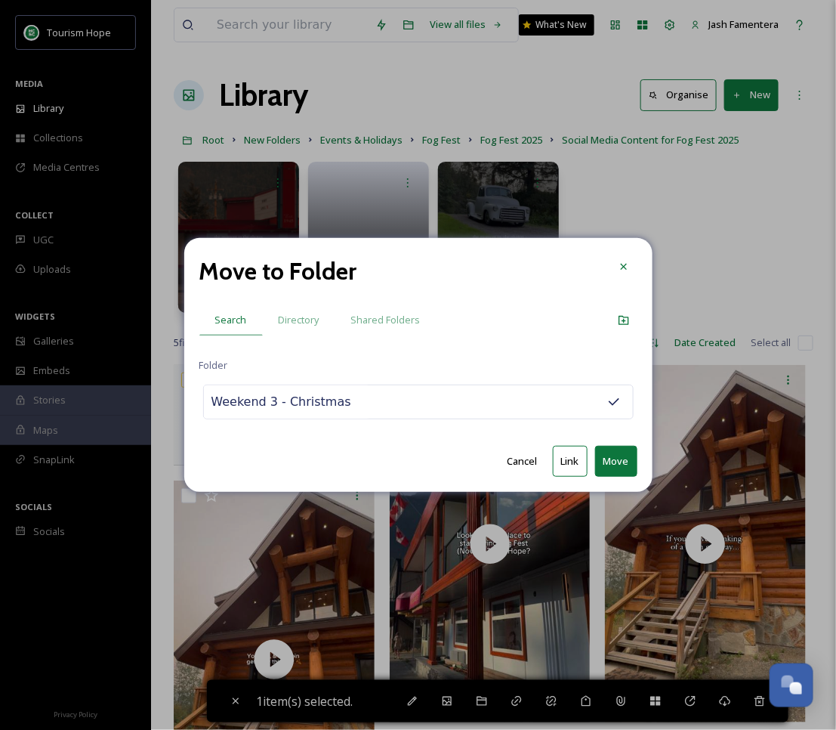
click at [616, 455] on button "Move" at bounding box center [616, 461] width 42 height 31
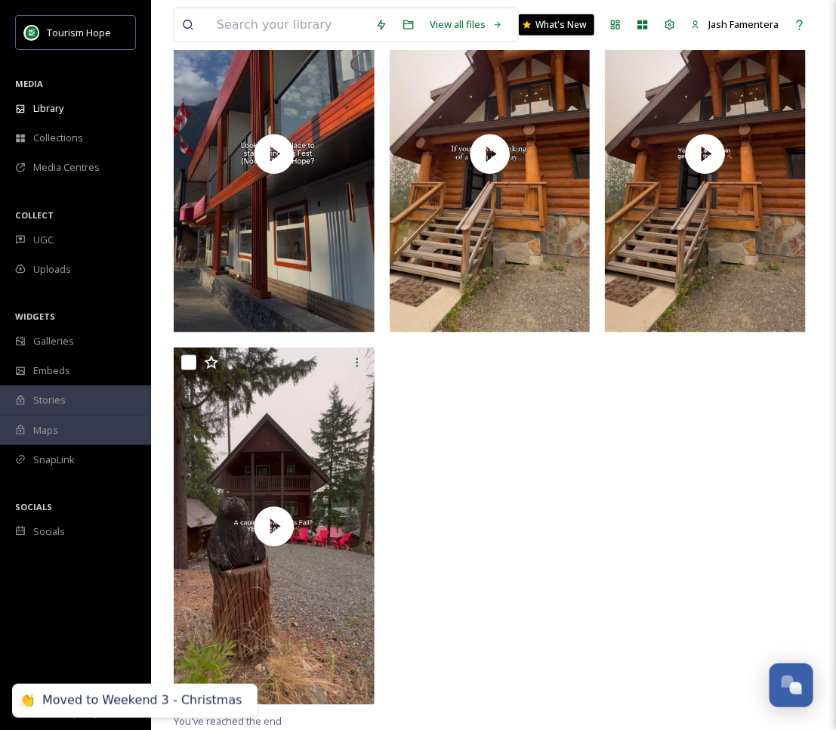
scroll to position [0, 0]
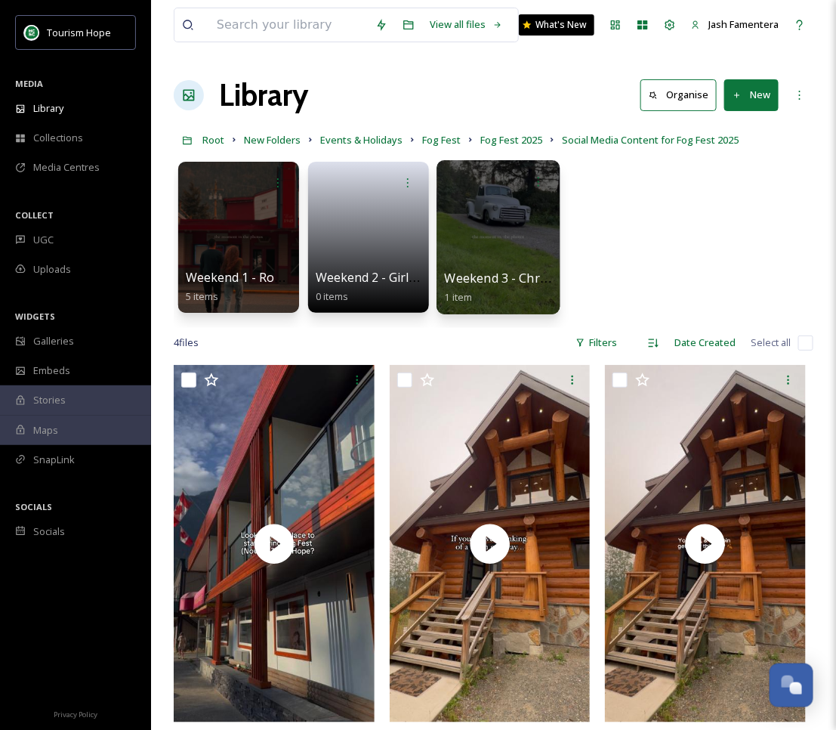
click at [451, 240] on div at bounding box center [498, 237] width 123 height 154
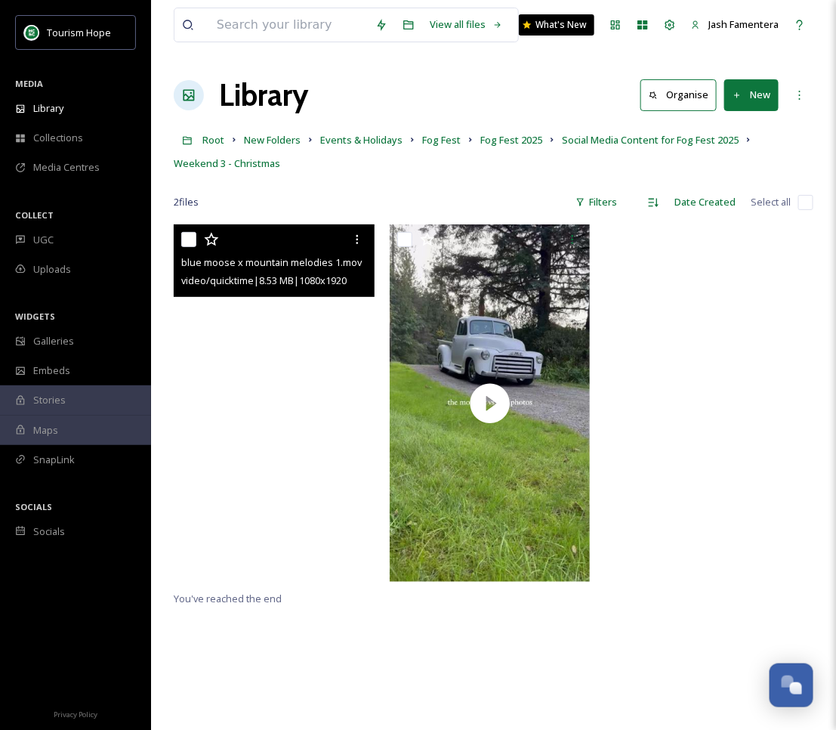
click at [321, 486] on video "blue moose x mountain melodies 1.mov" at bounding box center [274, 402] width 201 height 357
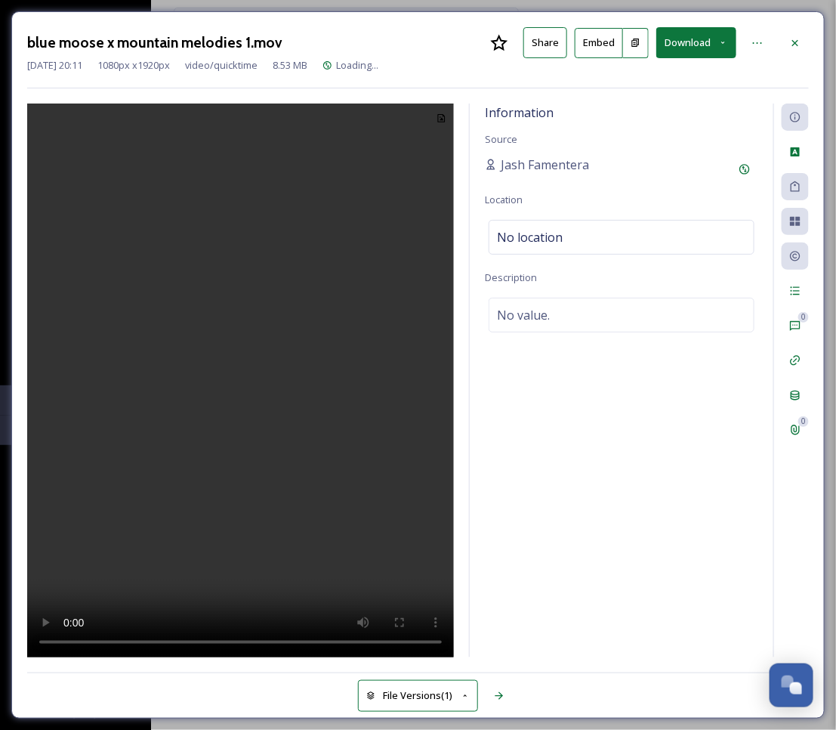
click at [333, 419] on video at bounding box center [240, 380] width 427 height 555
click at [237, 332] on video at bounding box center [240, 380] width 427 height 555
click at [782, 38] on div at bounding box center [795, 42] width 27 height 27
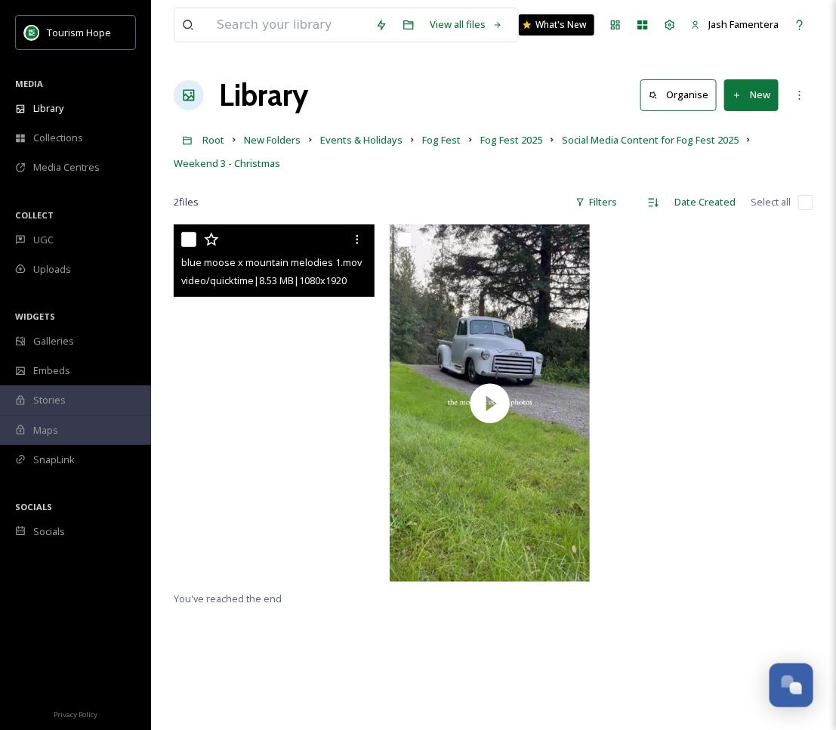
click at [325, 543] on video "blue moose x mountain melodies 1.mov" at bounding box center [274, 402] width 201 height 357
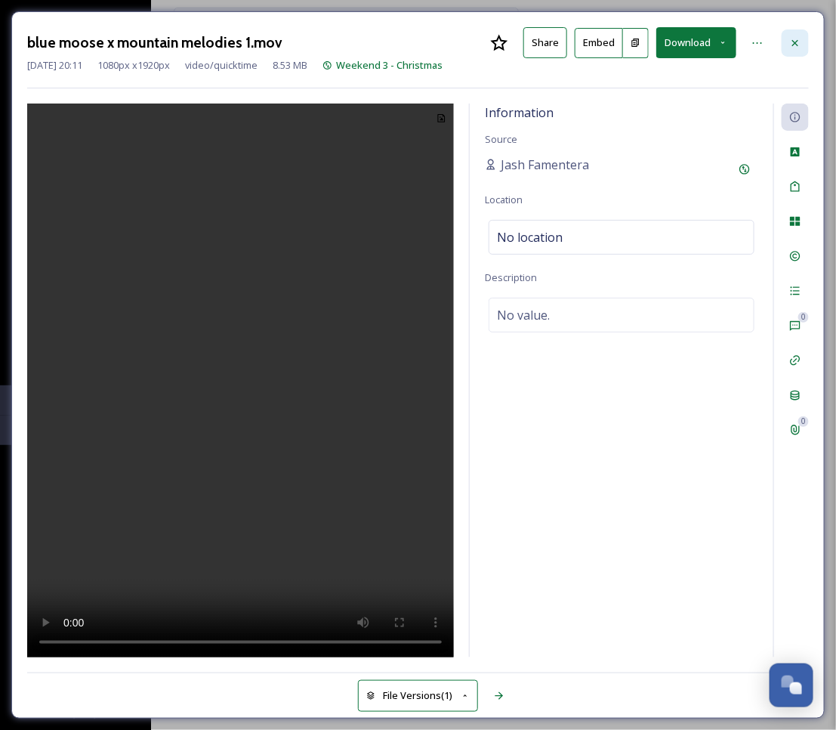
click at [788, 40] on div at bounding box center [795, 42] width 27 height 27
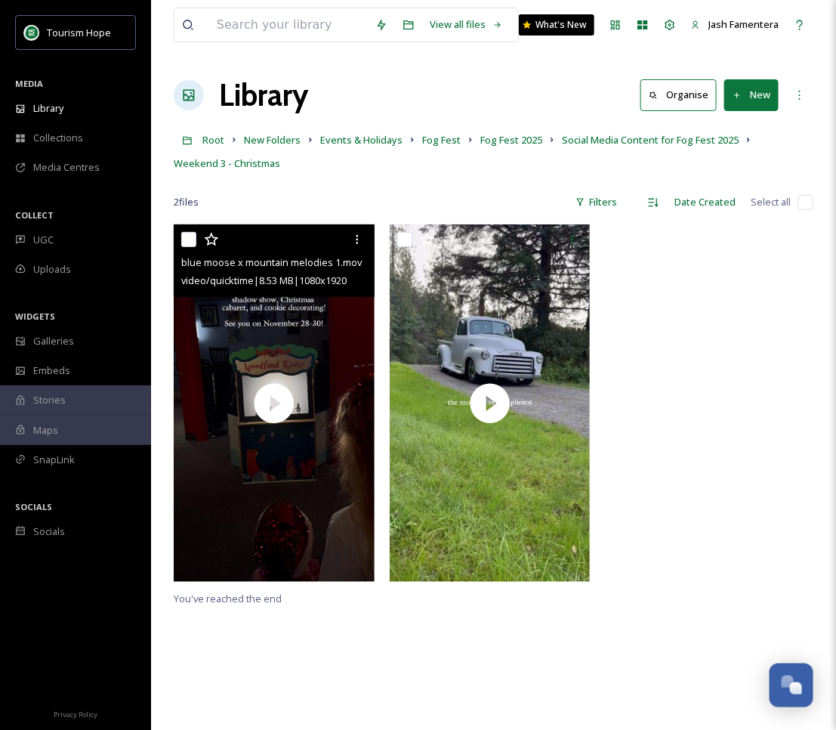
click at [190, 238] on input "checkbox" at bounding box center [188, 239] width 15 height 15
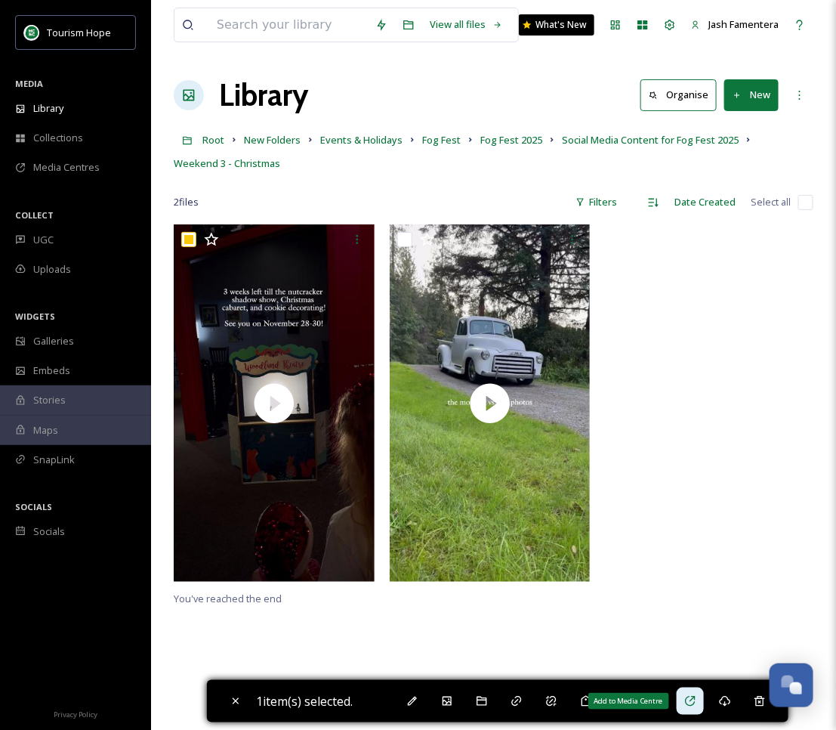
click at [689, 696] on icon at bounding box center [690, 701] width 12 height 12
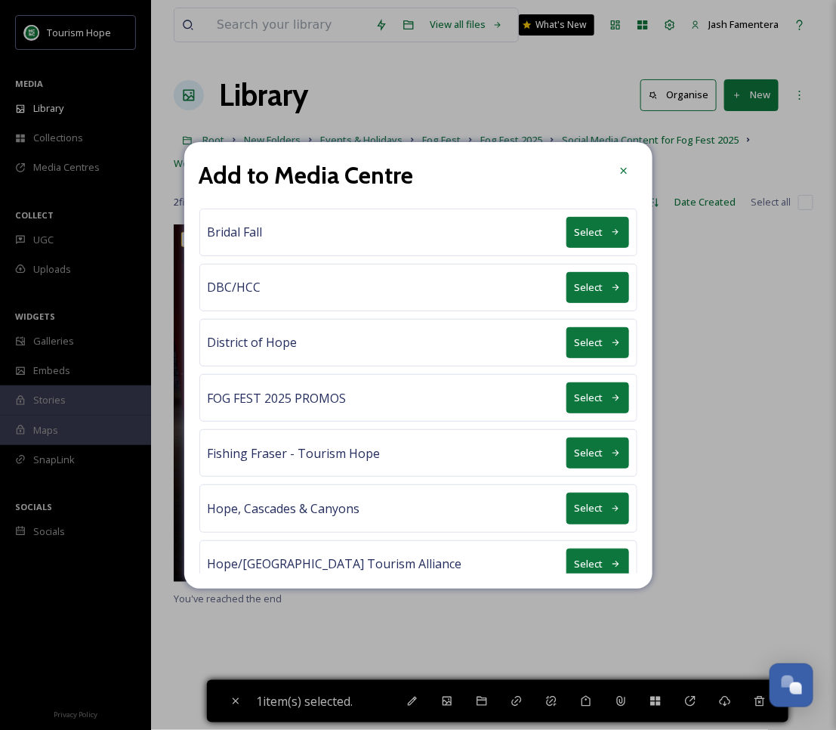
click at [578, 393] on button "Select" at bounding box center [597, 397] width 63 height 31
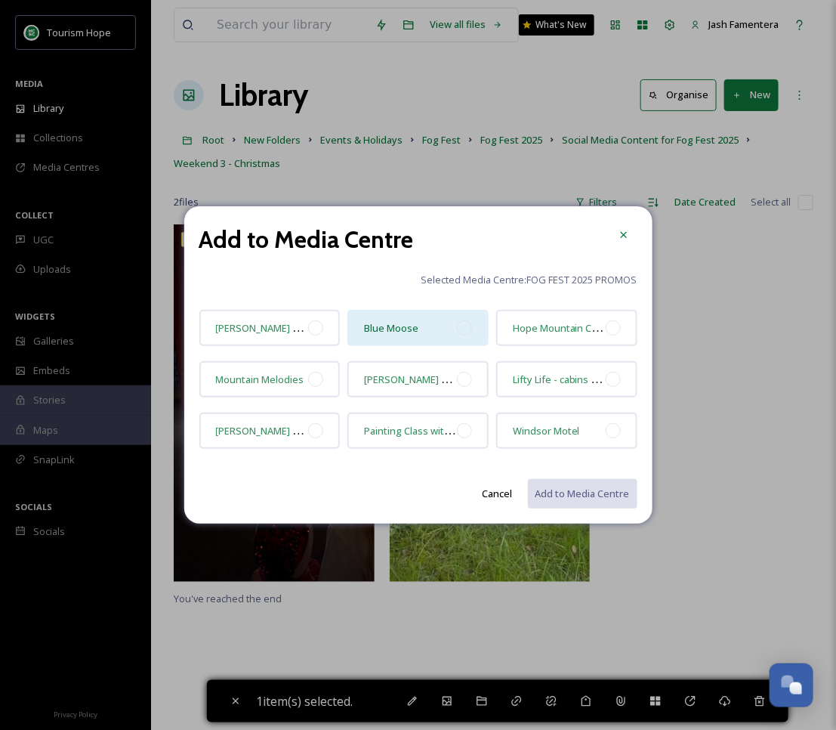
click at [441, 320] on div "Blue Moose" at bounding box center [417, 328] width 141 height 36
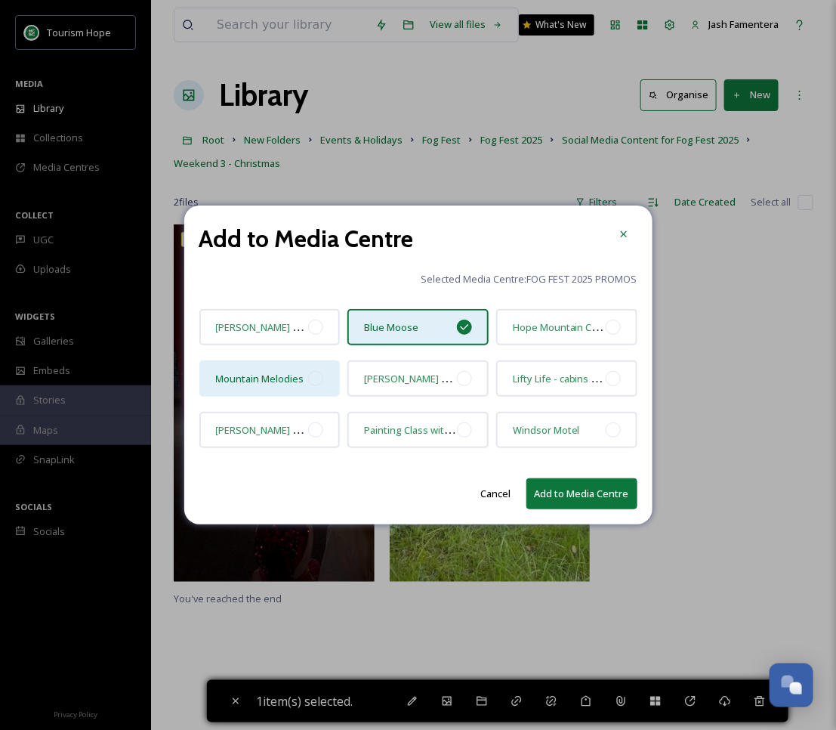
click at [287, 388] on div "Mountain Melodies" at bounding box center [269, 378] width 141 height 36
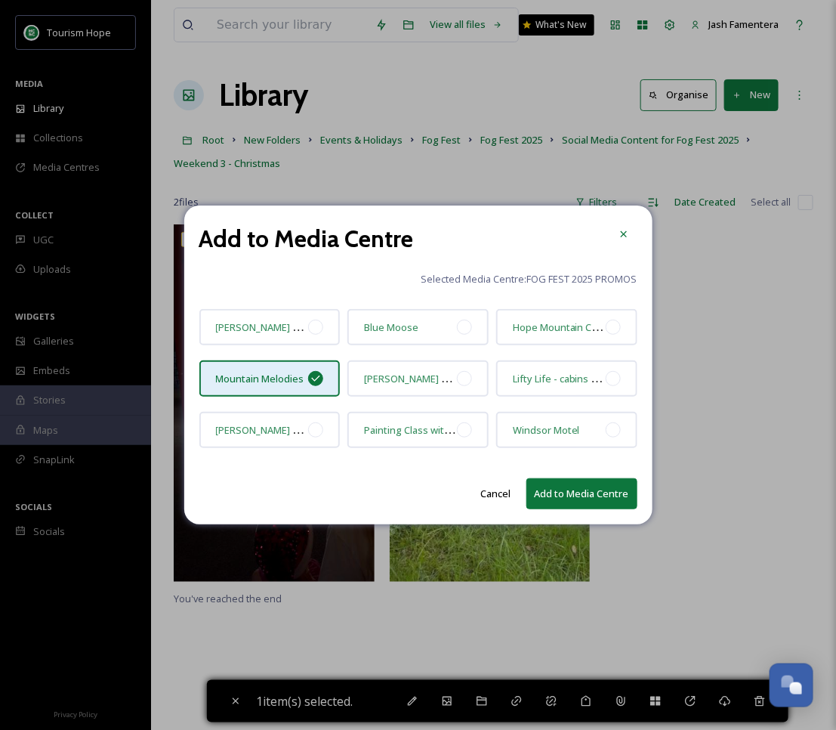
click at [557, 484] on button "Add to Media Centre" at bounding box center [581, 493] width 111 height 31
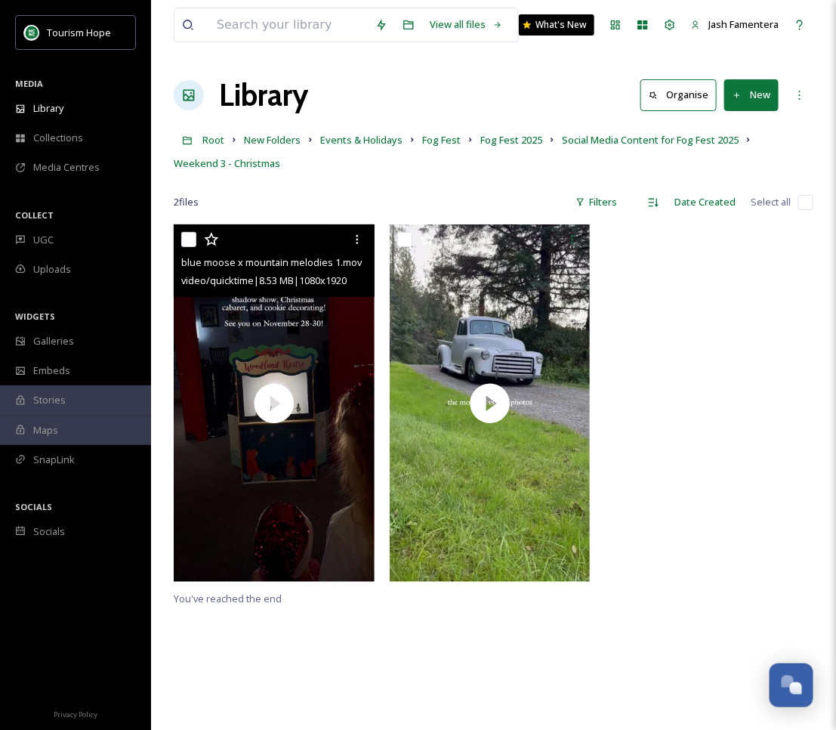
click at [186, 234] on input "checkbox" at bounding box center [188, 239] width 15 height 15
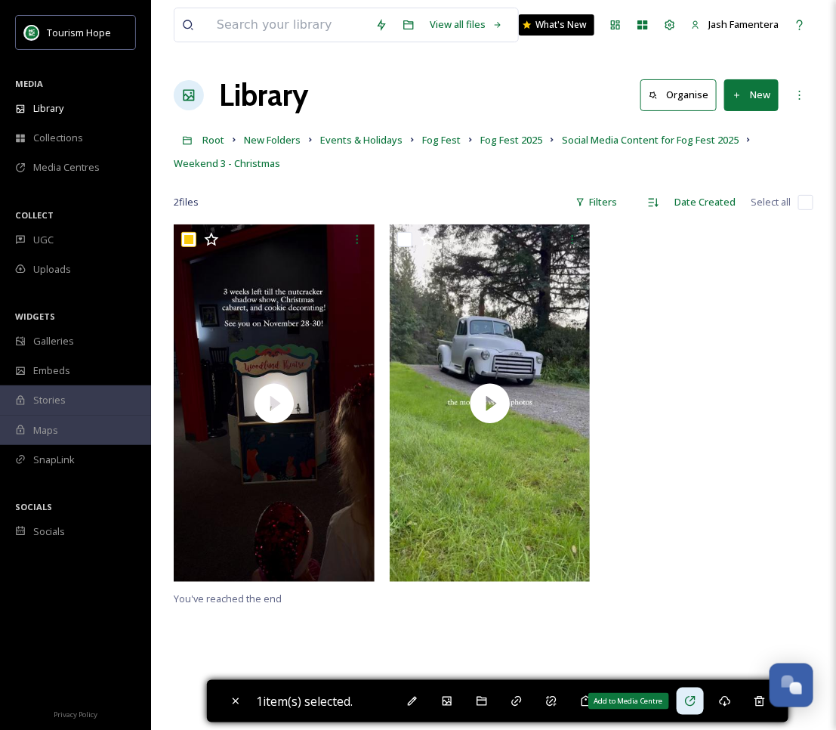
click at [703, 696] on div "Add to Media Centre" at bounding box center [690, 700] width 27 height 27
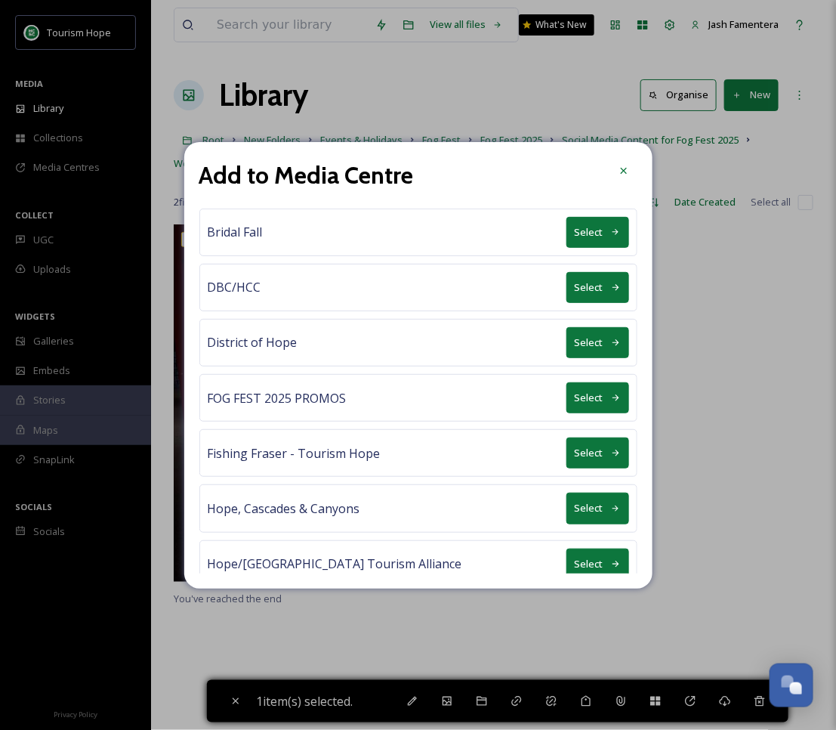
click at [600, 395] on button "Select" at bounding box center [597, 397] width 63 height 31
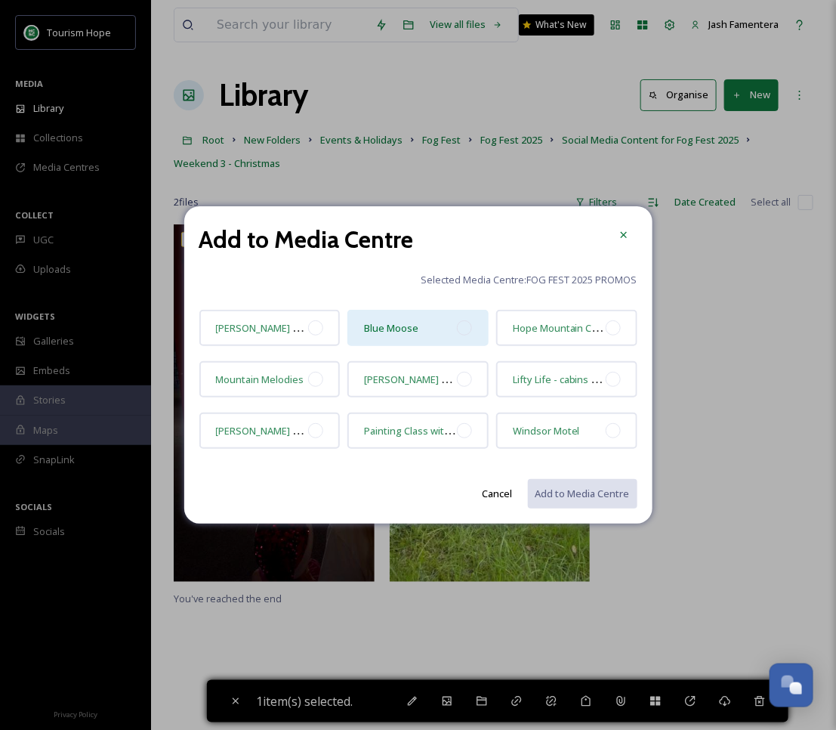
click at [416, 321] on div "Blue Moose" at bounding box center [391, 328] width 54 height 18
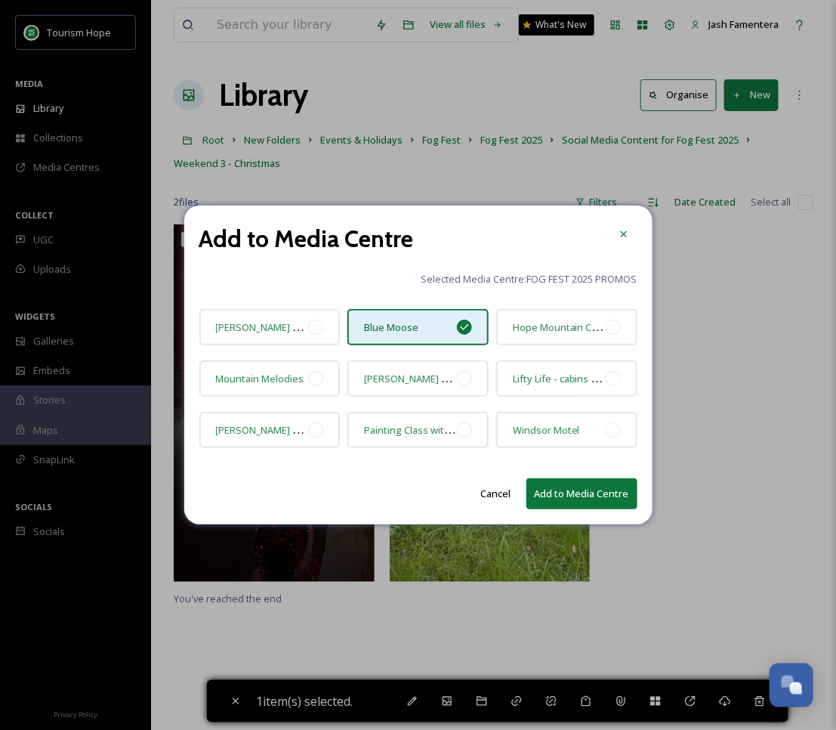
click at [568, 476] on div "Add to Media Centre Selected Media Centre: FOG FEST 2025 PROMOS Jaimie Griffin …" at bounding box center [418, 364] width 468 height 319
click at [566, 483] on button "Add to Media Centre" at bounding box center [581, 493] width 111 height 31
checkbox input "false"
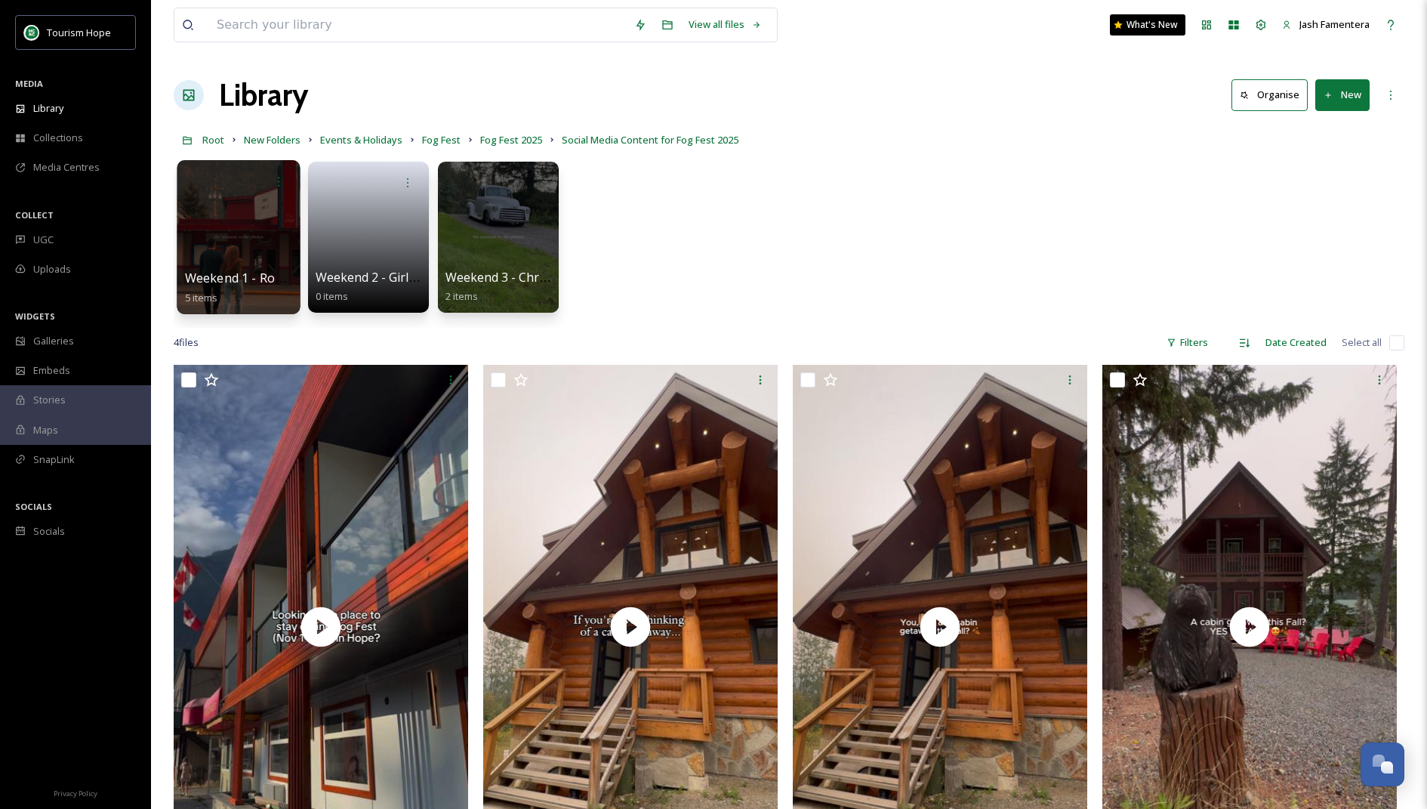
click at [248, 236] on div at bounding box center [238, 237] width 123 height 154
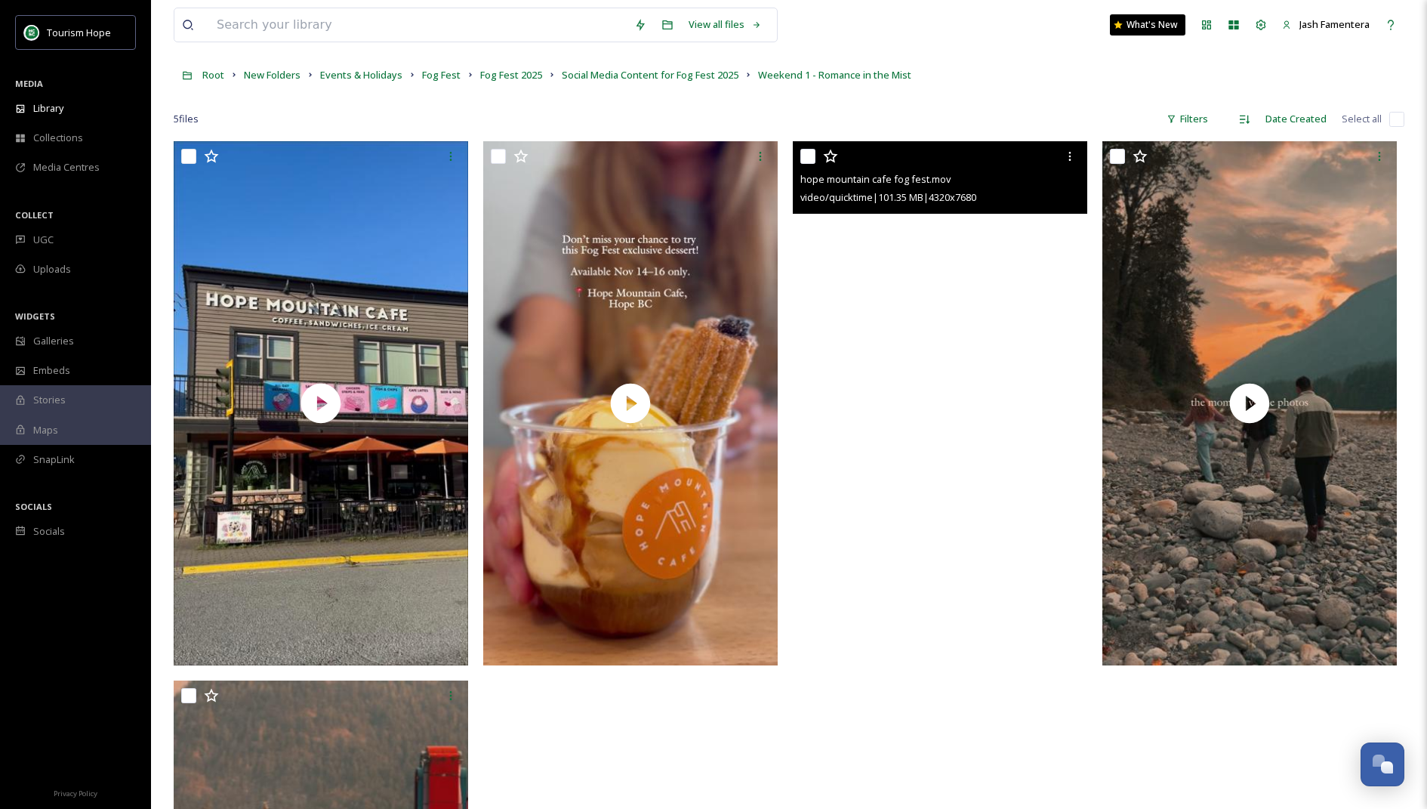
scroll to position [54, 0]
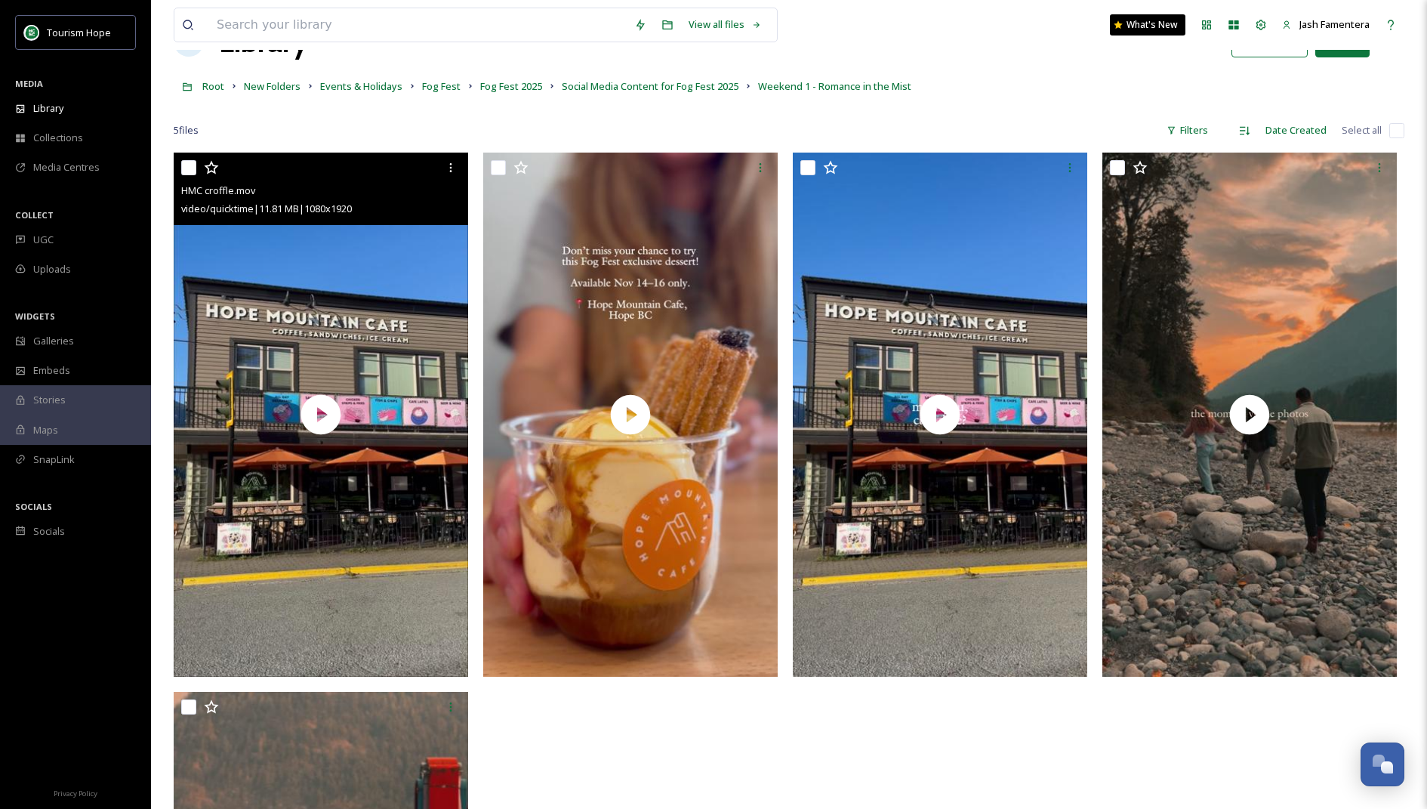
click at [190, 173] on input "checkbox" at bounding box center [188, 167] width 15 height 15
checkbox input "true"
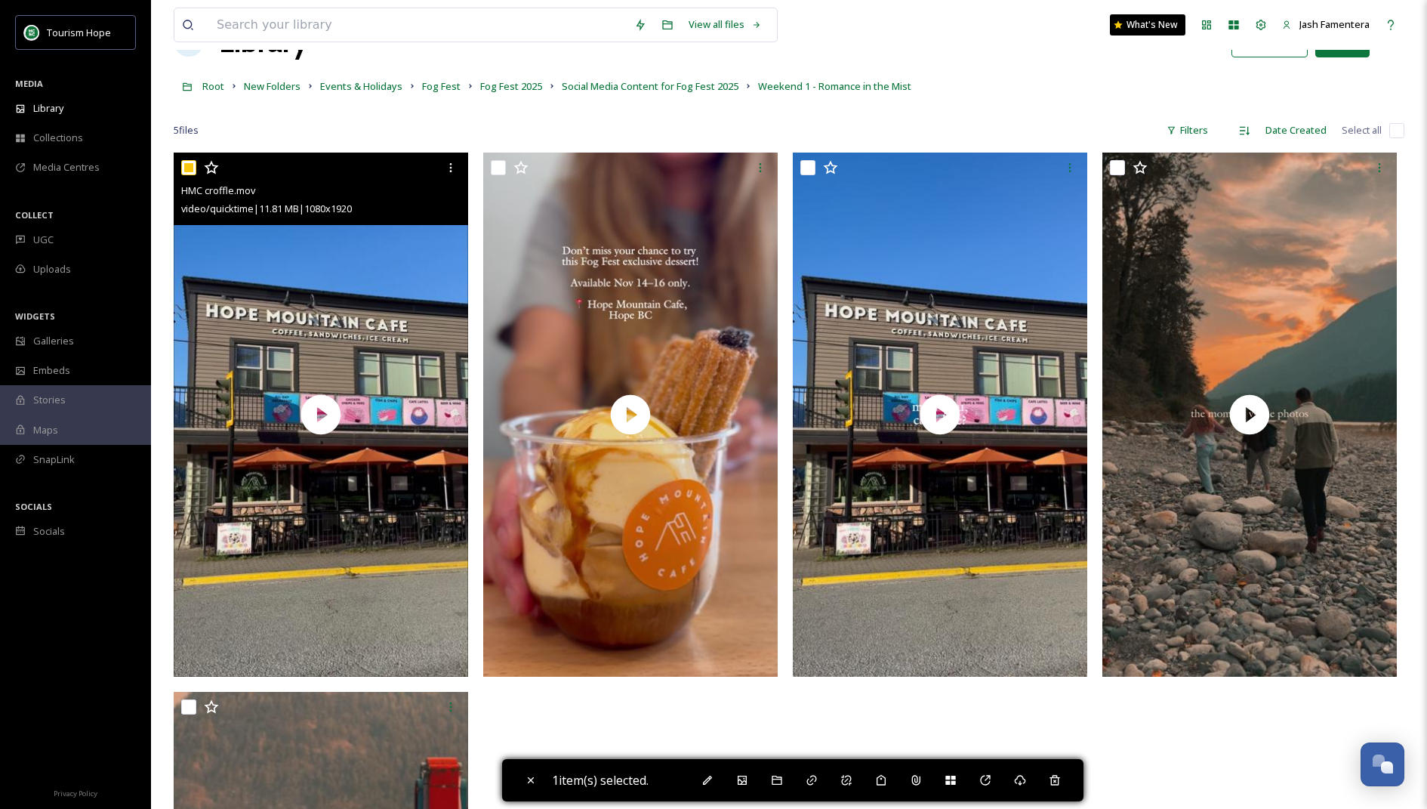
click at [375, 300] on video "HMC croffle.mov" at bounding box center [321, 414] width 295 height 523
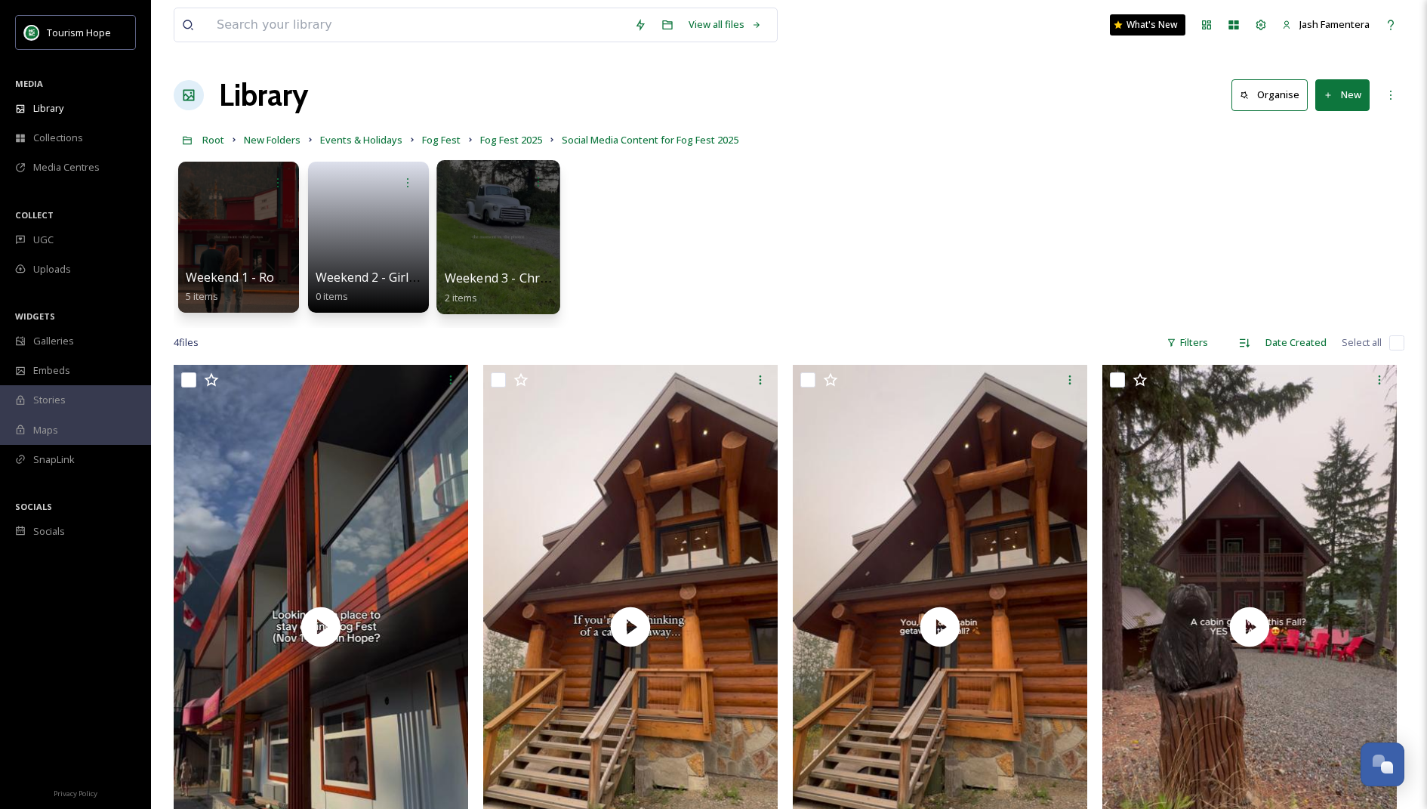
click at [488, 252] on div at bounding box center [498, 237] width 123 height 154
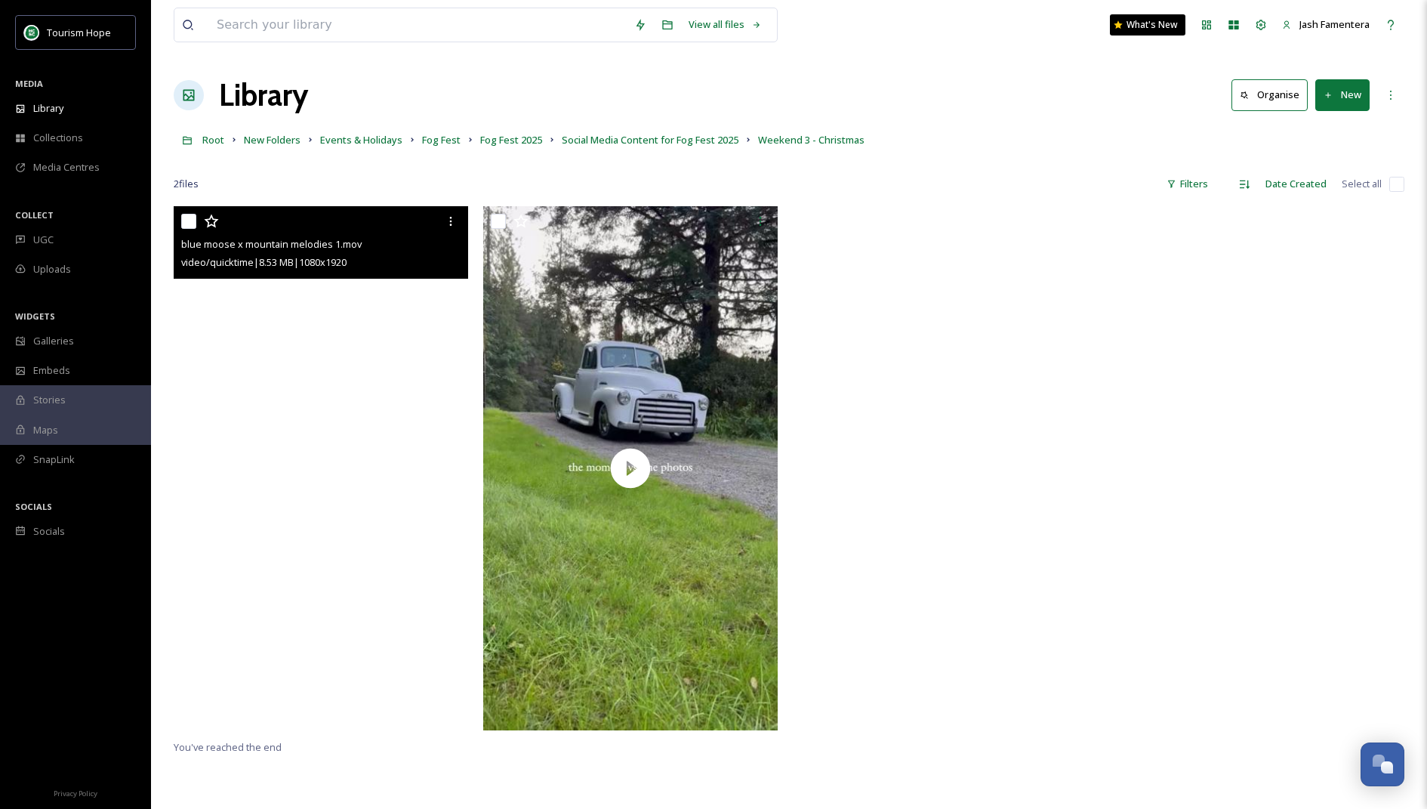
click at [353, 325] on video "blue moose x mountain melodies 1.mov" at bounding box center [321, 467] width 295 height 523
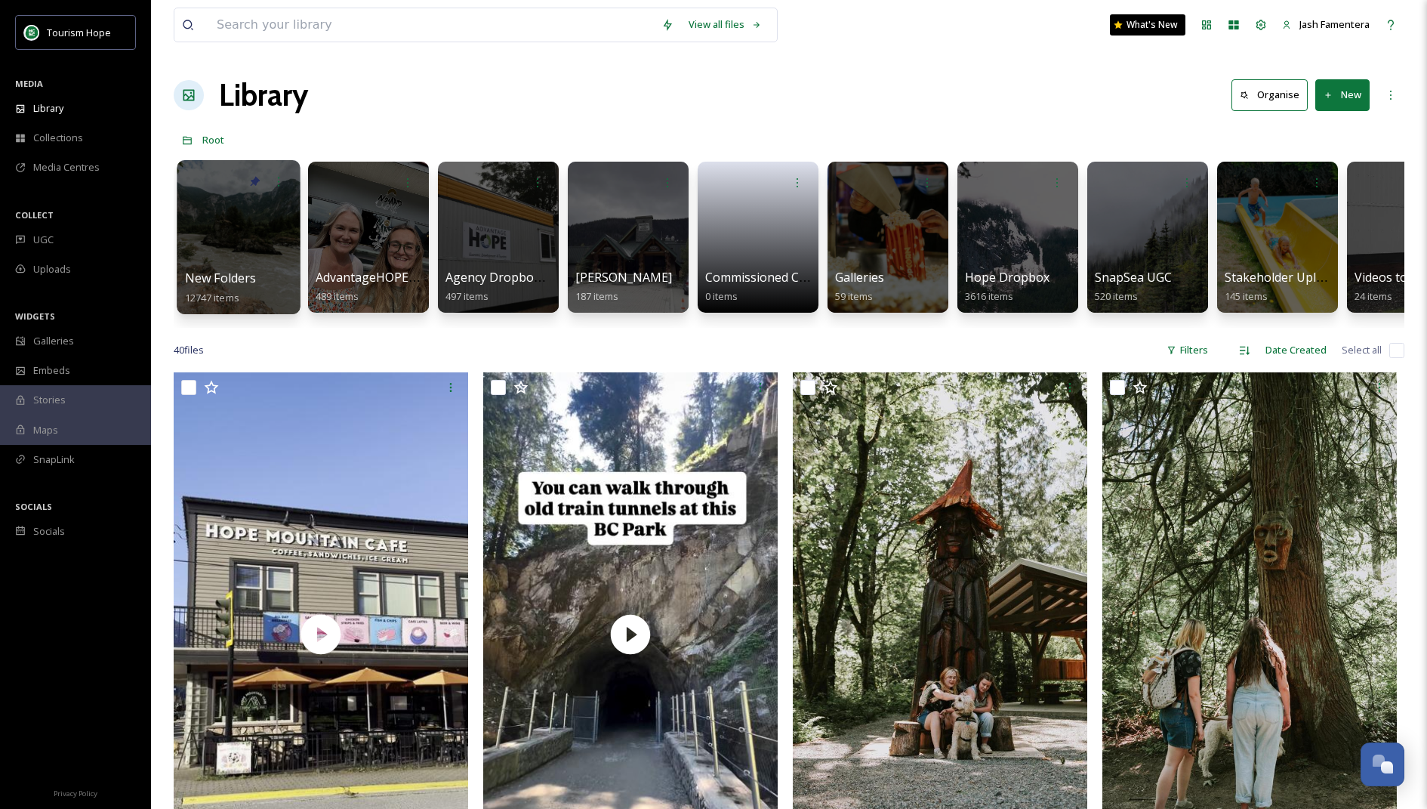
click at [245, 208] on div at bounding box center [238, 237] width 123 height 154
click at [605, 263] on div at bounding box center [627, 237] width 123 height 154
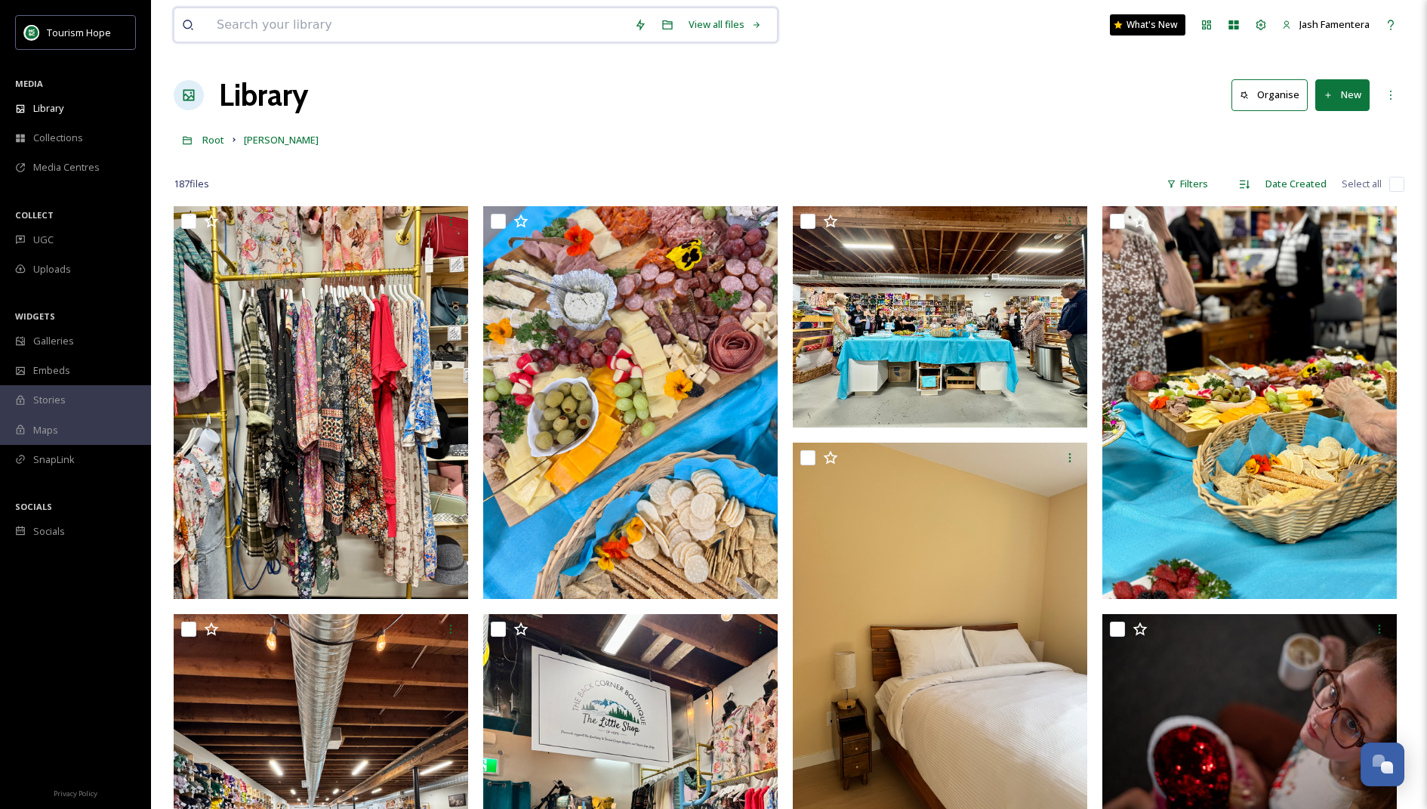
click at [378, 14] on input at bounding box center [418, 24] width 418 height 33
type input "fall"
click at [737, 22] on div "Search Press Enter to search" at bounding box center [737, 24] width 64 height 29
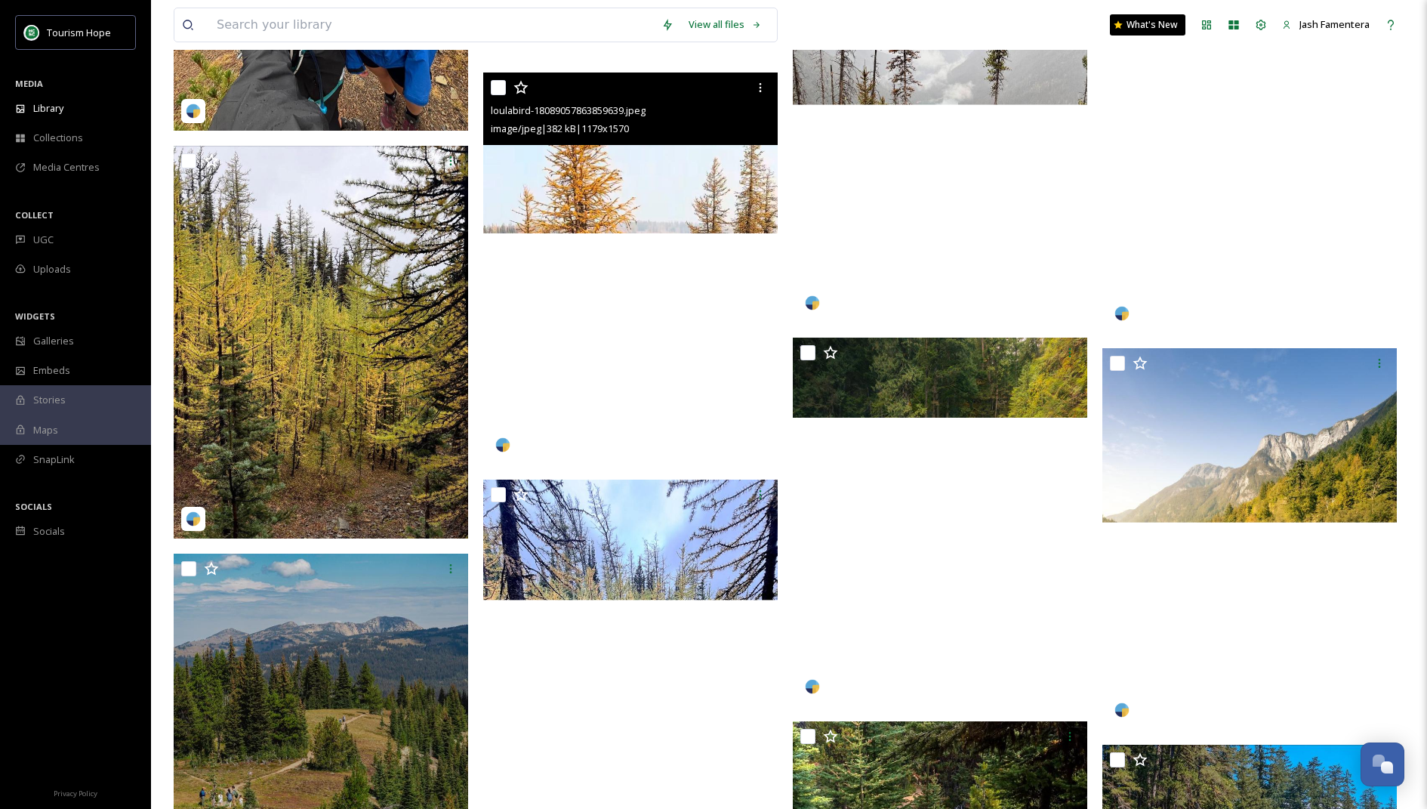
scroll to position [6427, 0]
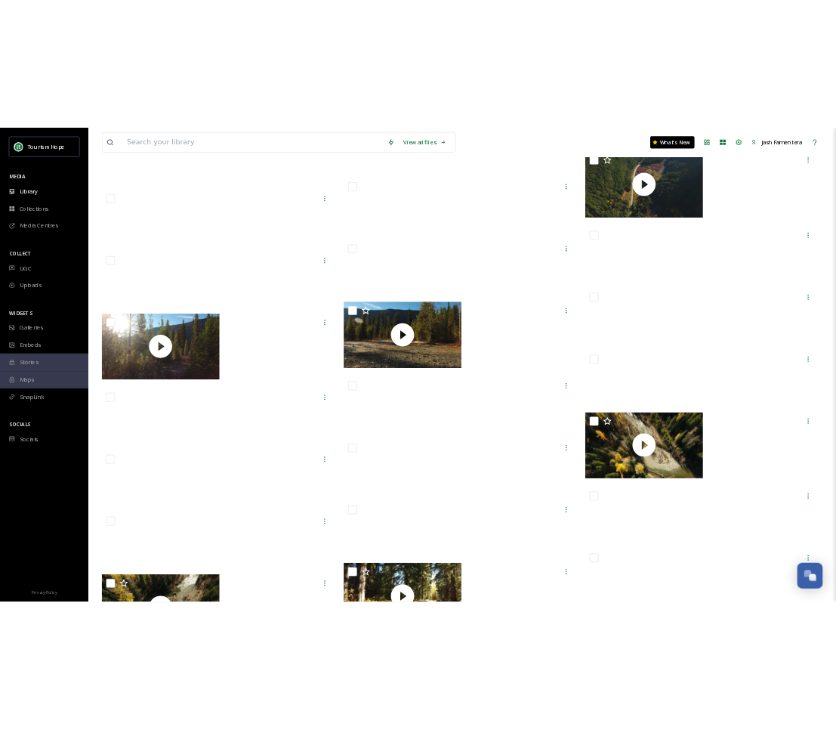
scroll to position [6267, 0]
